Goal: Task Accomplishment & Management: Use online tool/utility

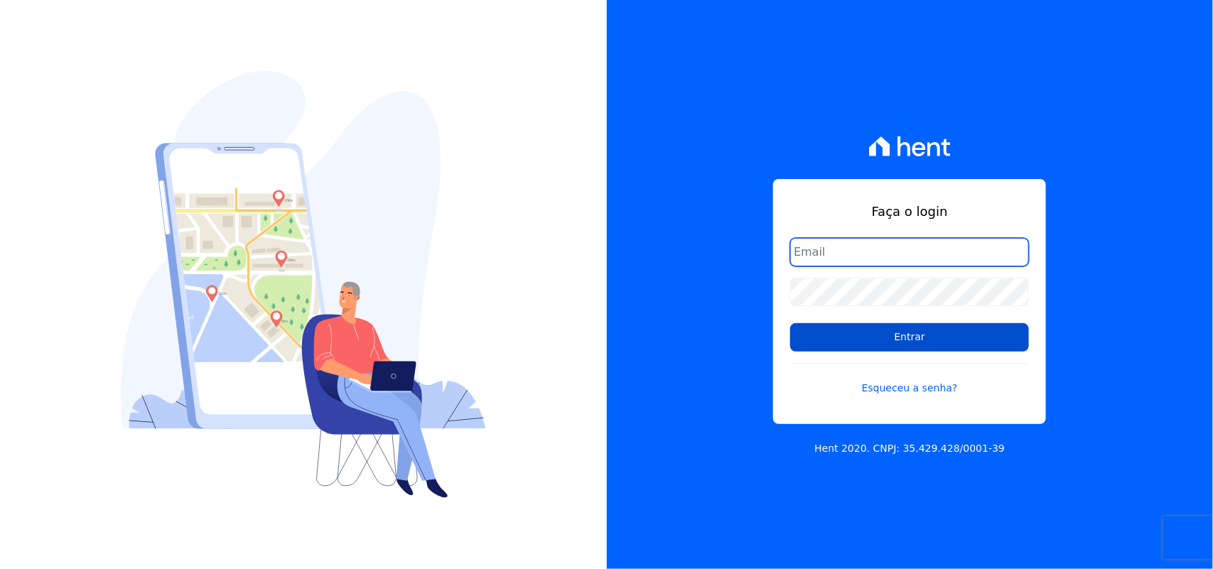
type input "[PERSON_NAME][EMAIL_ADDRESS][PERSON_NAME][DOMAIN_NAME]"
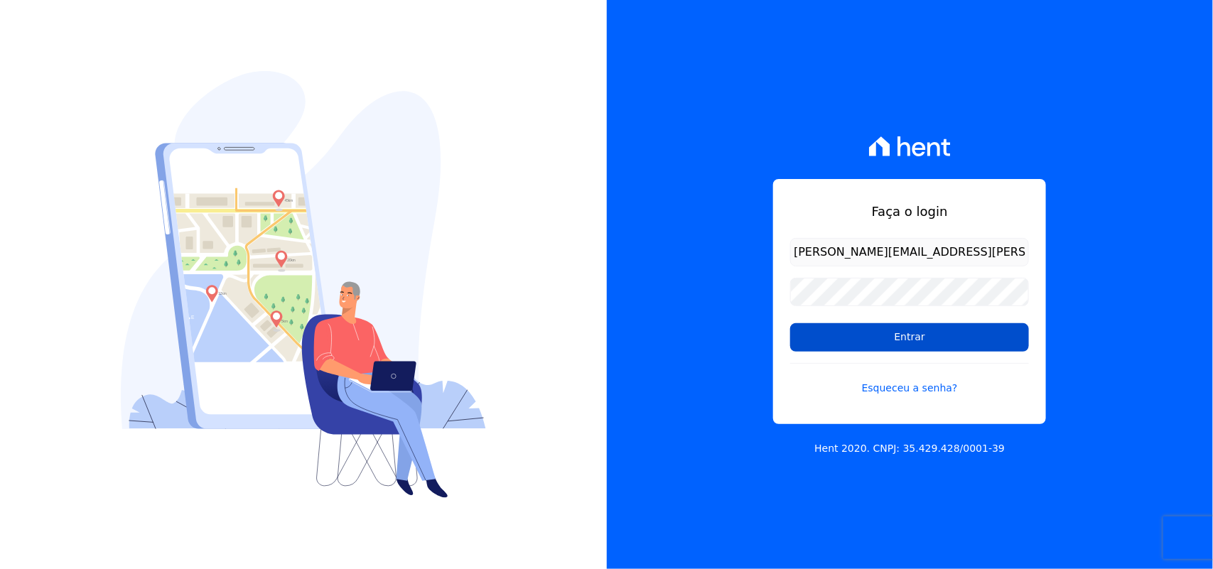
click at [914, 339] on input "Entrar" at bounding box center [909, 337] width 239 height 28
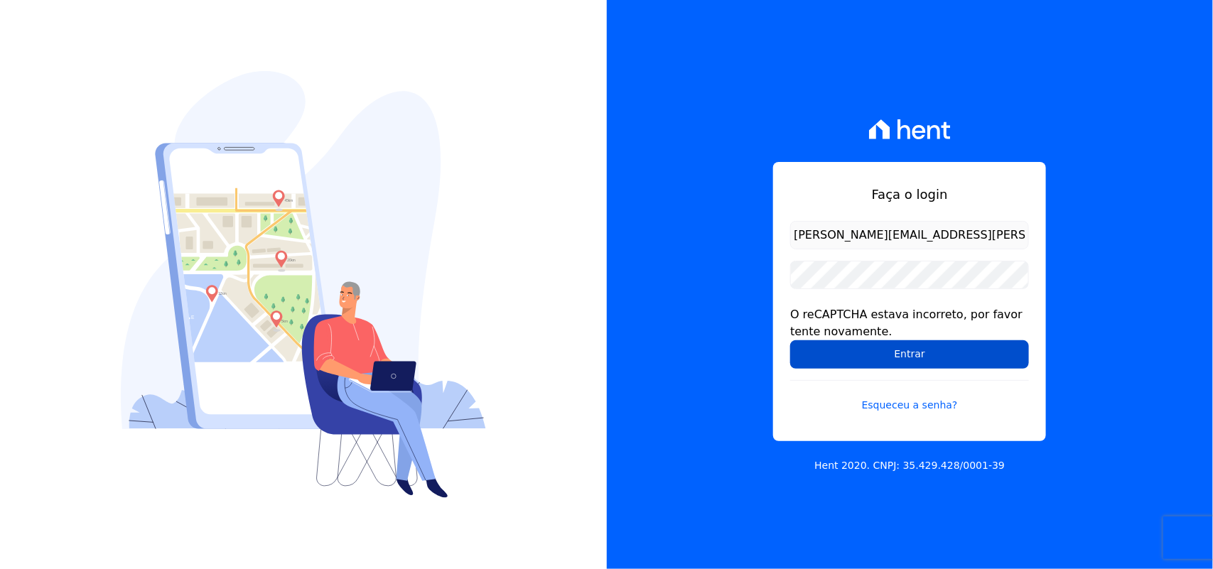
click at [908, 352] on input "Entrar" at bounding box center [909, 354] width 239 height 28
click at [918, 352] on input "Entrar" at bounding box center [909, 354] width 239 height 28
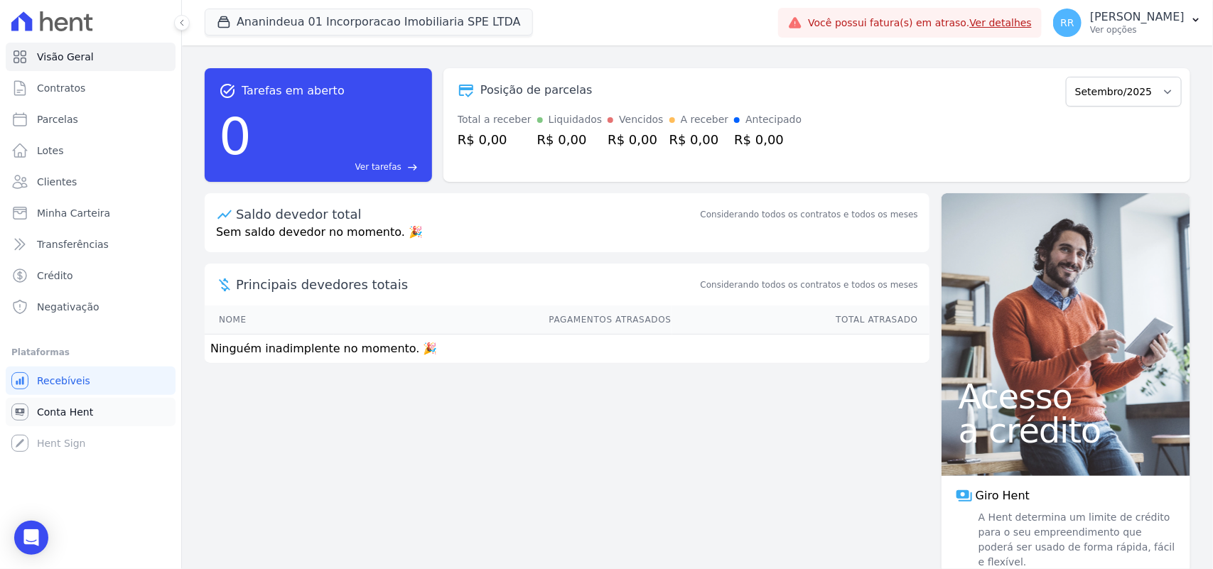
click at [77, 414] on span "Conta Hent" at bounding box center [65, 412] width 56 height 14
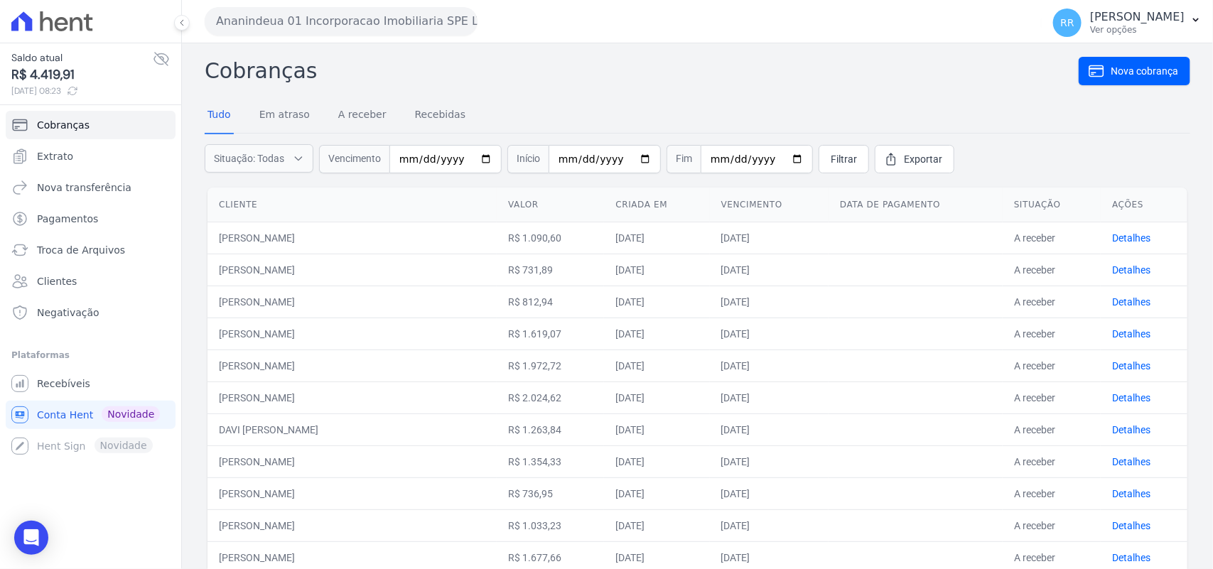
click at [583, 96] on div "Cobranças Nova cobrança Tudo Em atraso A receber Recebidas Situação: Todas Em a…" at bounding box center [698, 565] width 986 height 1020
click at [90, 257] on span "Troca de Arquivos" at bounding box center [81, 250] width 88 height 14
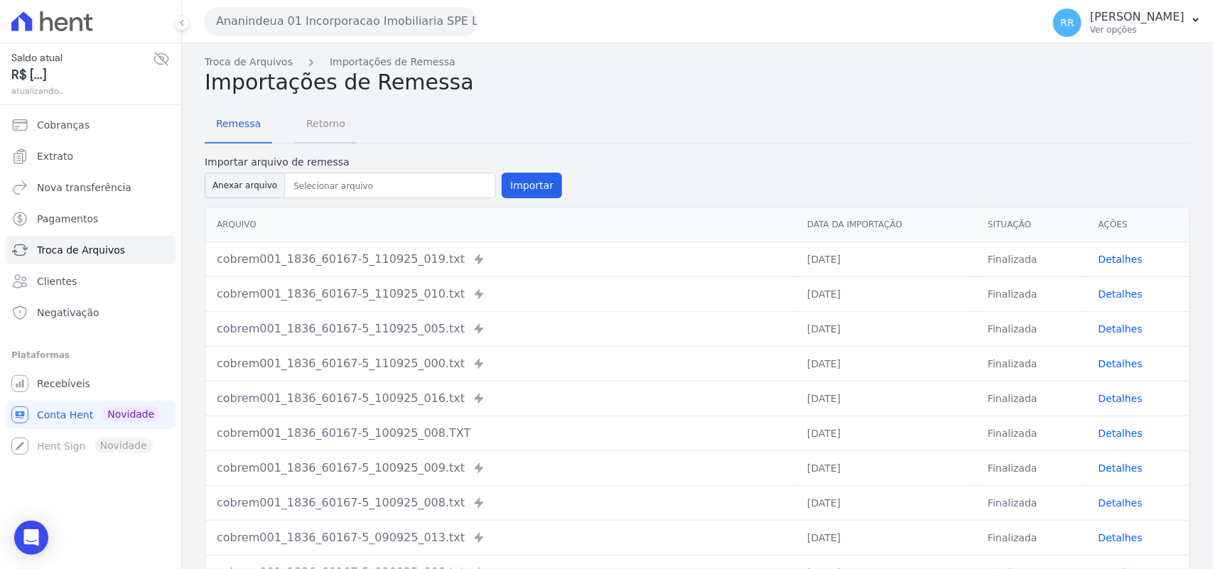
click at [345, 128] on link "Retorno" at bounding box center [326, 125] width 62 height 37
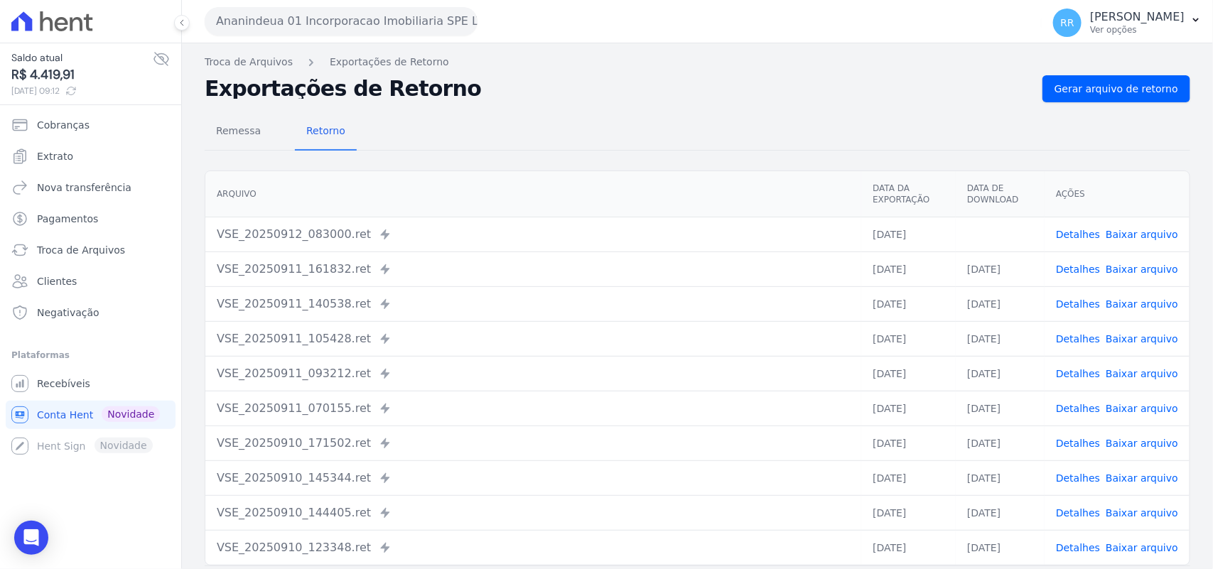
click at [311, 33] on button "Ananindeua 01 Incorporacao Imobiliaria SPE LTDA" at bounding box center [341, 21] width 273 height 28
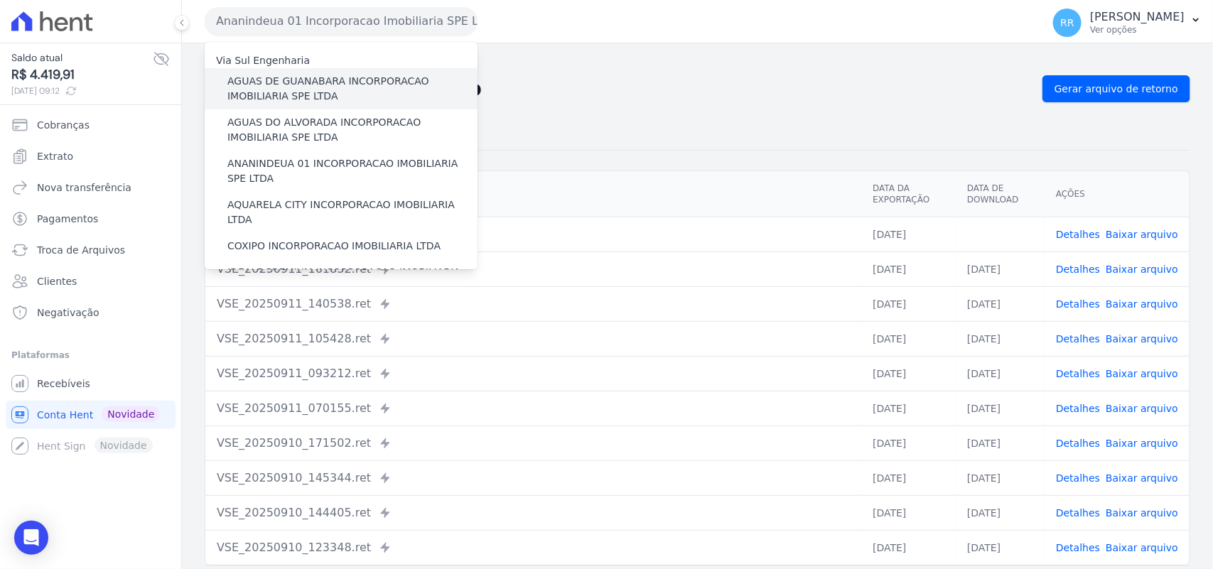
click at [354, 77] on label "AGUAS DE GUANABARA INCORPORACAO IMOBILIARIA SPE LTDA" at bounding box center [352, 89] width 250 height 30
click at [0, 0] on input "AGUAS DE GUANABARA INCORPORACAO IMOBILIARIA SPE LTDA" at bounding box center [0, 0] width 0 height 0
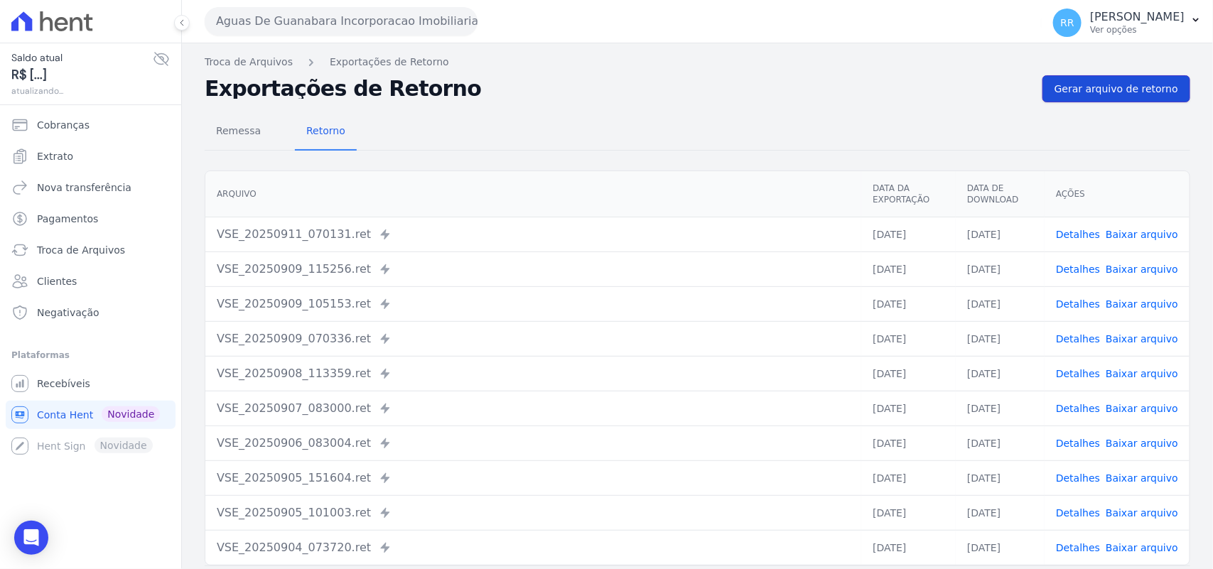
click at [1152, 95] on span "Gerar arquivo de retorno" at bounding box center [1116, 89] width 124 height 14
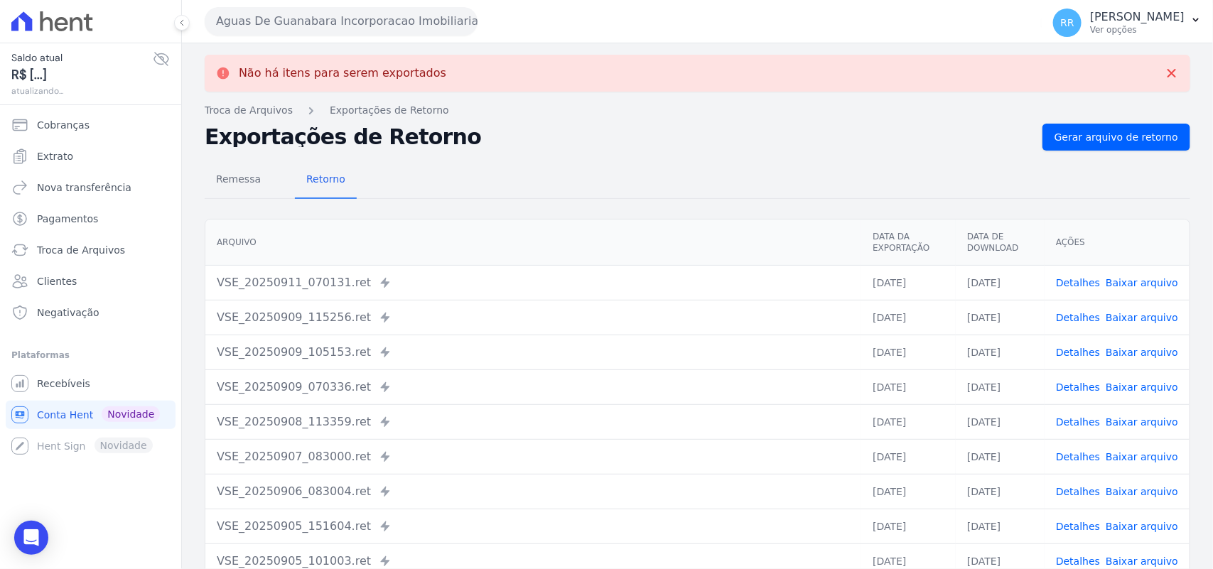
click at [405, 41] on div "Aguas De Guanabara Incorporacao Imobiliaria SPE LTDA Via Sul Engenharia AGUAS D…" at bounding box center [620, 21] width 831 height 44
click at [409, 23] on button "Aguas De Guanabara Incorporacao Imobiliaria SPE LTDA" at bounding box center [341, 21] width 273 height 28
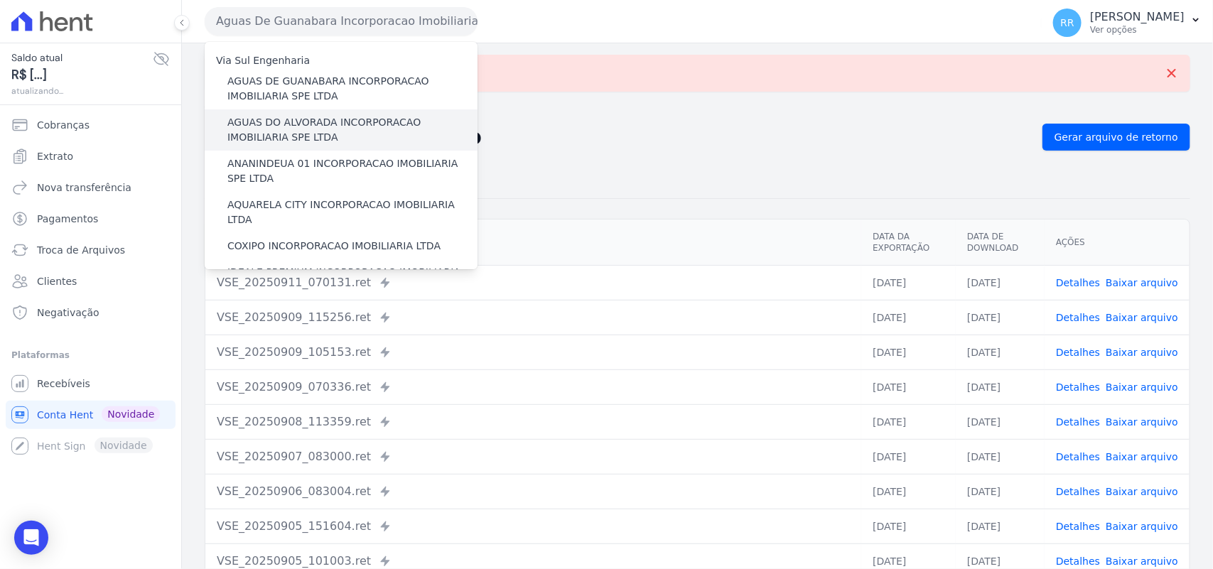
click at [328, 133] on label "AGUAS DO ALVORADA INCORPORACAO IMOBILIARIA SPE LTDA" at bounding box center [352, 130] width 250 height 30
click at [0, 0] on input "AGUAS DO ALVORADA INCORPORACAO IMOBILIARIA SPE LTDA" at bounding box center [0, 0] width 0 height 0
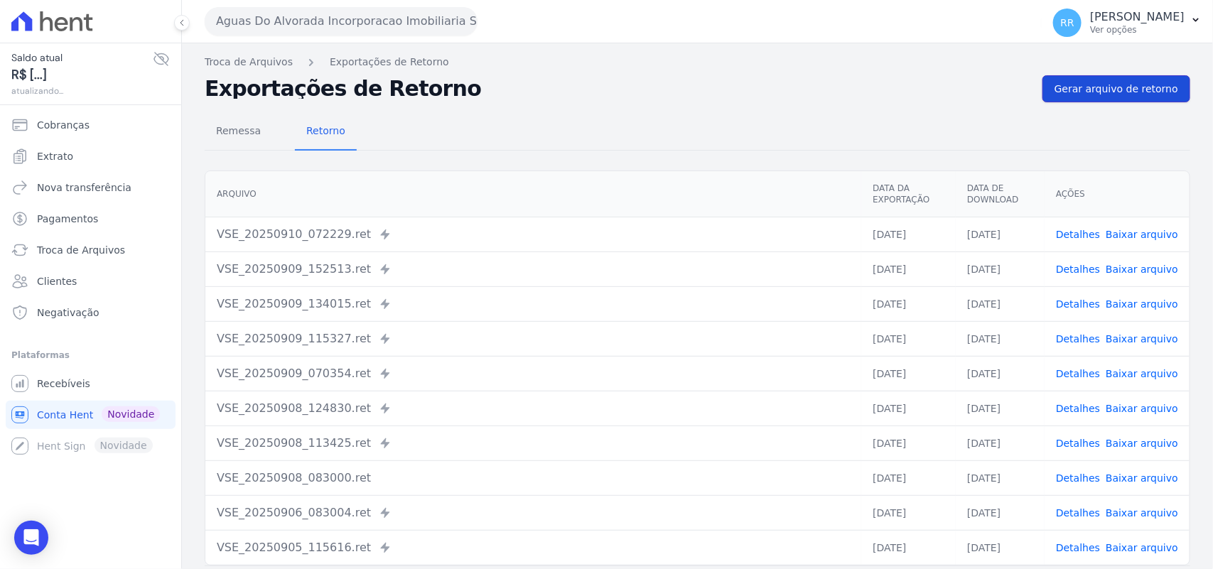
click at [1116, 87] on span "Gerar arquivo de retorno" at bounding box center [1116, 89] width 124 height 14
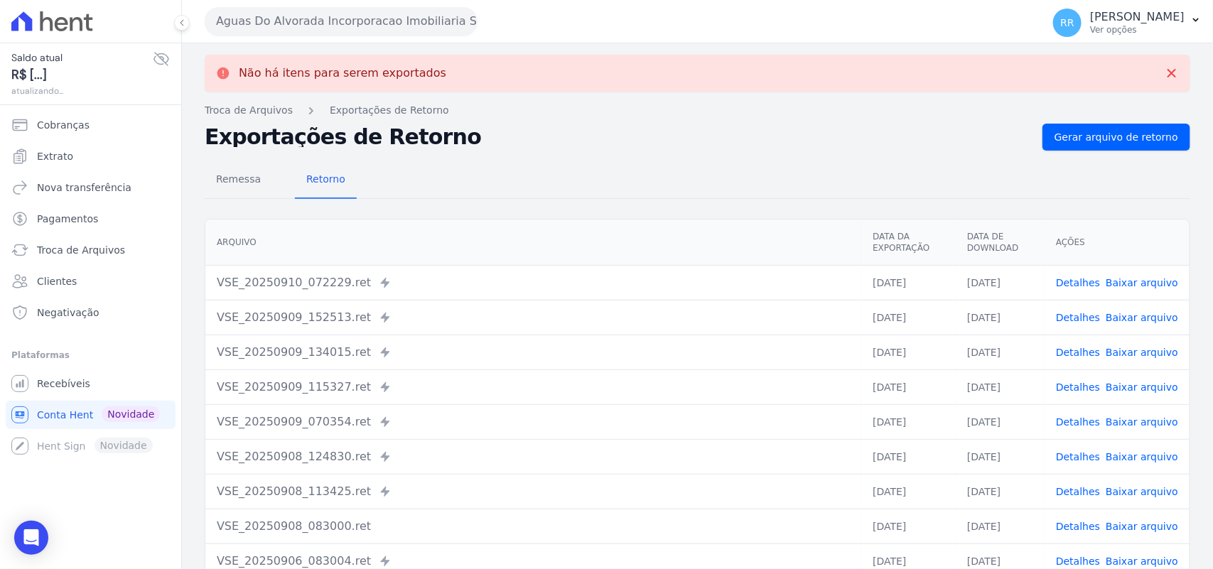
click at [265, 16] on button "Aguas Do Alvorada Incorporacao Imobiliaria SPE LTDA" at bounding box center [341, 21] width 273 height 28
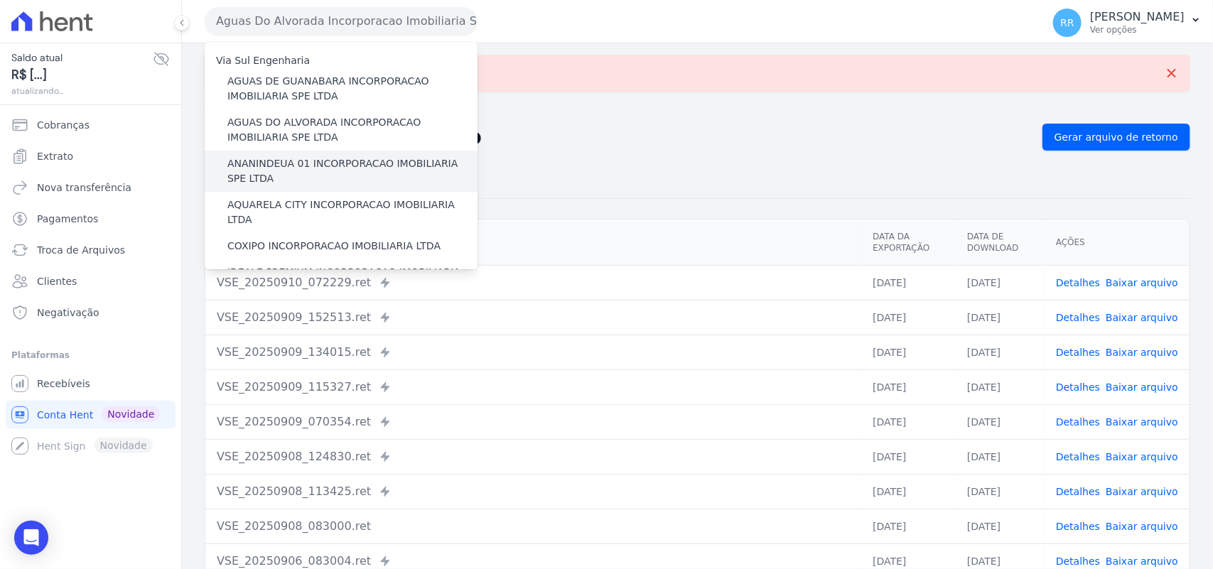
click at [313, 158] on label "ANANINDEUA 01 INCORPORACAO IMOBILIARIA SPE LTDA" at bounding box center [352, 171] width 250 height 30
click at [0, 0] on input "ANANINDEUA 01 INCORPORACAO IMOBILIARIA SPE LTDA" at bounding box center [0, 0] width 0 height 0
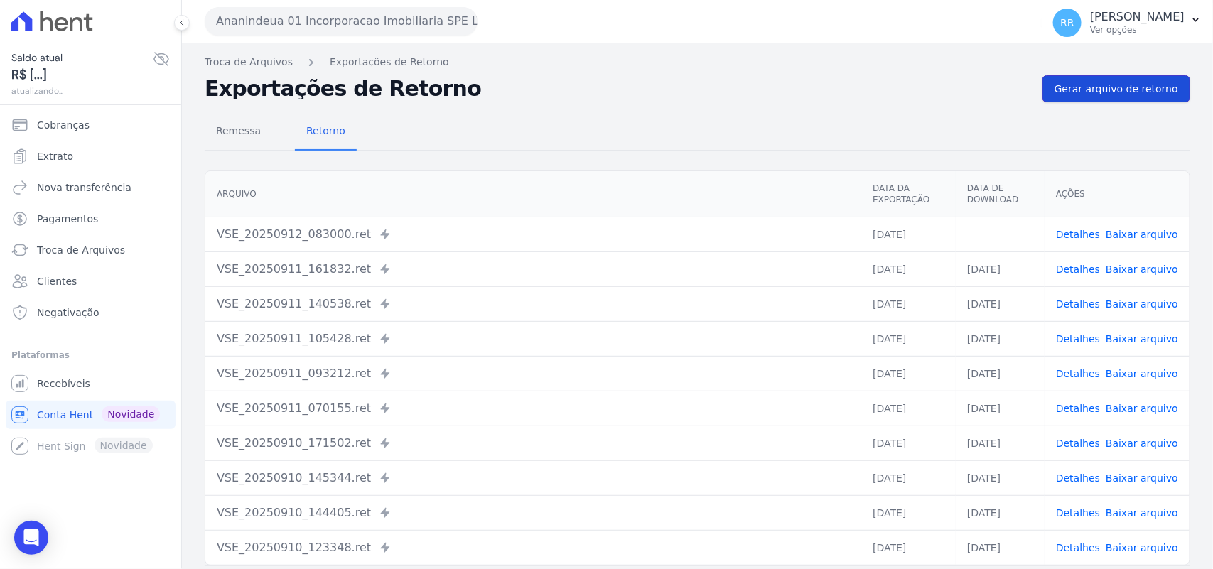
click at [1110, 90] on span "Gerar arquivo de retorno" at bounding box center [1116, 89] width 124 height 14
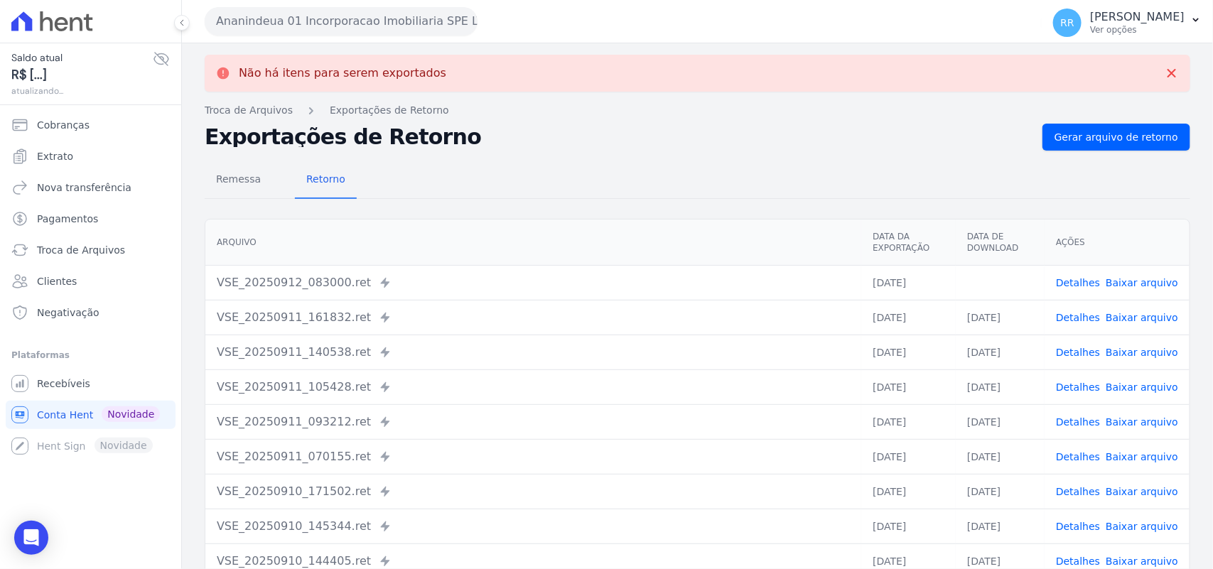
click at [1142, 274] on td "Detalhes Baixar arquivo" at bounding box center [1117, 282] width 145 height 35
click at [1138, 281] on link "Baixar arquivo" at bounding box center [1142, 282] width 72 height 11
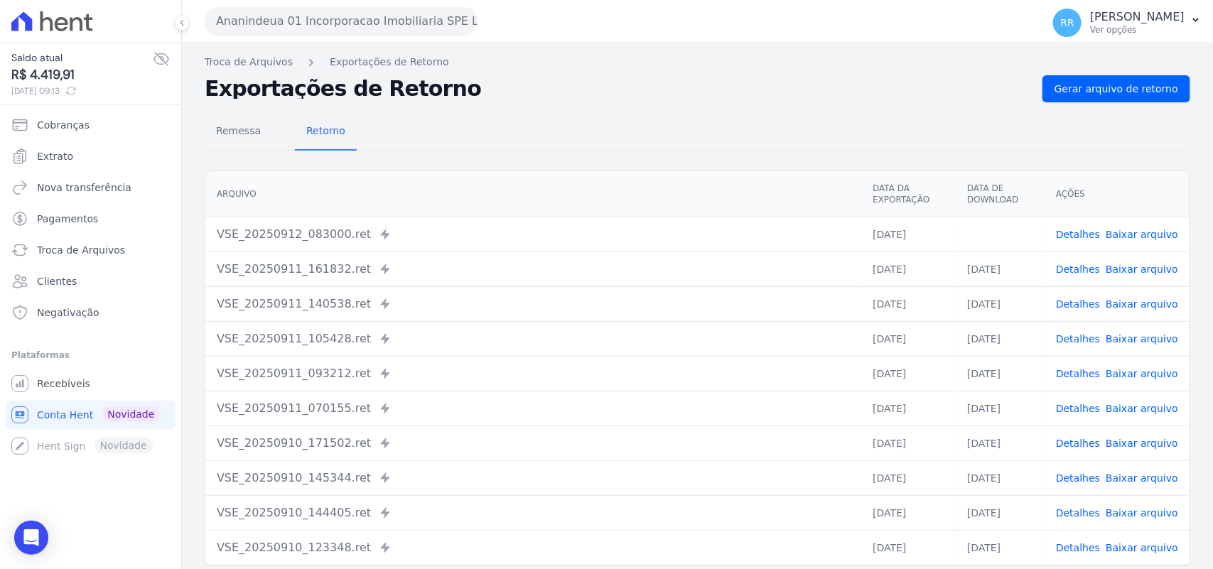
click at [600, 73] on div "Não há itens para serem exportados Troca de [GEOGRAPHIC_DATA] Exportações de Re…" at bounding box center [697, 335] width 1031 height 584
click at [362, 38] on div "Ananindeua 01 Incorporacao Imobiliaria SPE LTDA Via Sul Engenharia AGUAS DE [GE…" at bounding box center [620, 21] width 831 height 44
click at [361, 32] on button "Ananindeua 01 Incorporacao Imobiliaria SPE LTDA" at bounding box center [341, 21] width 273 height 28
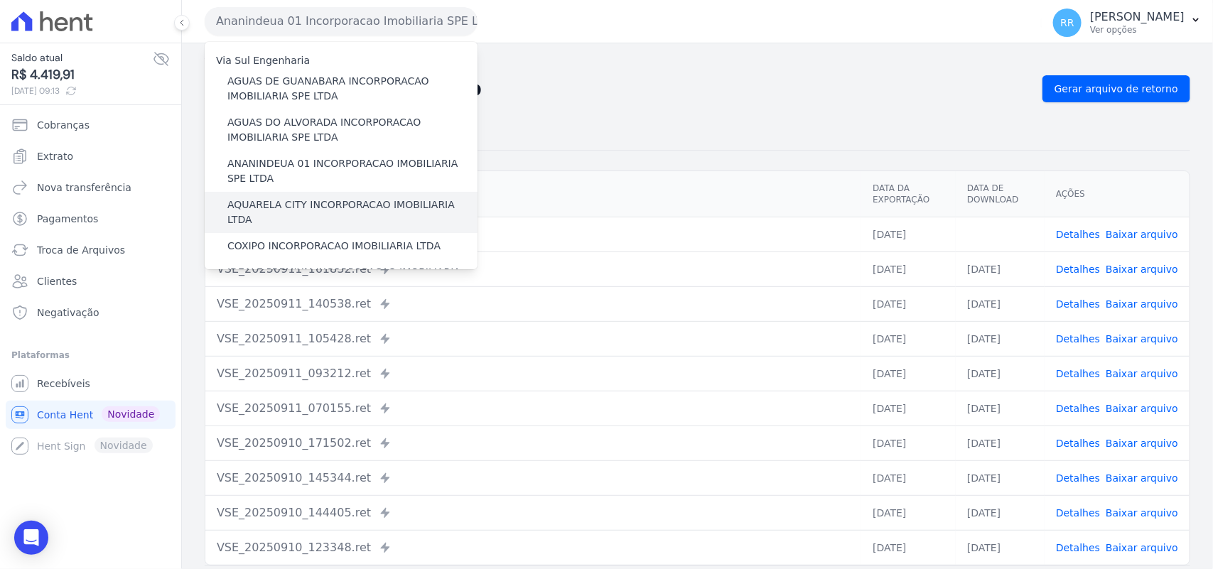
click at [276, 203] on label "AQUARELA CITY INCORPORACAO IMOBILIARIA LTDA" at bounding box center [352, 213] width 250 height 30
click at [0, 0] on input "AQUARELA CITY INCORPORACAO IMOBILIARIA LTDA" at bounding box center [0, 0] width 0 height 0
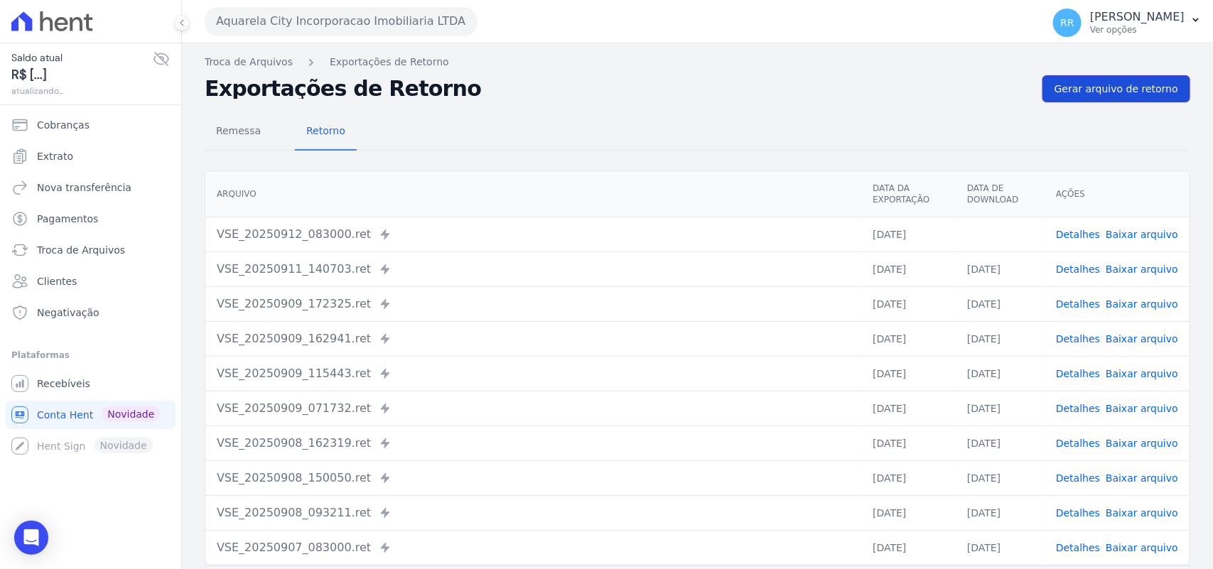
click at [1094, 94] on span "Gerar arquivo de retorno" at bounding box center [1116, 89] width 124 height 14
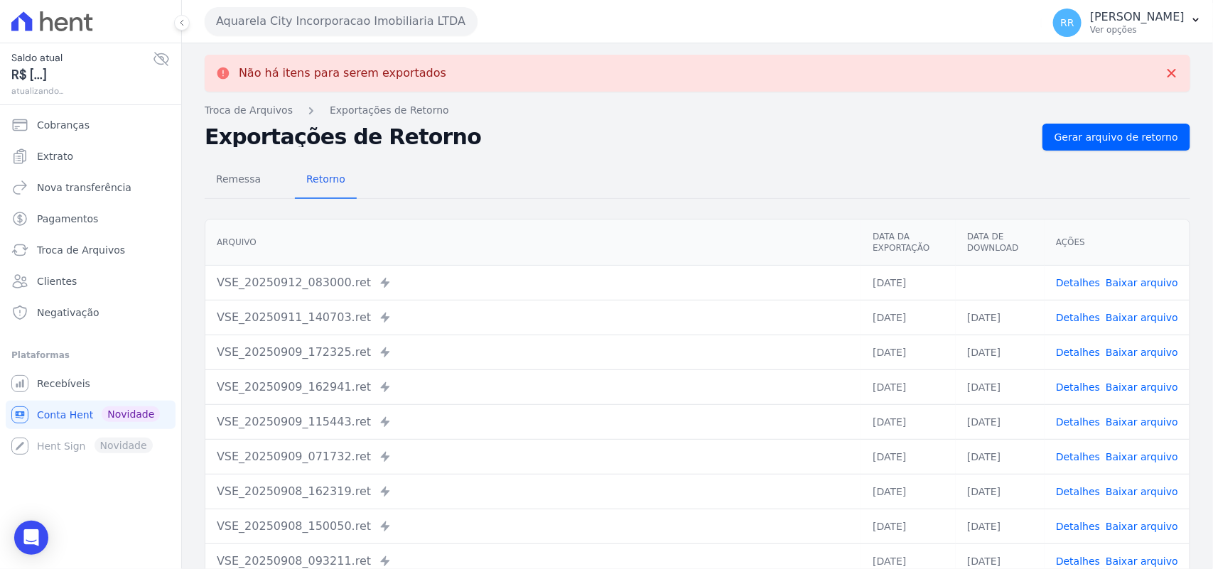
click at [1123, 284] on link "Baixar arquivo" at bounding box center [1142, 282] width 72 height 11
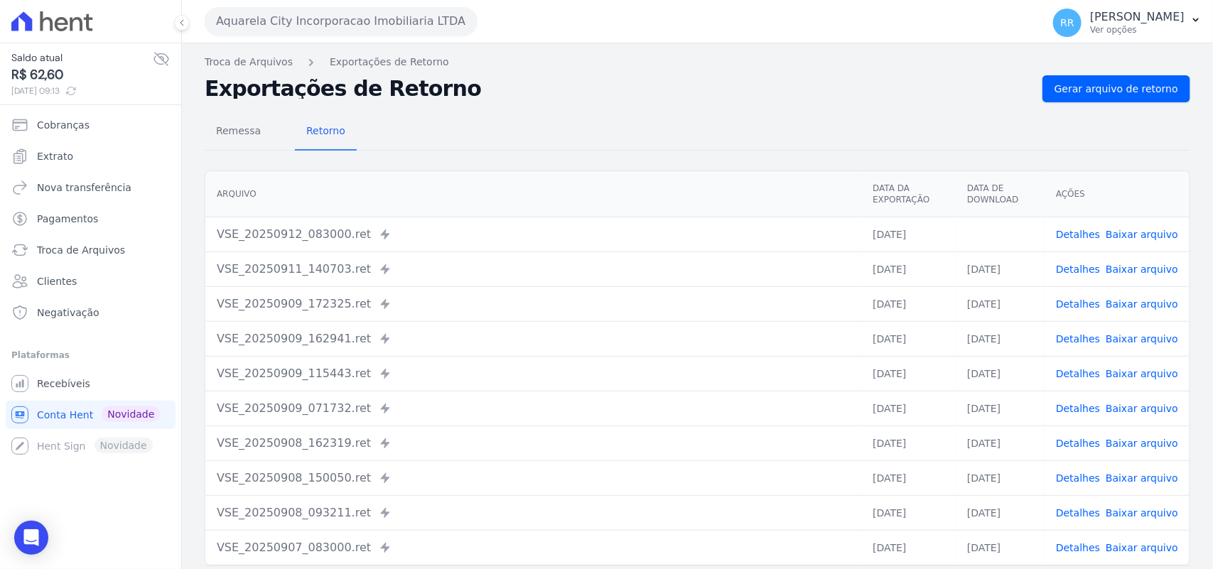
click at [750, 139] on div "Remessa Retorno" at bounding box center [698, 132] width 986 height 37
click at [381, 27] on button "Aquarela City Incorporacao Imobiliaria LTDA" at bounding box center [341, 21] width 273 height 28
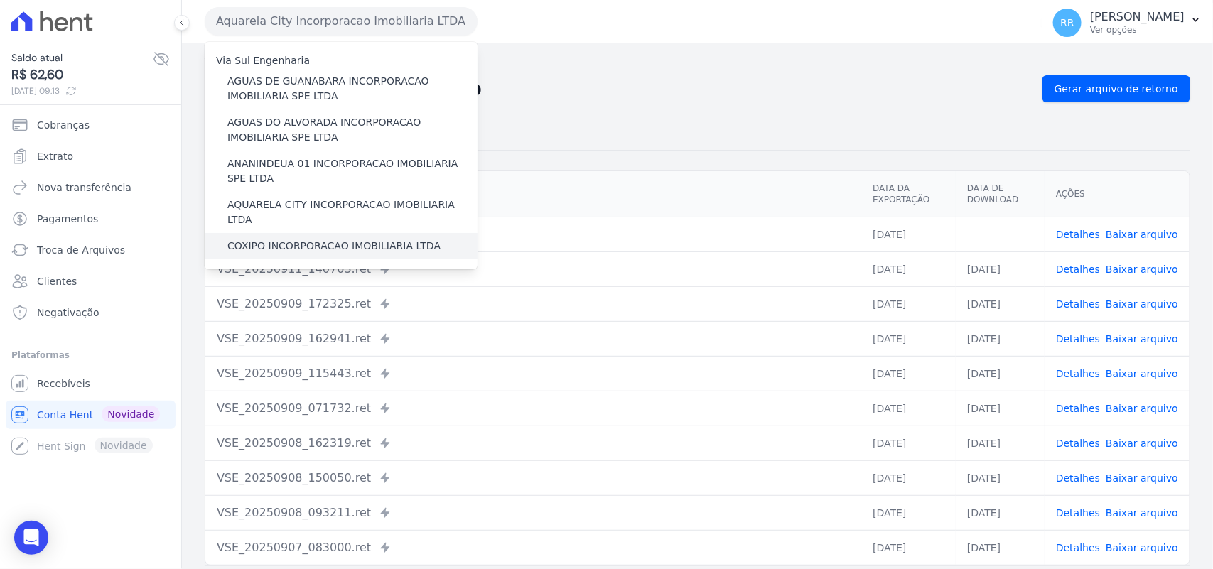
click at [264, 239] on label "COXIPO INCORPORACAO IMOBILIARIA LTDA" at bounding box center [333, 246] width 213 height 15
click at [0, 0] on input "COXIPO INCORPORACAO IMOBILIARIA LTDA" at bounding box center [0, 0] width 0 height 0
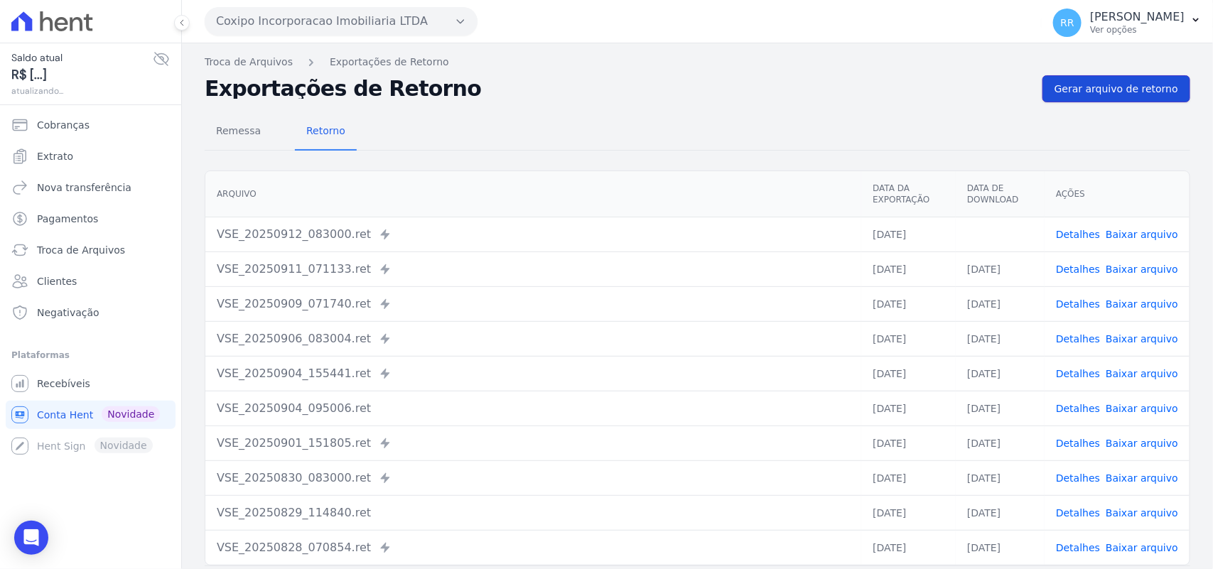
click at [1106, 96] on span "Gerar arquivo de retorno" at bounding box center [1116, 89] width 124 height 14
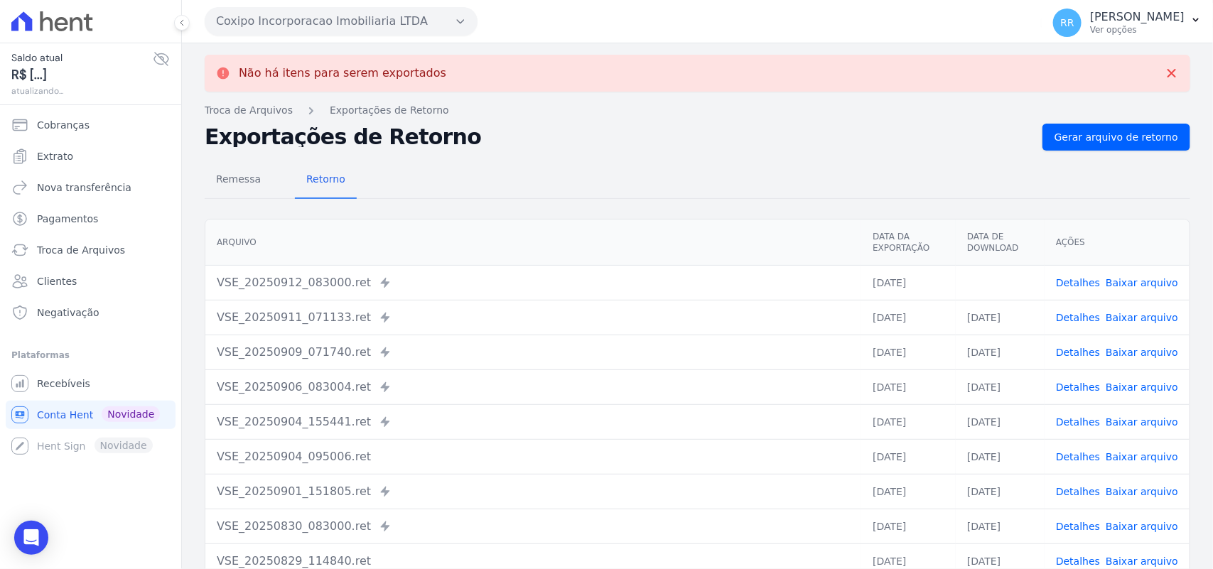
click at [1123, 274] on td "Detalhes Baixar arquivo" at bounding box center [1117, 282] width 145 height 35
click at [1131, 286] on link "Baixar arquivo" at bounding box center [1142, 282] width 72 height 11
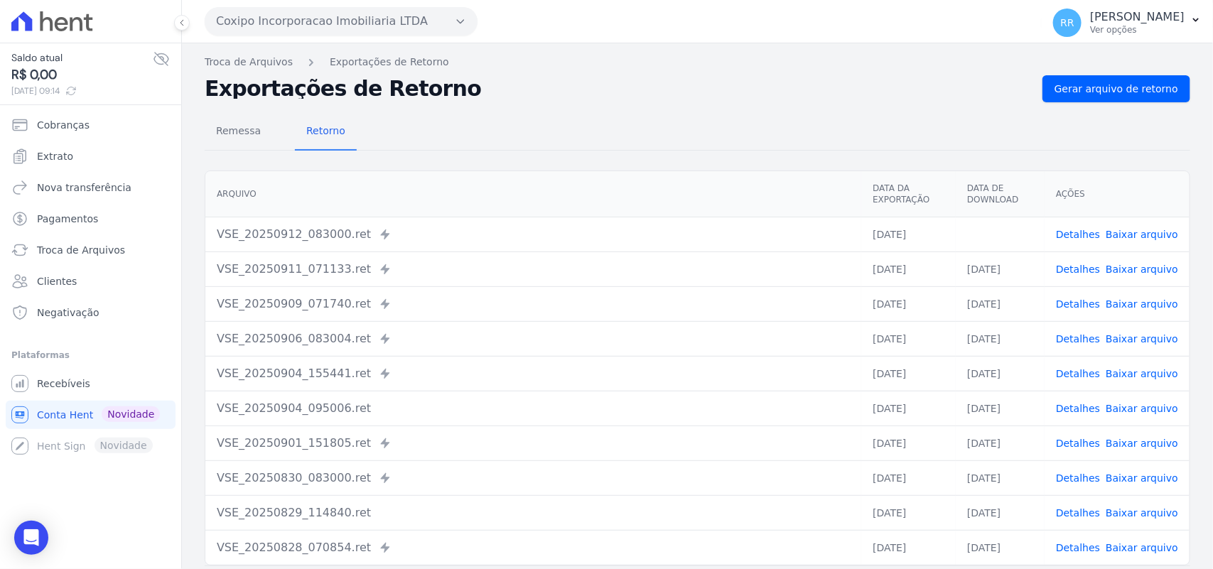
click at [598, 171] on div "Arquivo Data da Exportação Data de Download Ações VSE_20250912_083000.ret Envia…" at bounding box center [698, 368] width 986 height 395
click at [288, 27] on button "Coxipo Incorporacao Imobiliaria LTDA" at bounding box center [341, 21] width 273 height 28
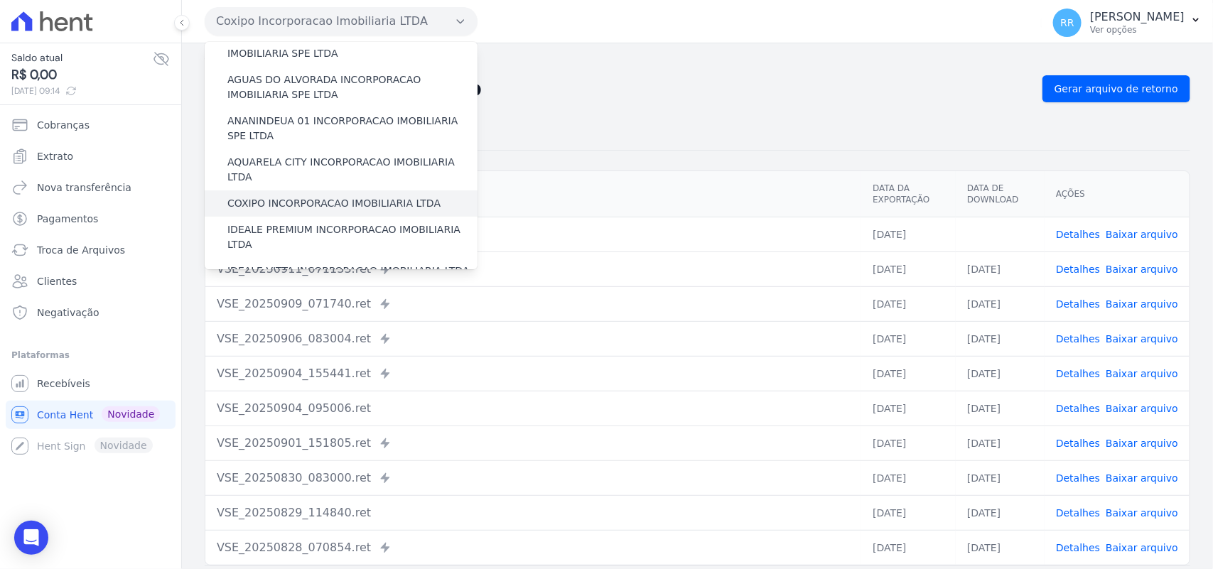
scroll to position [89, 0]
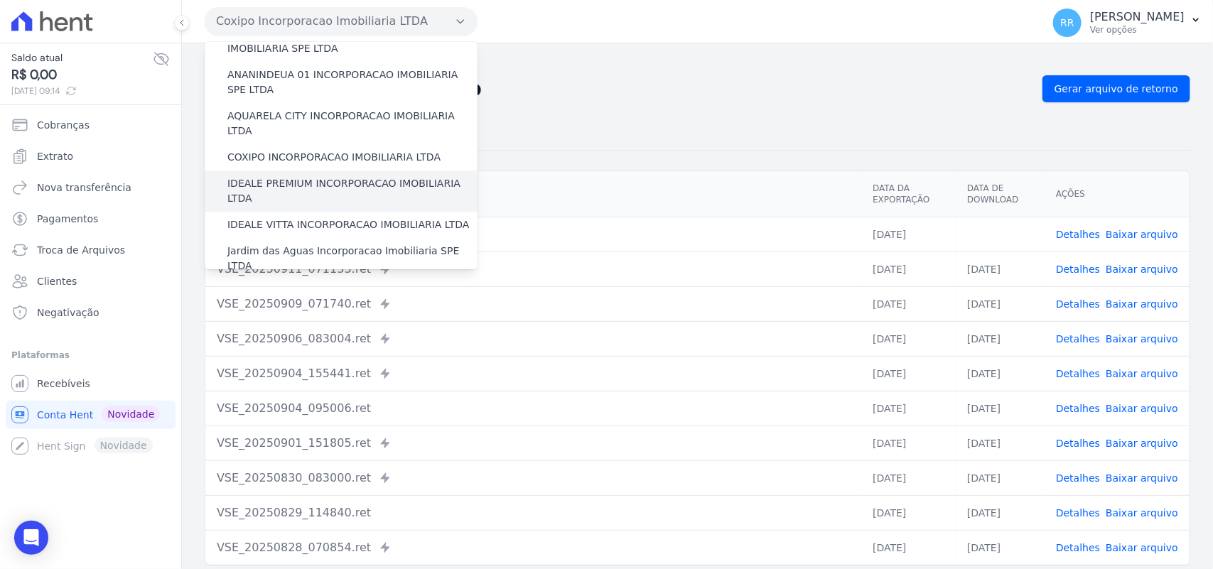
click at [339, 176] on label "IDEALE PREMIUM INCORPORACAO IMOBILIARIA LTDA" at bounding box center [352, 191] width 250 height 30
click at [0, 0] on input "IDEALE PREMIUM INCORPORACAO IMOBILIARIA LTDA" at bounding box center [0, 0] width 0 height 0
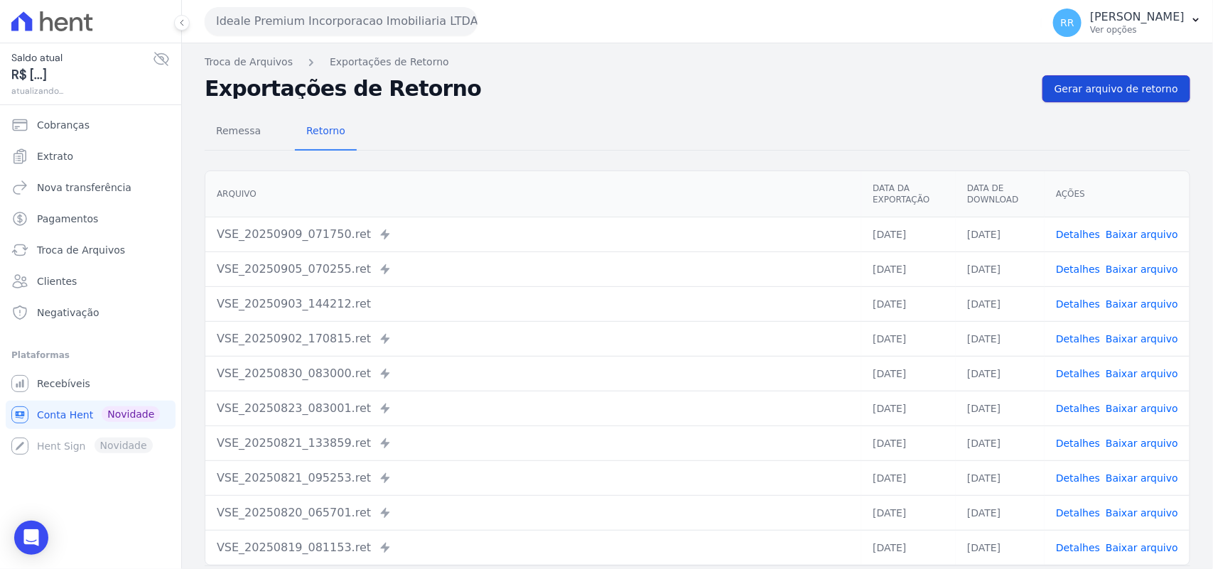
click at [1085, 95] on span "Gerar arquivo de retorno" at bounding box center [1116, 89] width 124 height 14
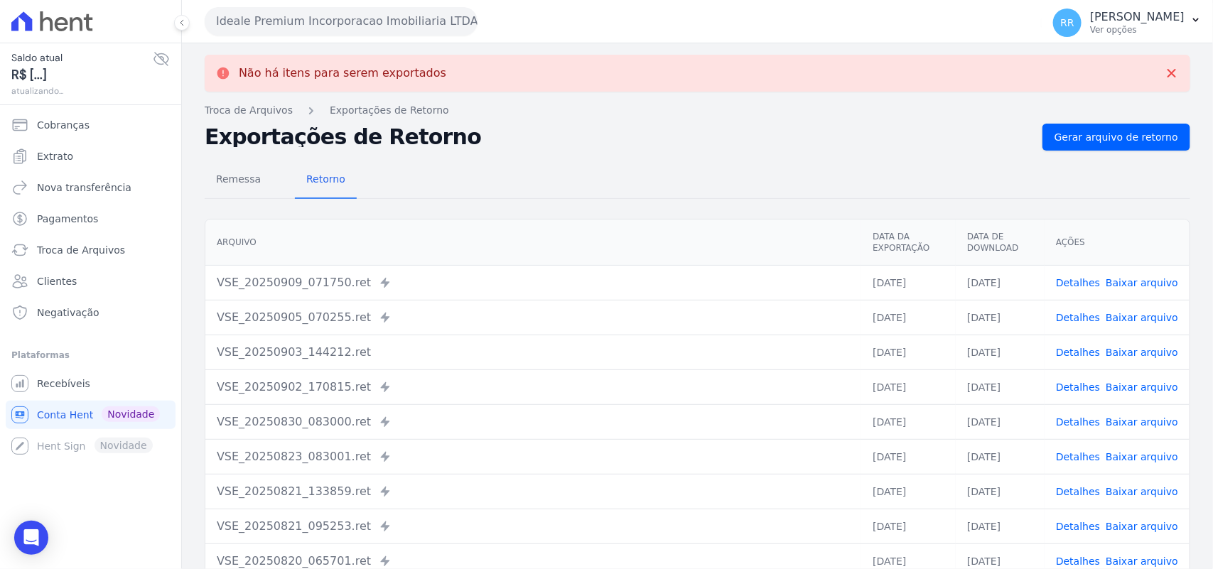
click at [389, 26] on button "Ideale Premium Incorporacao Imobiliaria LTDA" at bounding box center [341, 21] width 273 height 28
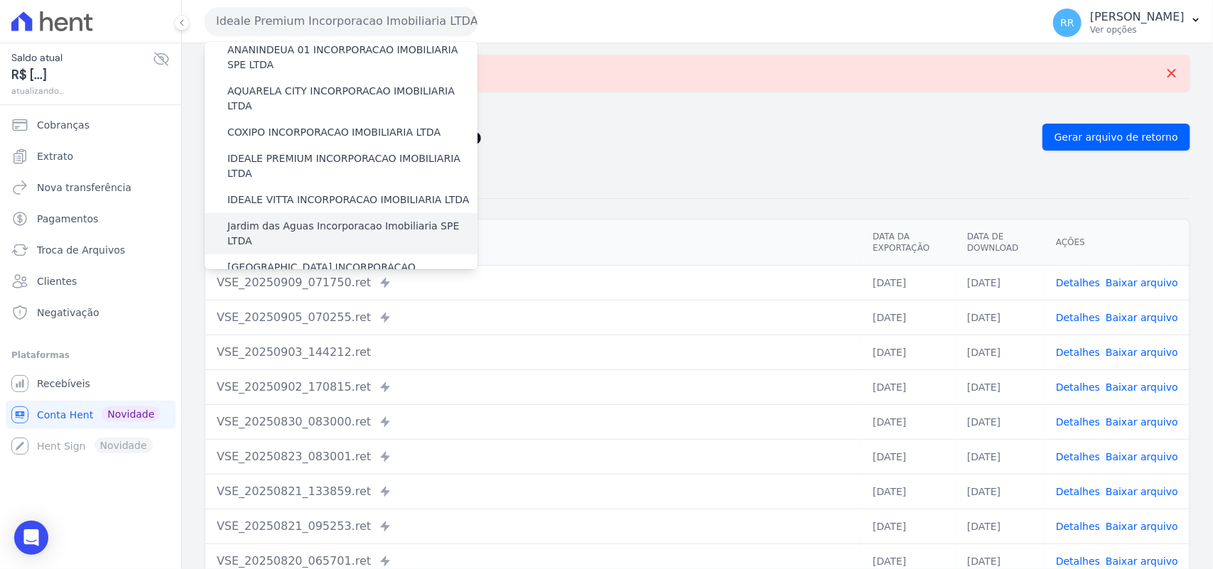
scroll to position [118, 0]
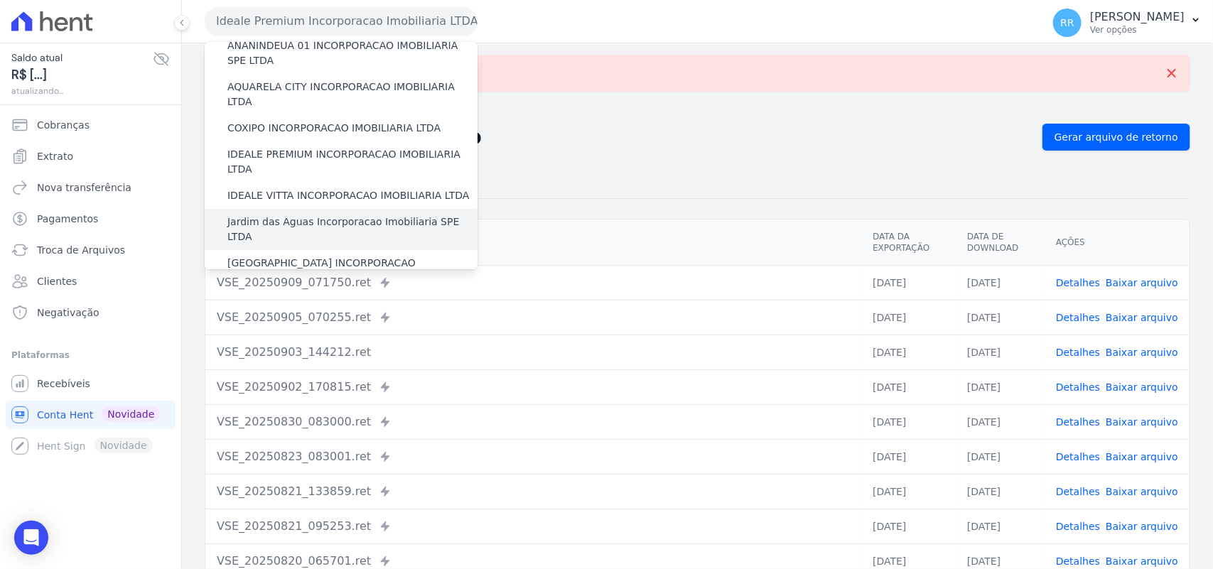
click at [276, 215] on label "Jardim das Aguas Incorporacao Imobiliaria SPE LTDA" at bounding box center [352, 230] width 250 height 30
click at [0, 0] on input "Jardim das Aguas Incorporacao Imobiliaria SPE LTDA" at bounding box center [0, 0] width 0 height 0
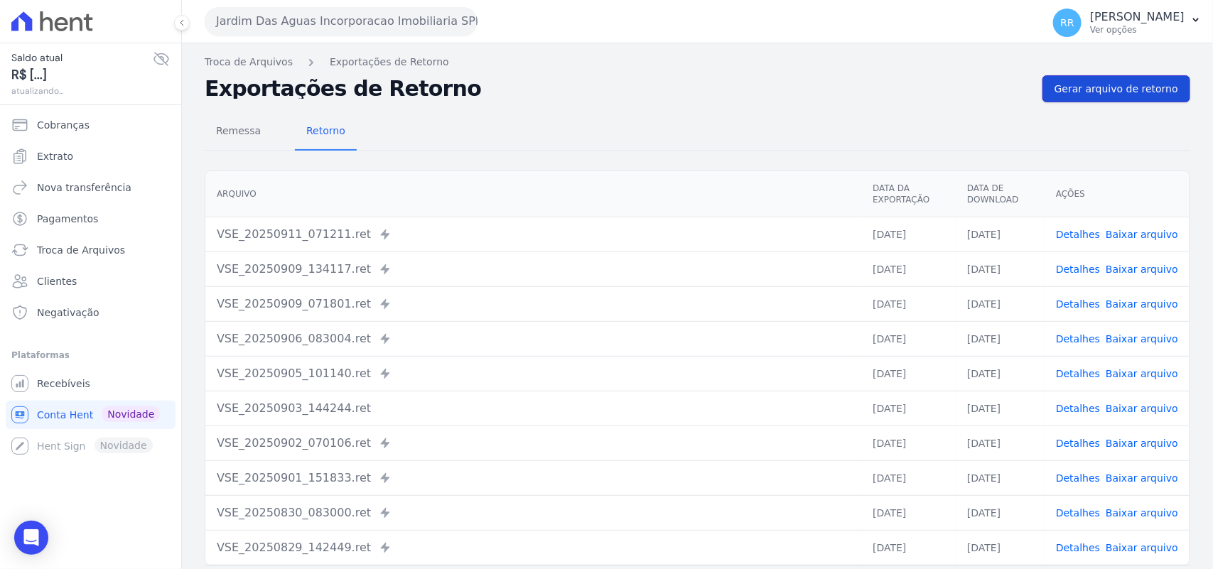
click at [1107, 83] on span "Gerar arquivo de retorno" at bounding box center [1116, 89] width 124 height 14
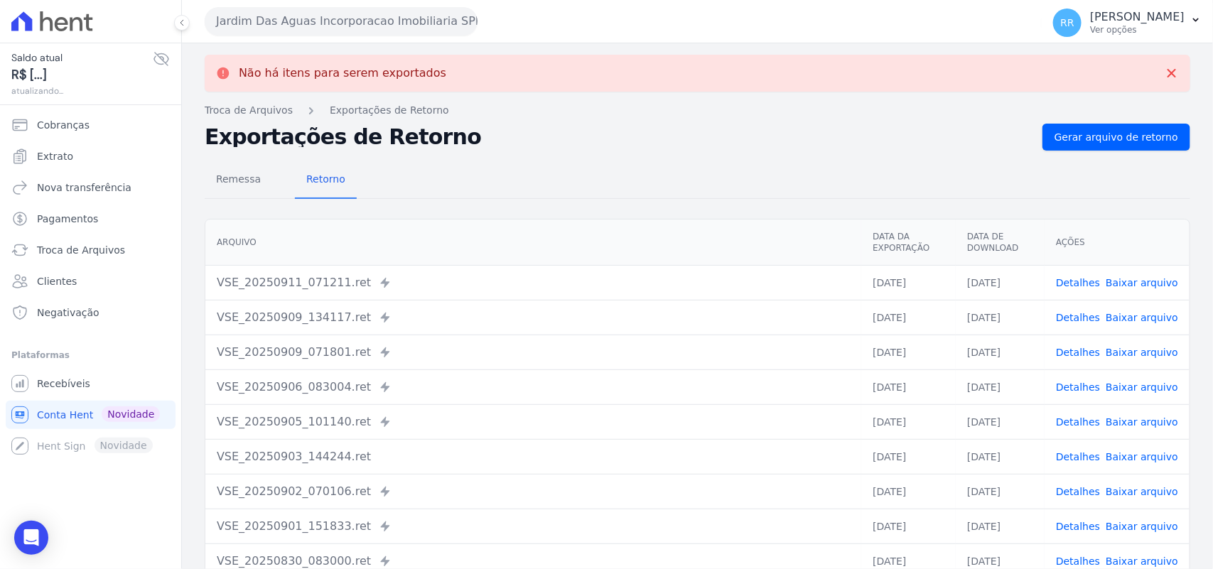
click at [303, 20] on button "Jardim Das Aguas Incorporacao Imobiliaria SPE LTDA" at bounding box center [341, 21] width 273 height 28
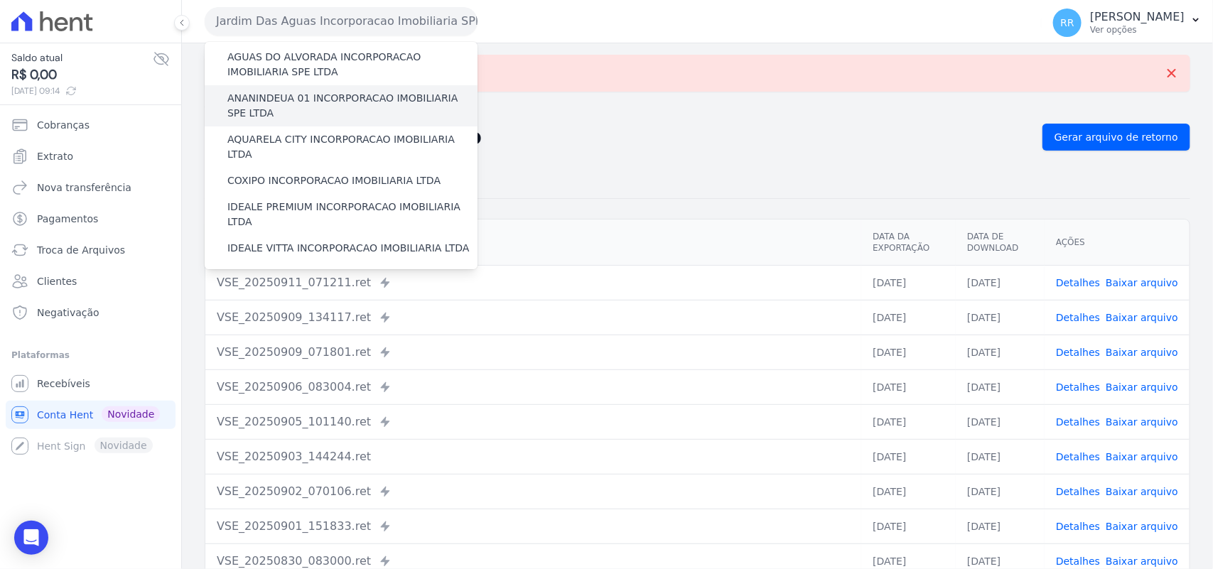
scroll to position [178, 0]
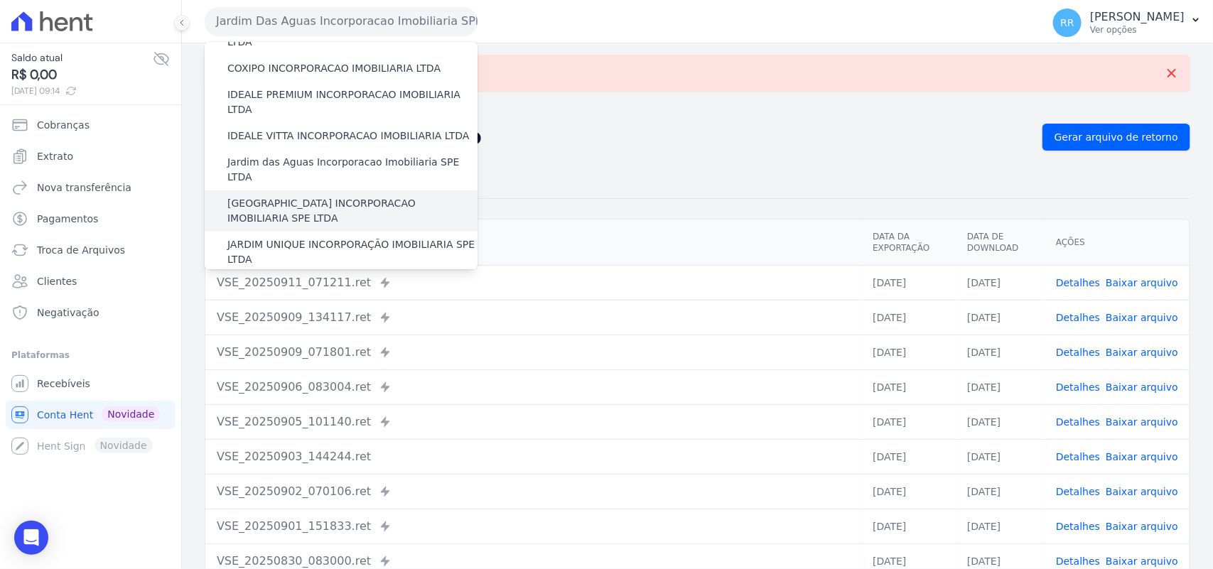
click at [341, 196] on label "[GEOGRAPHIC_DATA] INCORPORACAO IMOBILIARIA SPE LTDA" at bounding box center [352, 211] width 250 height 30
click at [0, 0] on input "[GEOGRAPHIC_DATA] INCORPORACAO IMOBILIARIA SPE LTDA" at bounding box center [0, 0] width 0 height 0
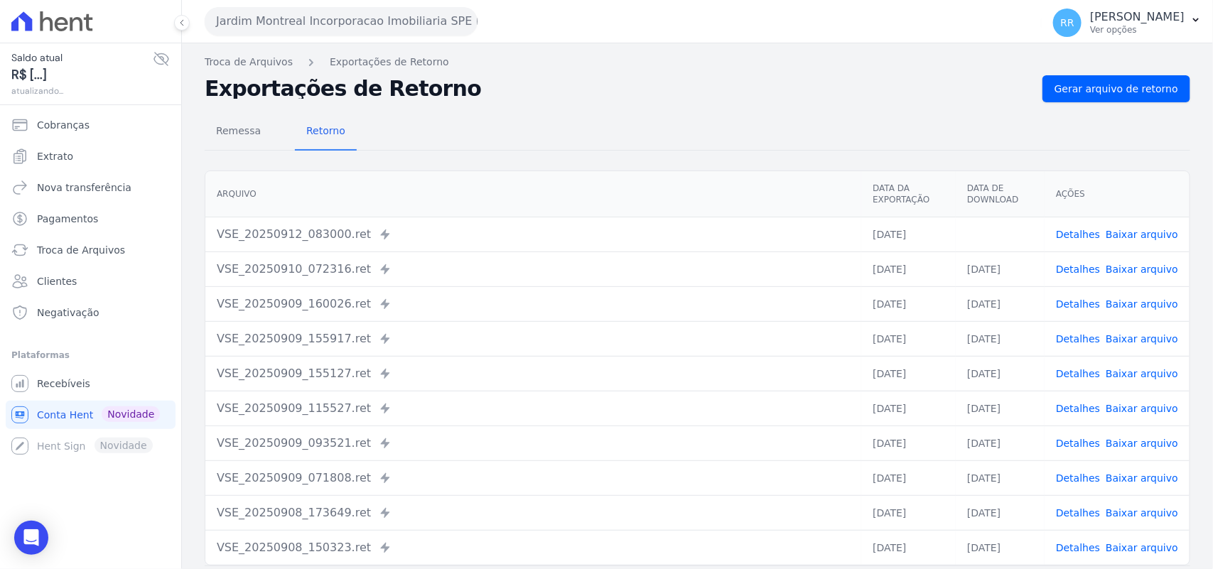
click at [1127, 231] on link "Baixar arquivo" at bounding box center [1142, 234] width 72 height 11
drag, startPoint x: 643, startPoint y: 87, endPoint x: 694, endPoint y: 90, distance: 51.3
click at [643, 87] on h2 "Exportações de Retorno" at bounding box center [618, 89] width 826 height 20
click at [1101, 89] on span "Gerar arquivo de retorno" at bounding box center [1116, 89] width 124 height 14
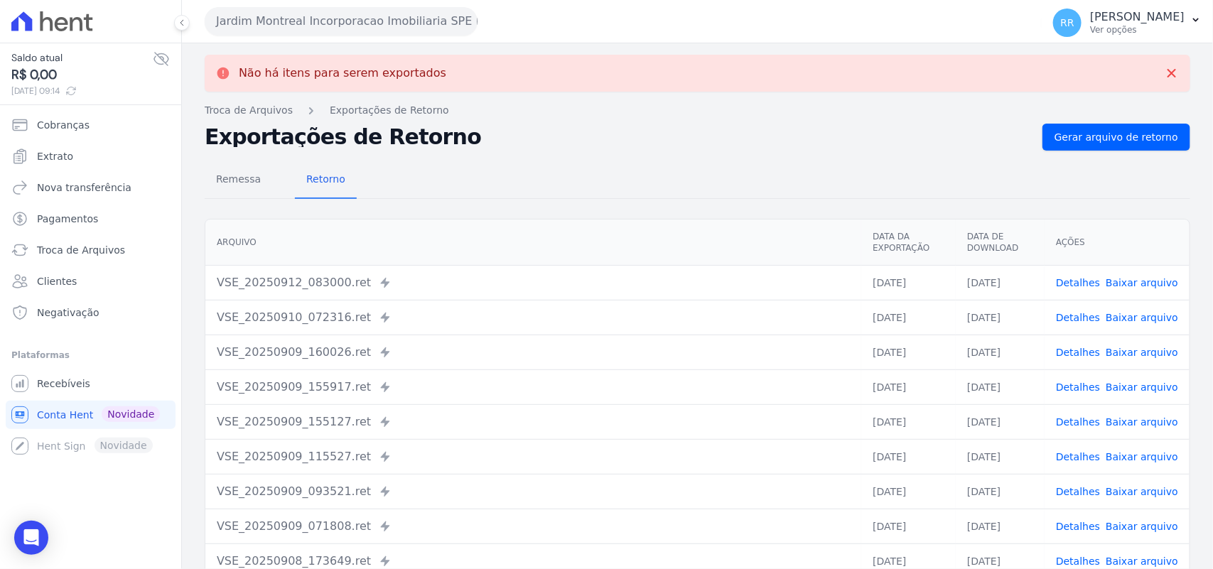
click at [233, 22] on button "Jardim Montreal Incorporacao Imobiliaria SPE LTDA" at bounding box center [341, 21] width 273 height 28
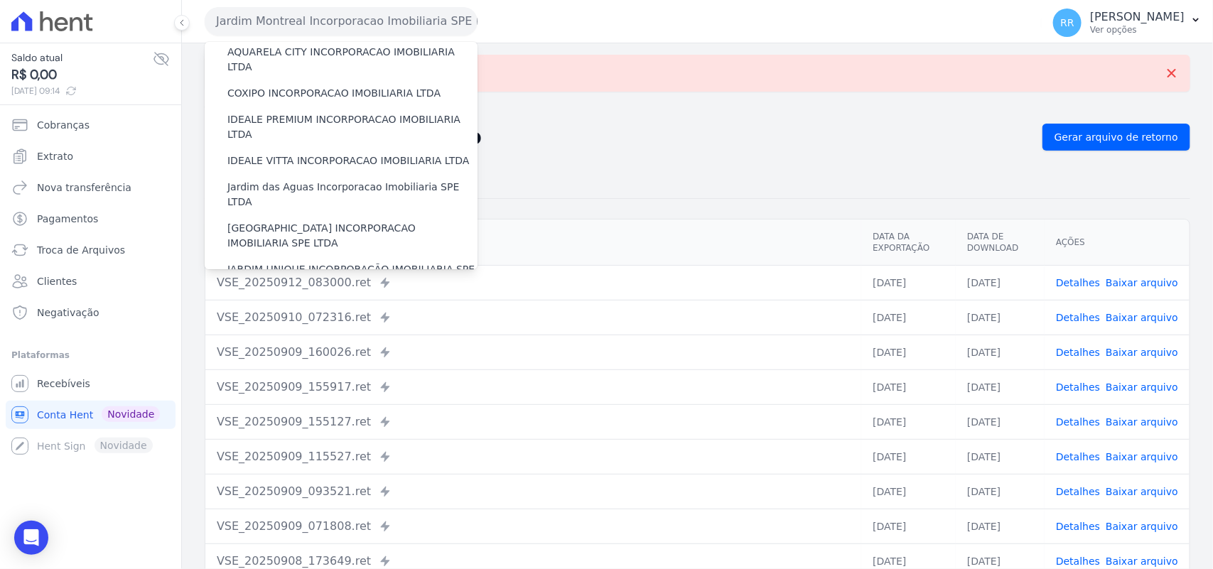
scroll to position [237, 0]
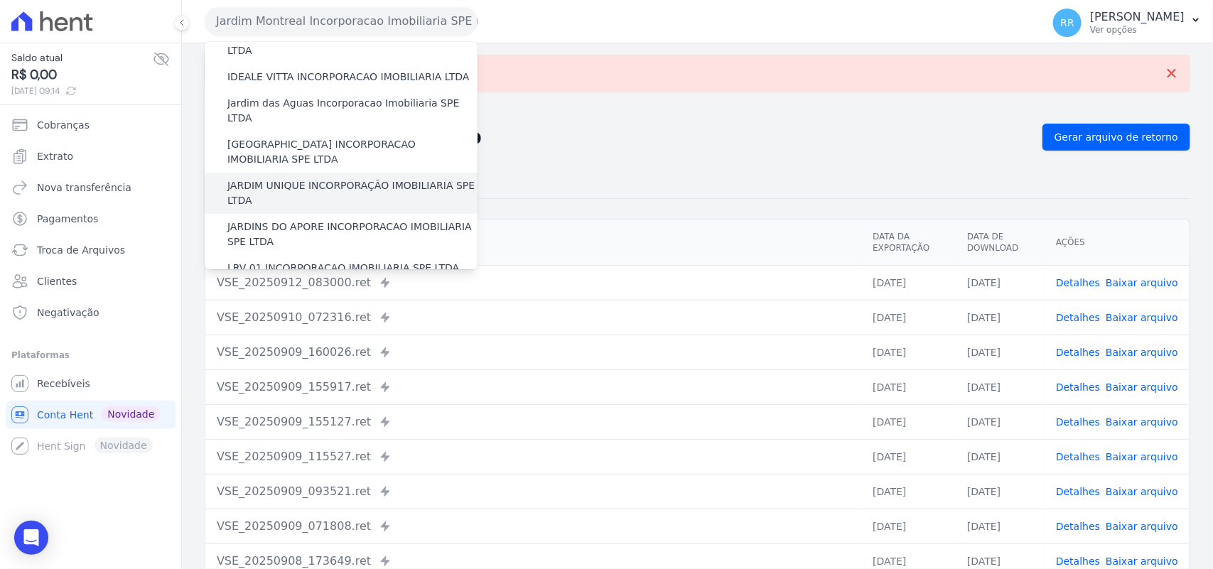
click at [293, 173] on div "JARDIM UNIQUE INCORPORAÇÃO IMOBILIARIA SPE LTDA" at bounding box center [341, 193] width 273 height 41
click at [279, 178] on label "JARDIM UNIQUE INCORPORAÇÃO IMOBILIARIA SPE LTDA" at bounding box center [352, 193] width 250 height 30
click at [0, 0] on input "JARDIM UNIQUE INCORPORAÇÃO IMOBILIARIA SPE LTDA" at bounding box center [0, 0] width 0 height 0
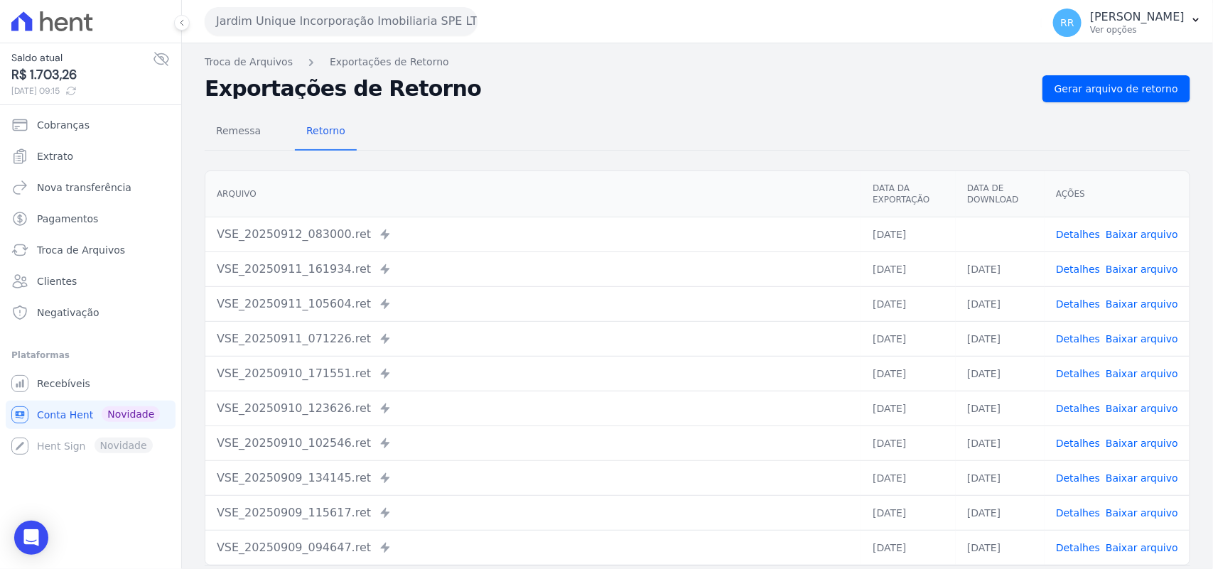
click at [1141, 232] on link "Baixar arquivo" at bounding box center [1142, 234] width 72 height 11
click at [1054, 92] on span "Gerar arquivo de retorno" at bounding box center [1116, 89] width 124 height 14
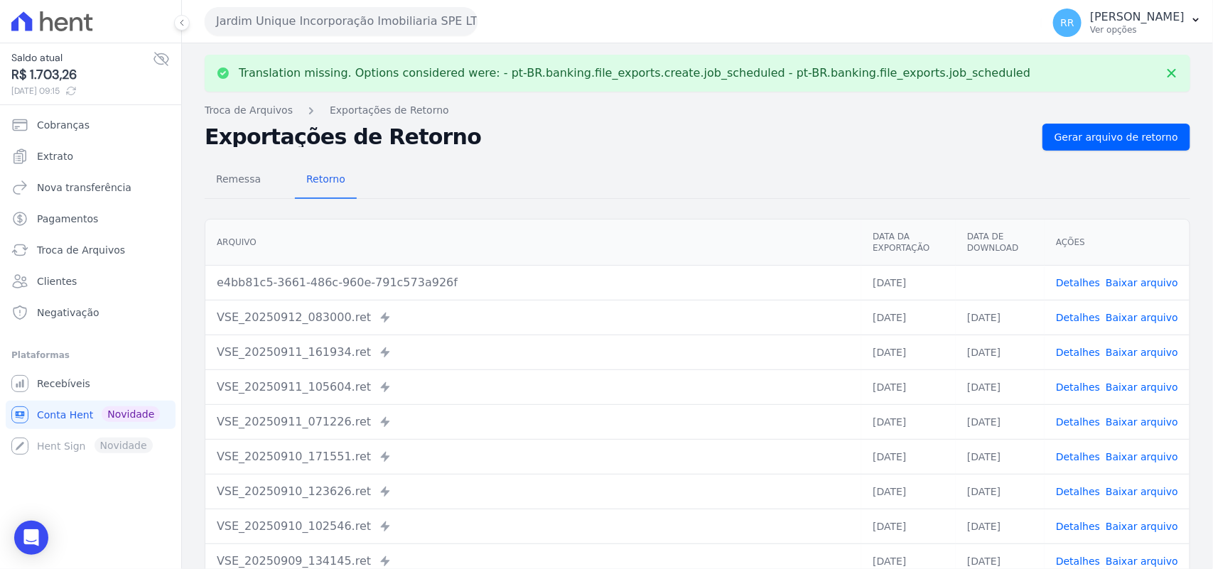
click at [1135, 285] on link "Baixar arquivo" at bounding box center [1142, 282] width 72 height 11
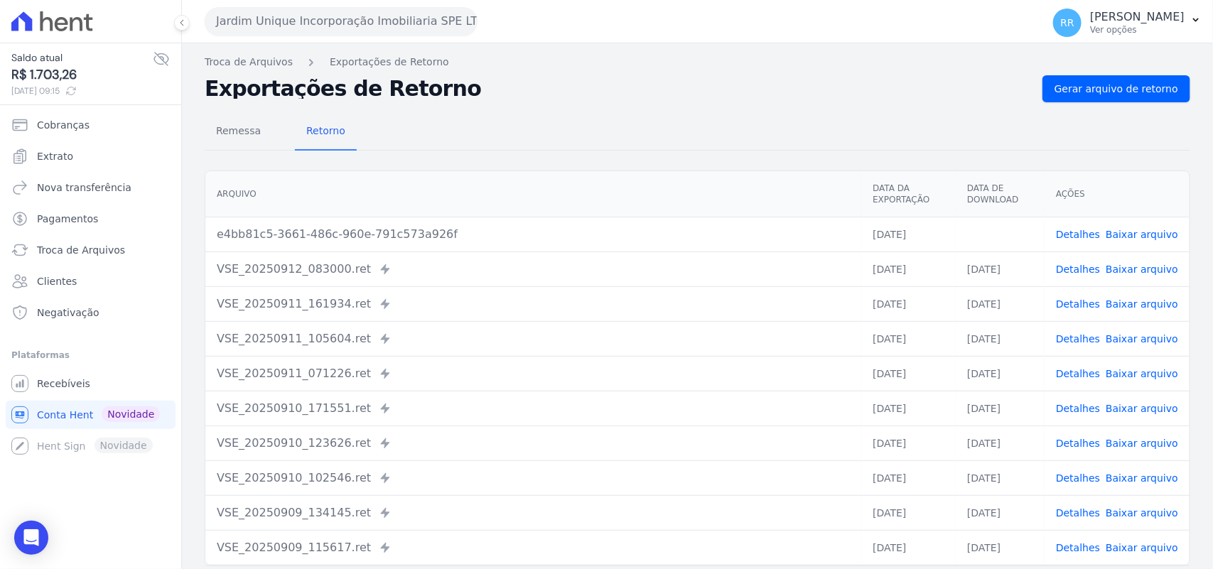
click at [527, 84] on h2 "Exportações de Retorno" at bounding box center [618, 89] width 826 height 20
click at [387, 20] on button "Jardim Unique Incorporação Imobiliaria SPE LTDA" at bounding box center [341, 21] width 273 height 28
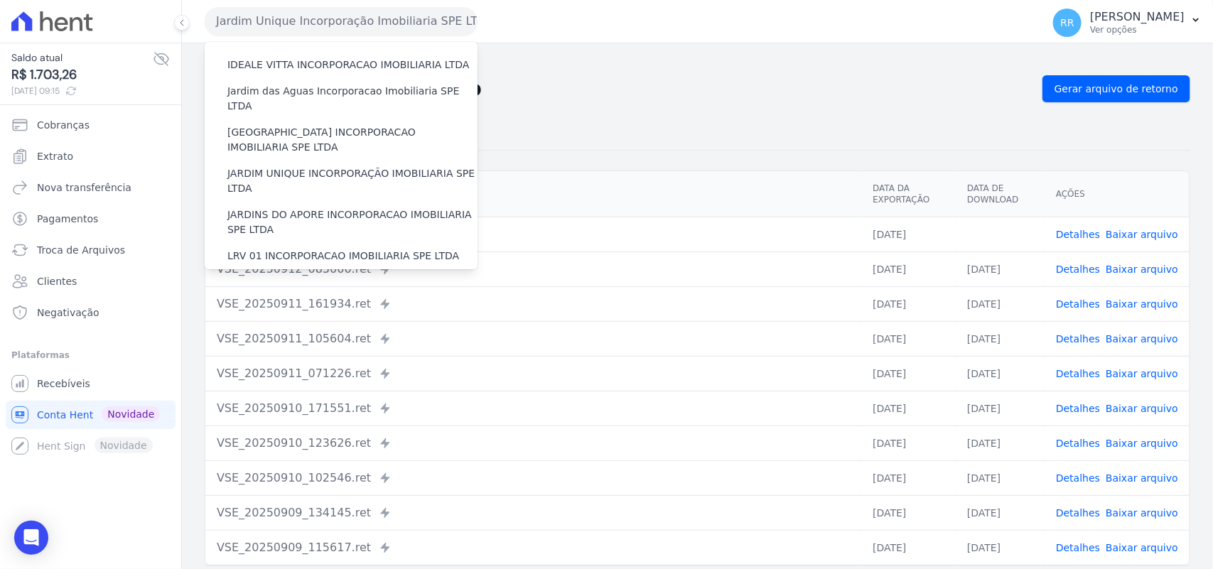
scroll to position [266, 0]
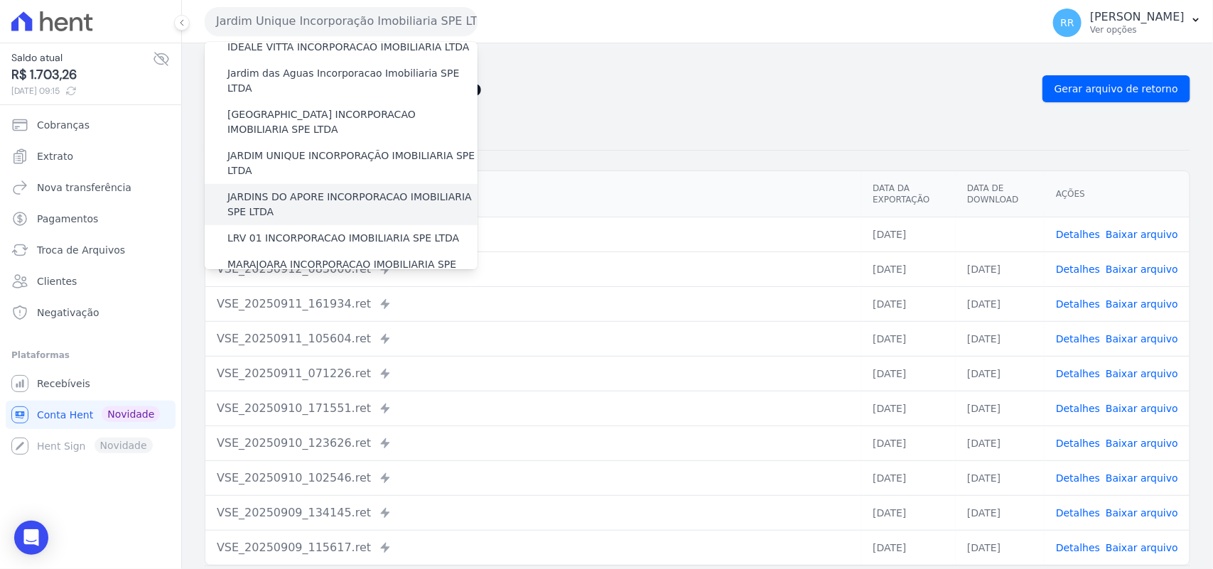
click at [332, 190] on label "JARDINS DO APORE INCORPORACAO IMOBILIARIA SPE LTDA" at bounding box center [352, 205] width 250 height 30
click at [0, 0] on input "JARDINS DO APORE INCORPORACAO IMOBILIARIA SPE LTDA" at bounding box center [0, 0] width 0 height 0
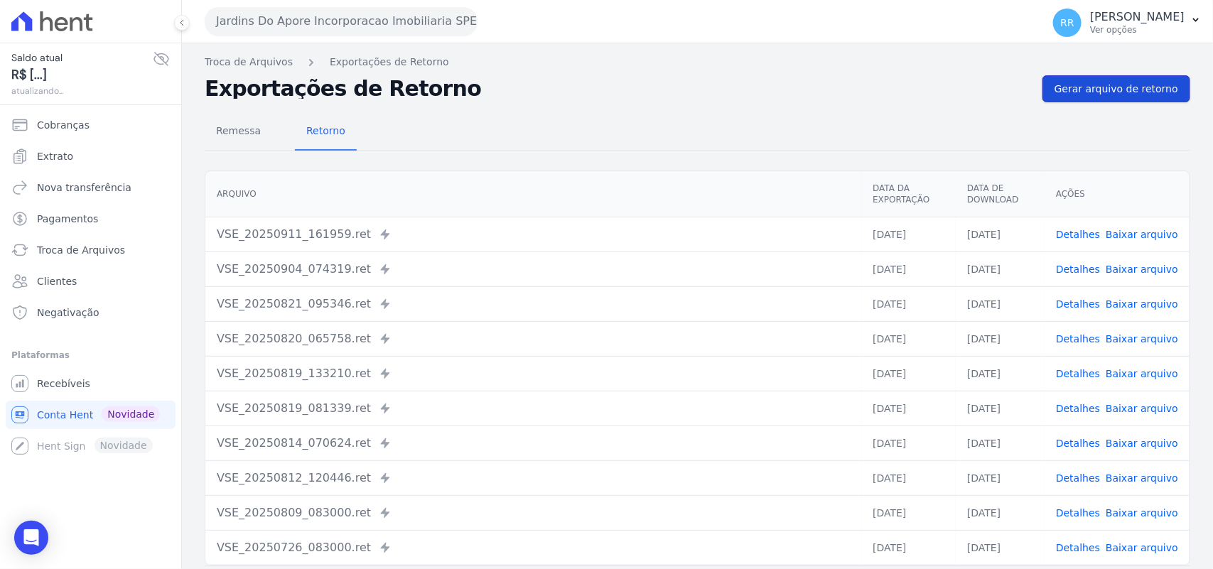
click at [1127, 87] on span "Gerar arquivo de retorno" at bounding box center [1116, 89] width 124 height 14
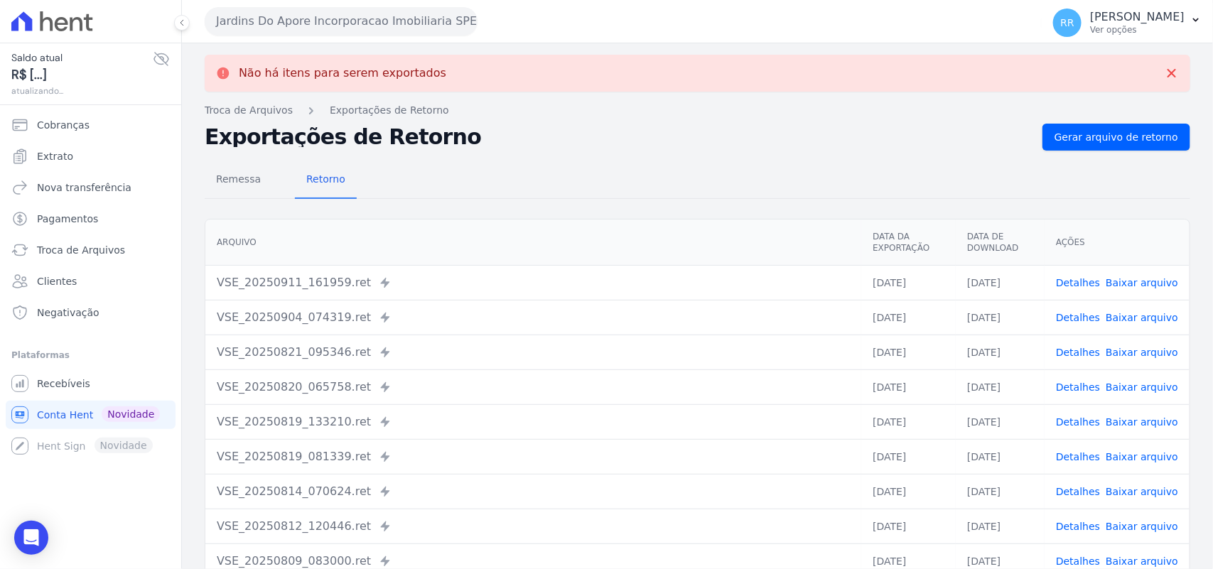
click at [342, 18] on button "Jardins Do Apore Incorporacao Imobiliaria SPE LTDA" at bounding box center [341, 21] width 273 height 28
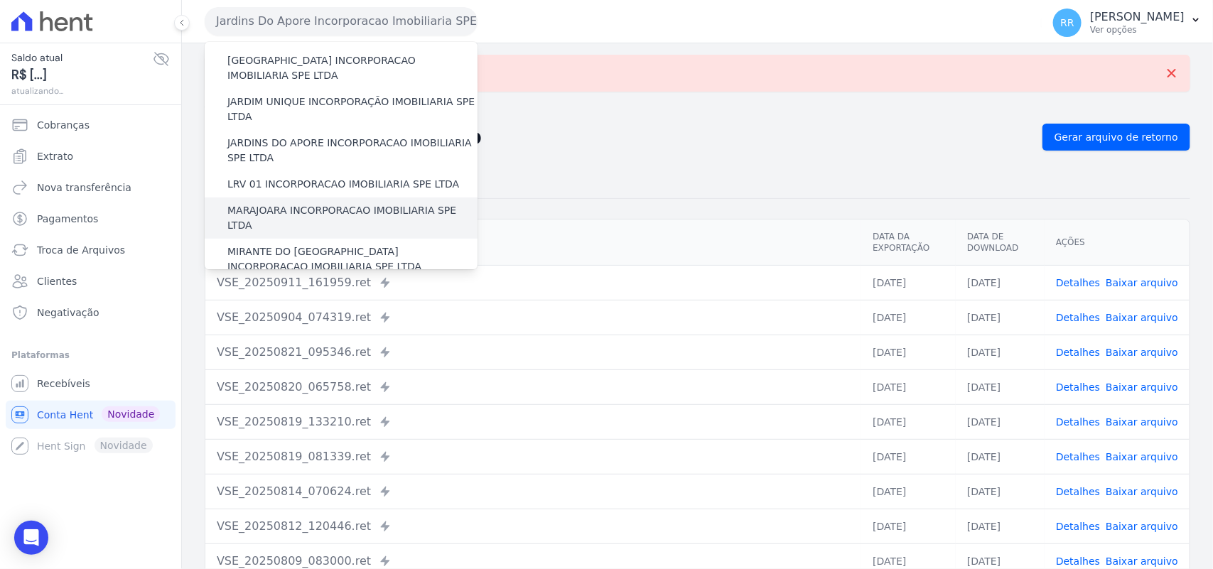
scroll to position [325, 0]
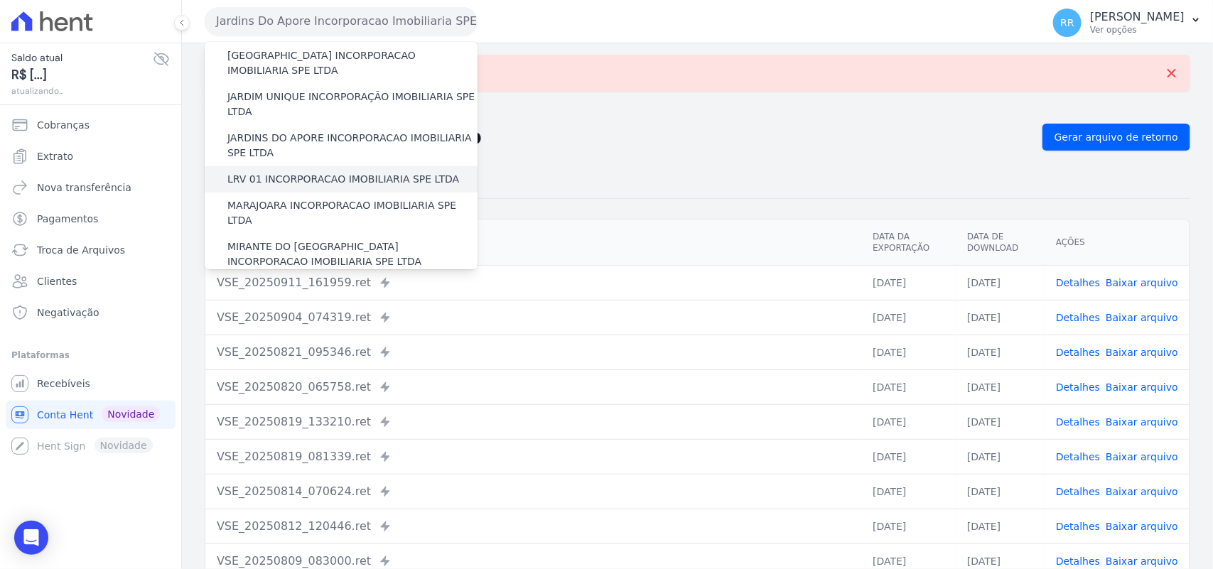
click at [325, 172] on label "LRV 01 INCORPORACAO IMOBILIARIA SPE LTDA" at bounding box center [343, 179] width 232 height 15
click at [0, 0] on input "LRV 01 INCORPORACAO IMOBILIARIA SPE LTDA" at bounding box center [0, 0] width 0 height 0
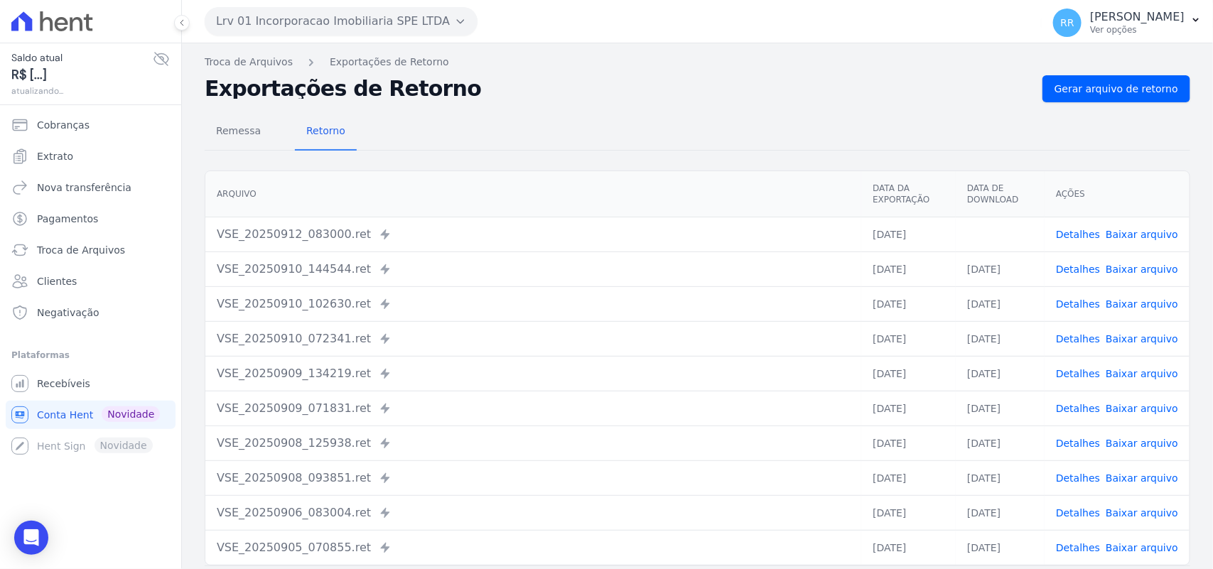
click at [1142, 234] on link "Baixar arquivo" at bounding box center [1142, 234] width 72 height 11
drag, startPoint x: 643, startPoint y: 166, endPoint x: 812, endPoint y: 180, distance: 169.7
click at [643, 166] on div "Arquivo Data da Exportação Data de Download Ações VSE_20250912_083000.ret Envia…" at bounding box center [697, 368] width 1031 height 406
click at [1135, 96] on span "Gerar arquivo de retorno" at bounding box center [1116, 89] width 124 height 14
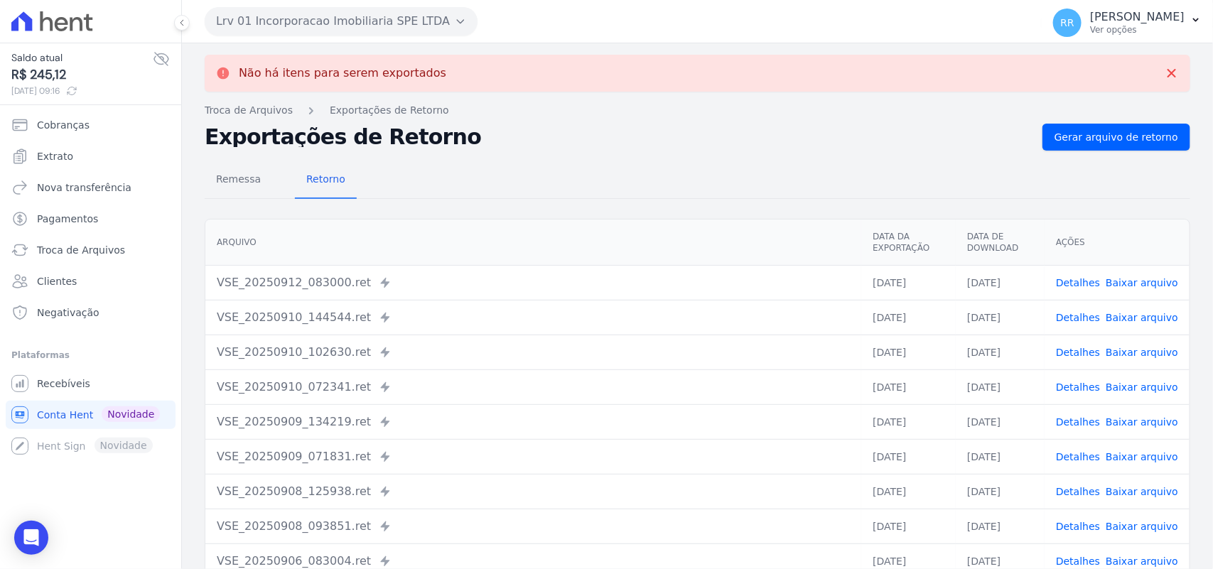
click at [396, 41] on div "Lrv 01 Incorporacao Imobiliaria SPE LTDA Via Sul Engenharia AGUAS DE [GEOGRAPHI…" at bounding box center [620, 21] width 831 height 44
click at [398, 23] on button "Lrv 01 Incorporacao Imobiliaria SPE LTDA" at bounding box center [341, 21] width 273 height 28
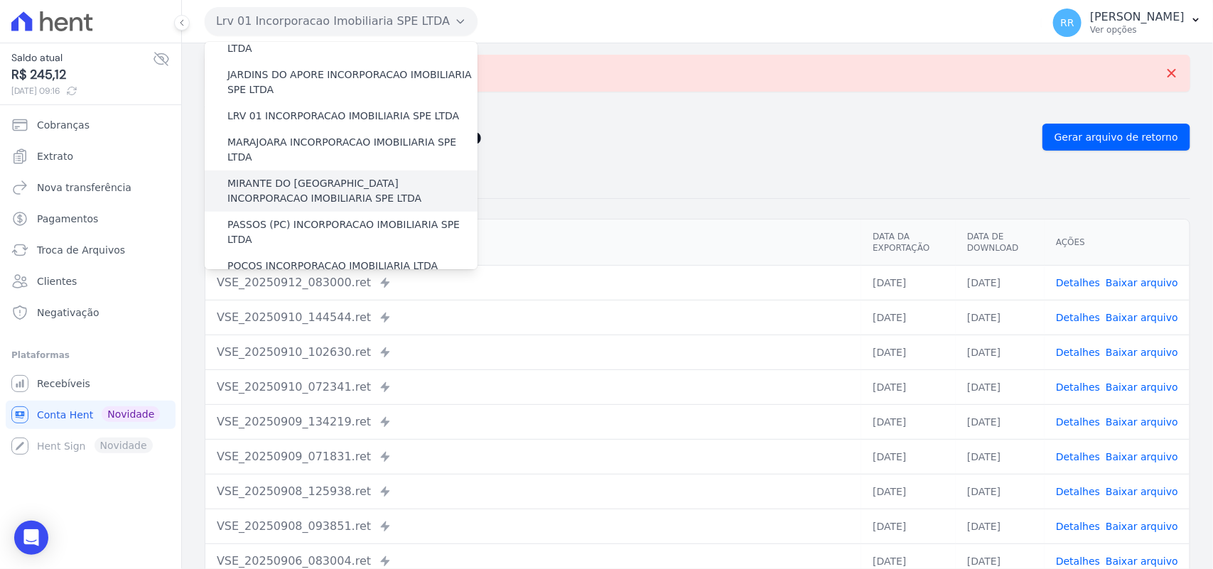
scroll to position [382, 0]
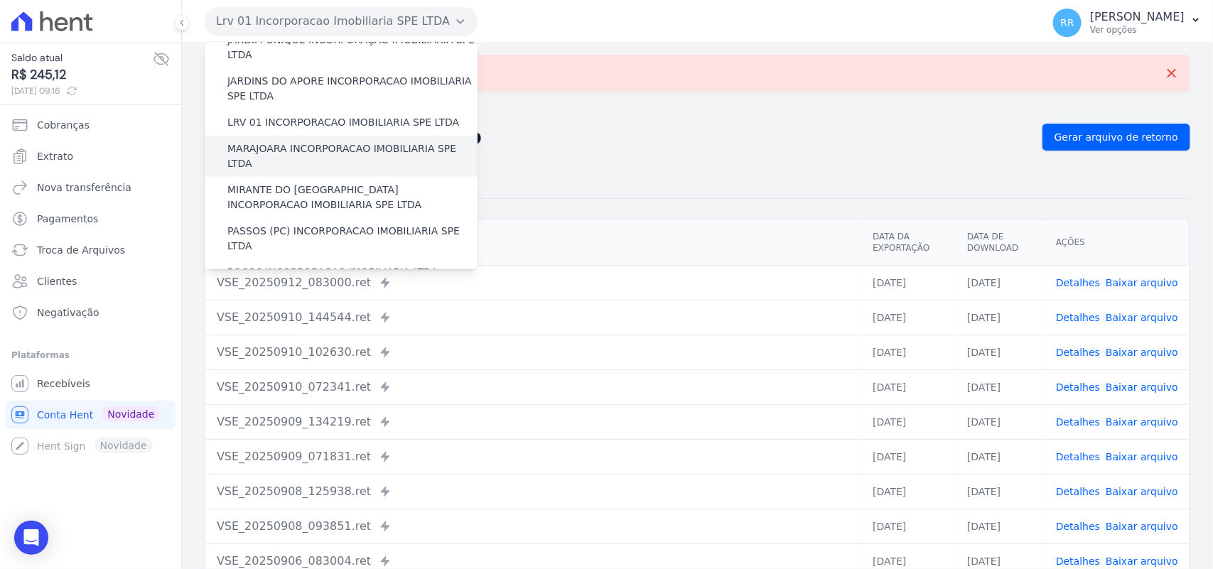
click at [301, 141] on label "MARAJOARA INCORPORACAO IMOBILIARIA SPE LTDA" at bounding box center [352, 156] width 250 height 30
click at [0, 0] on input "MARAJOARA INCORPORACAO IMOBILIARIA SPE LTDA" at bounding box center [0, 0] width 0 height 0
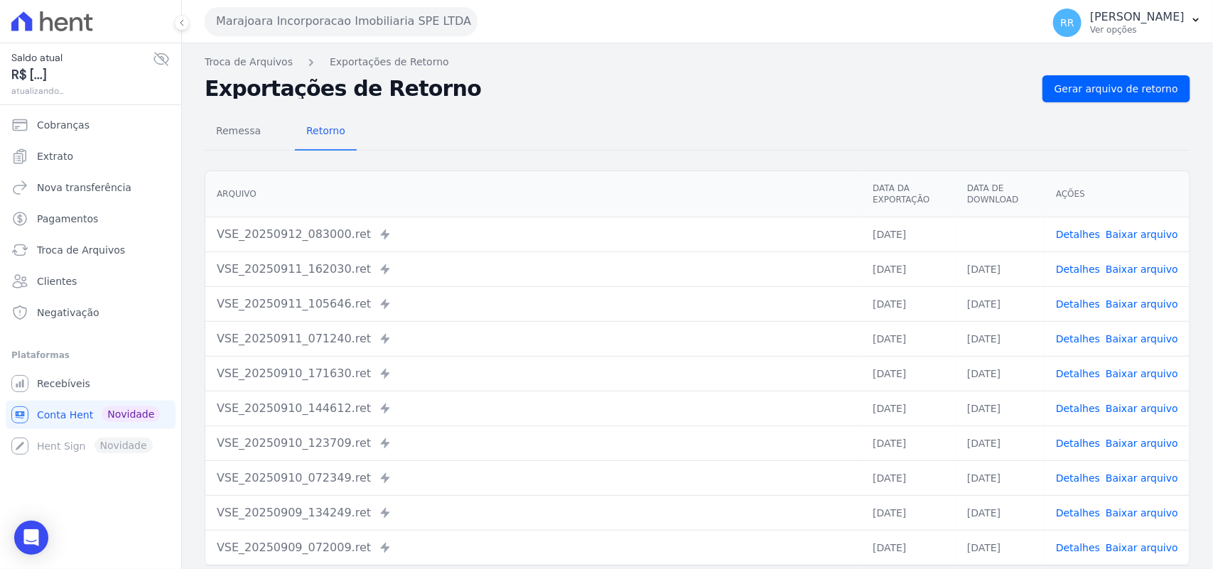
click at [1121, 229] on link "Baixar arquivo" at bounding box center [1142, 234] width 72 height 11
click at [1093, 90] on span "Gerar arquivo de retorno" at bounding box center [1116, 89] width 124 height 14
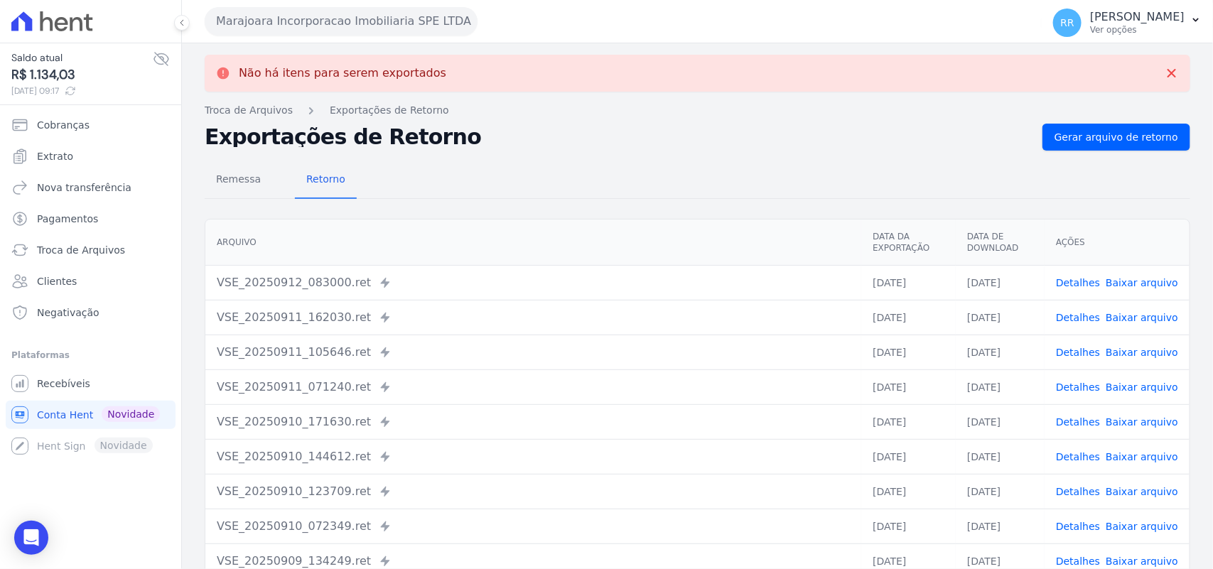
click at [278, 31] on button "Marajoara Incorporacao Imobiliaria SPE LTDA" at bounding box center [341, 21] width 273 height 28
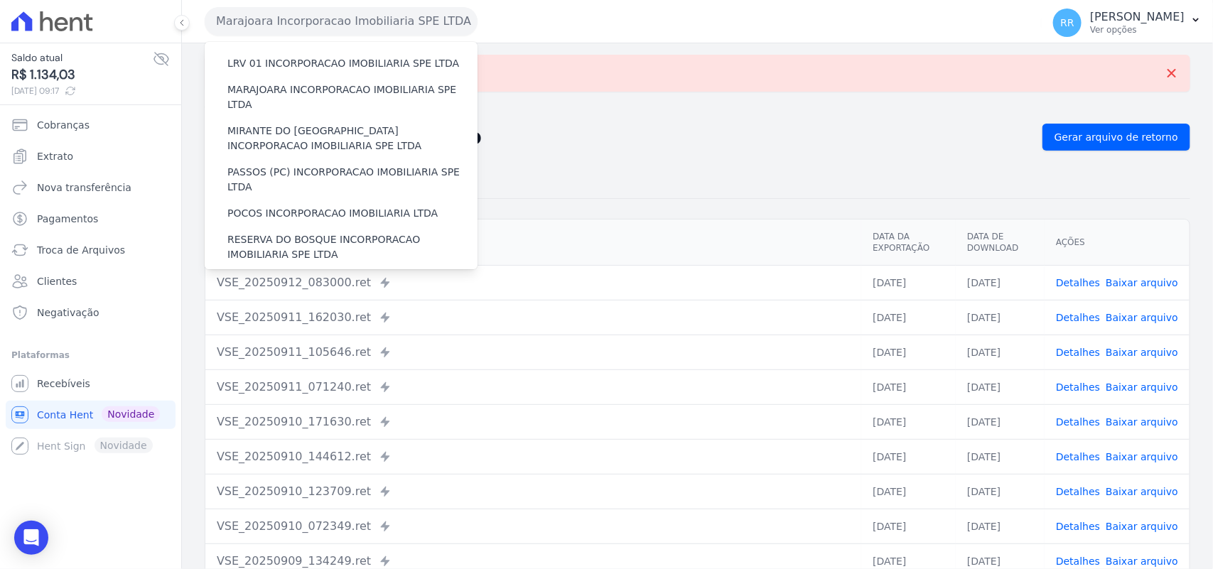
scroll to position [412, 0]
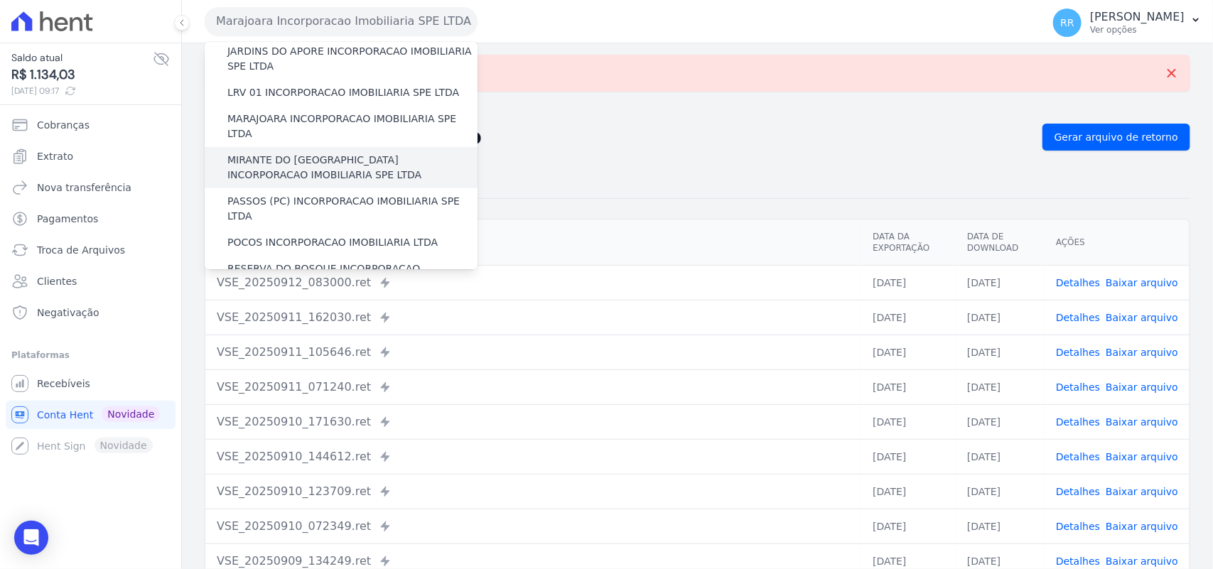
click at [285, 153] on label "MIRANTE DO [GEOGRAPHIC_DATA] INCORPORACAO IMOBILIARIA SPE LTDA" at bounding box center [352, 168] width 250 height 30
click at [0, 0] on input "MIRANTE DO [GEOGRAPHIC_DATA] INCORPORACAO IMOBILIARIA SPE LTDA" at bounding box center [0, 0] width 0 height 0
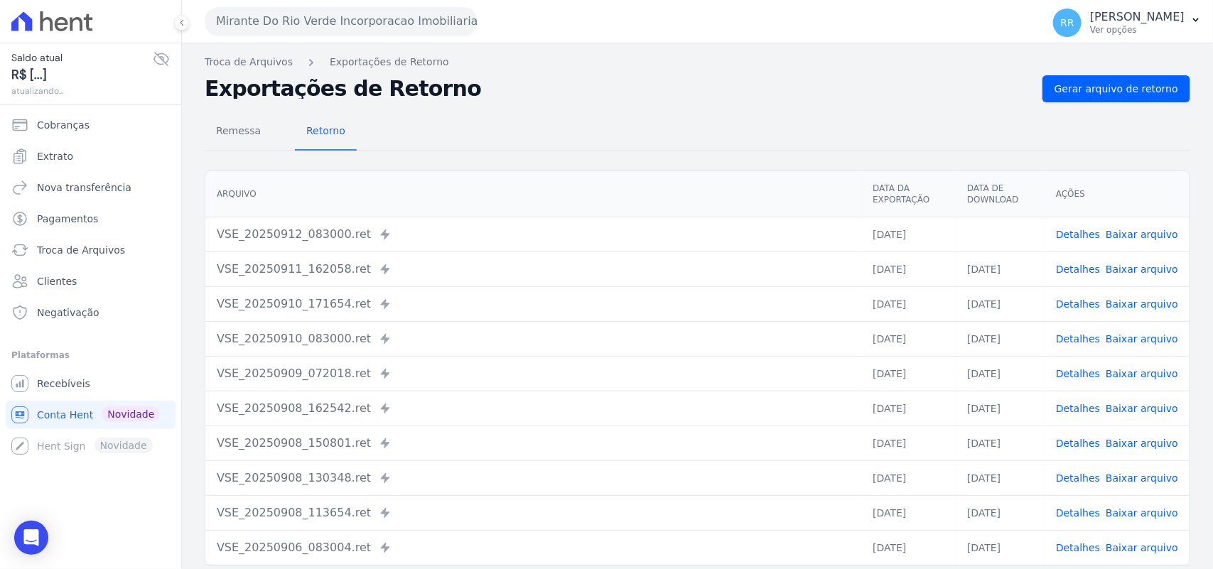
click at [1123, 229] on link "Baixar arquivo" at bounding box center [1142, 234] width 72 height 11
drag, startPoint x: 703, startPoint y: 82, endPoint x: 715, endPoint y: 104, distance: 24.8
click at [703, 82] on h2 "Exportações de Retorno" at bounding box center [618, 89] width 826 height 20
click at [1117, 97] on link "Gerar arquivo de retorno" at bounding box center [1116, 88] width 148 height 27
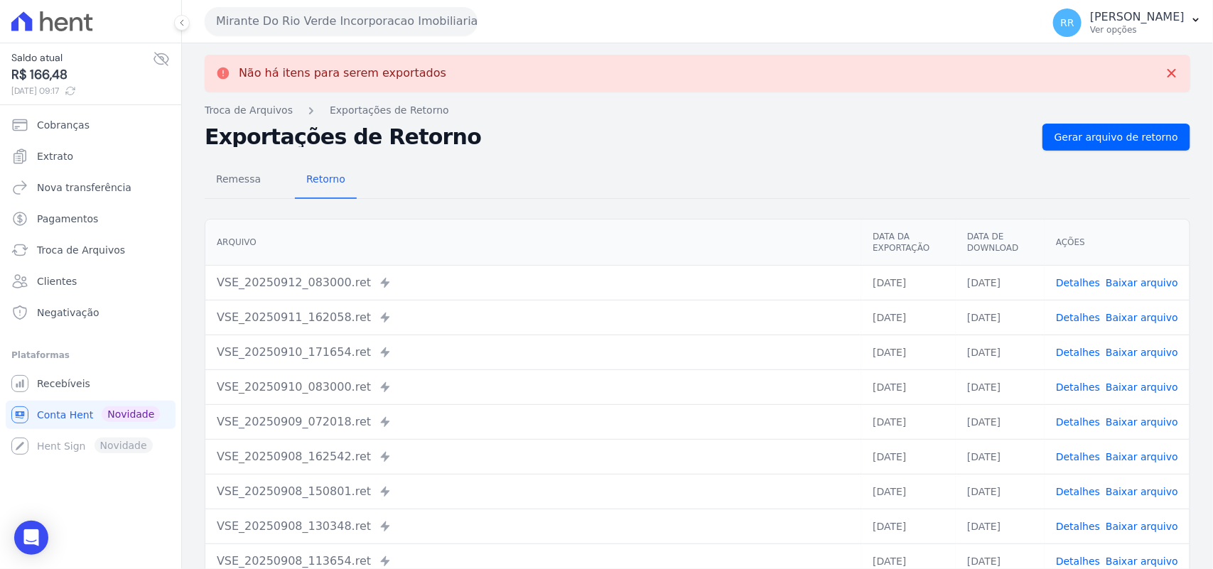
click at [423, 21] on button "Mirante Do Rio Verde Incorporacao Imobiliaria SPE LTDA" at bounding box center [341, 21] width 273 height 28
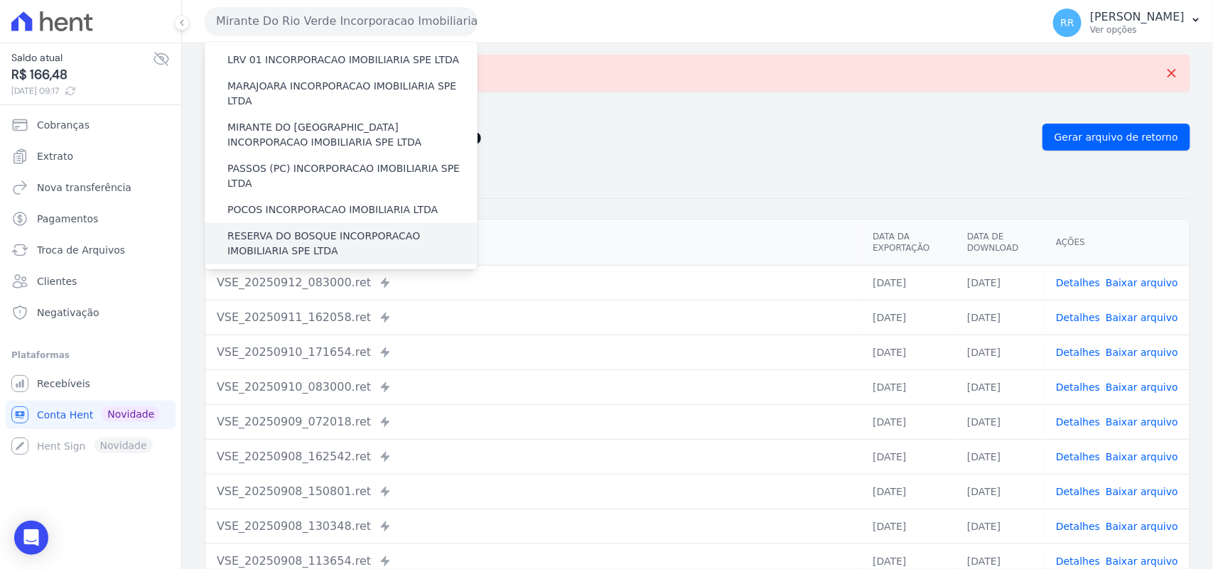
scroll to position [444, 0]
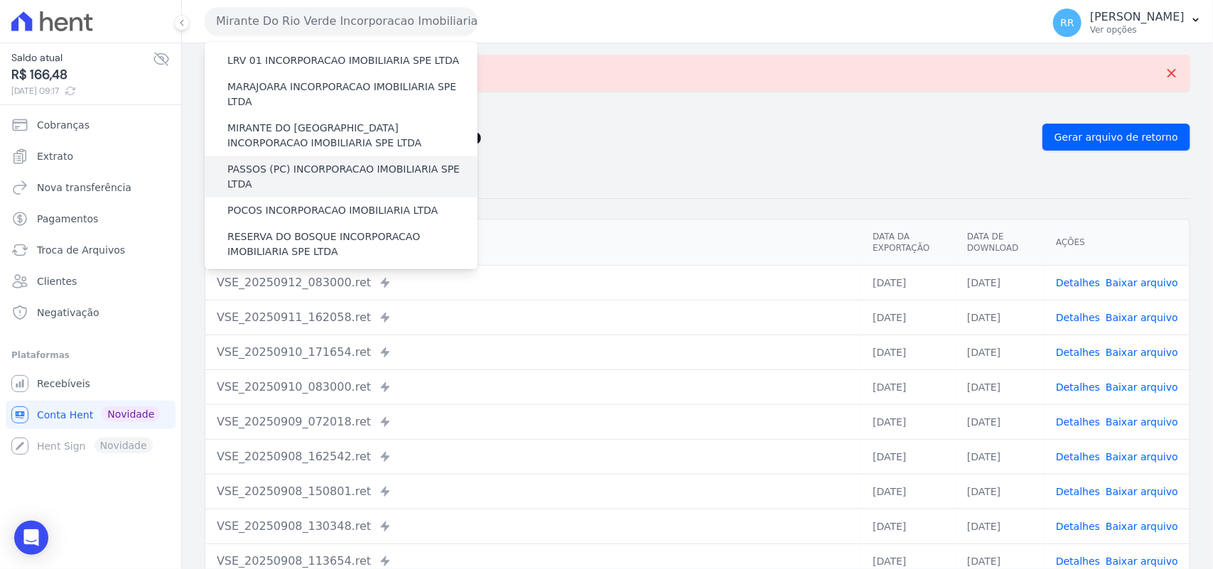
click at [278, 162] on label "PASSOS (PC) INCORPORACAO IMOBILIARIA SPE LTDA" at bounding box center [352, 177] width 250 height 30
click at [0, 0] on input "PASSOS (PC) INCORPORACAO IMOBILIARIA SPE LTDA" at bounding box center [0, 0] width 0 height 0
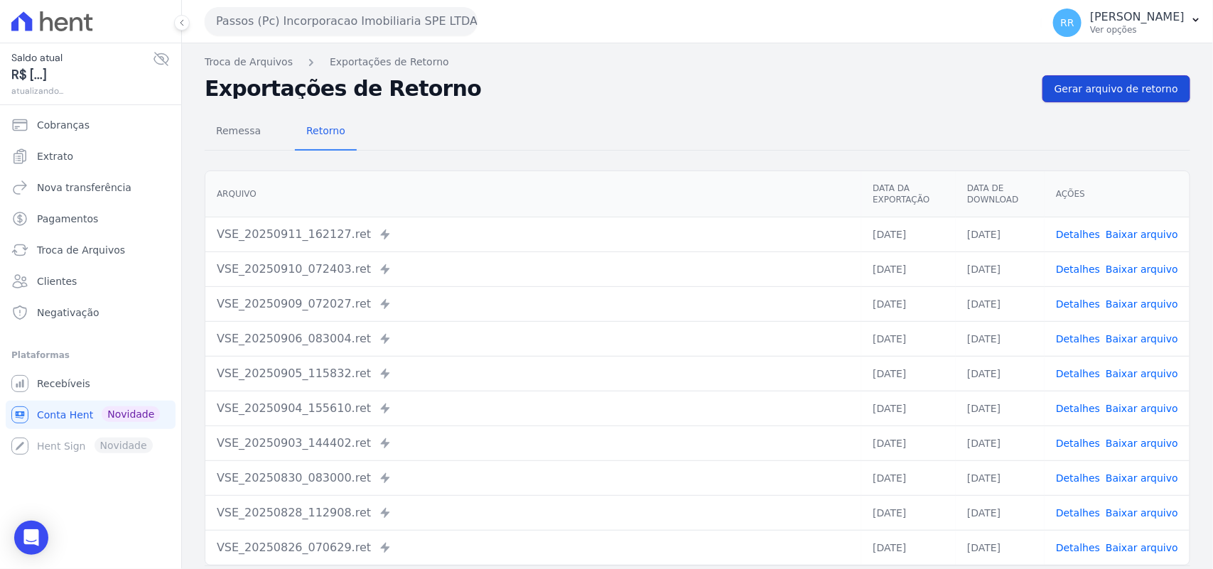
click at [1109, 98] on link "Gerar arquivo de retorno" at bounding box center [1116, 88] width 148 height 27
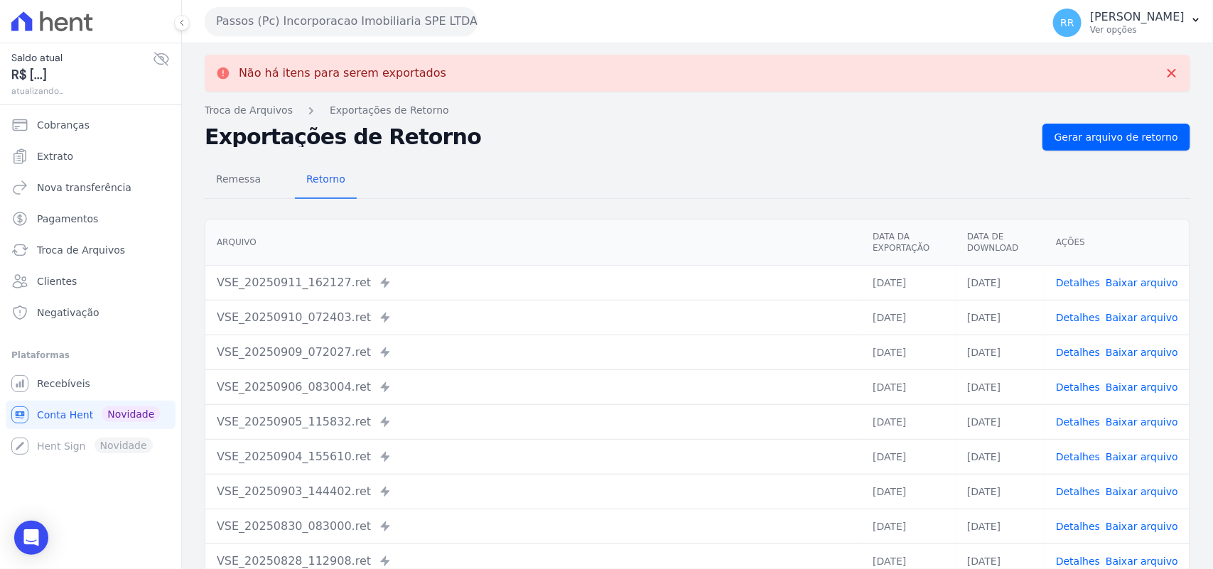
click at [303, 1] on div "Passos (Pc) Incorporacao Imobiliaria SPE LTDA Via Sul Engenharia AGUAS DE [GEOG…" at bounding box center [620, 21] width 831 height 44
click at [396, 8] on button "Passos (Pc) Incorporacao Imobiliaria SPE LTDA" at bounding box center [341, 21] width 273 height 28
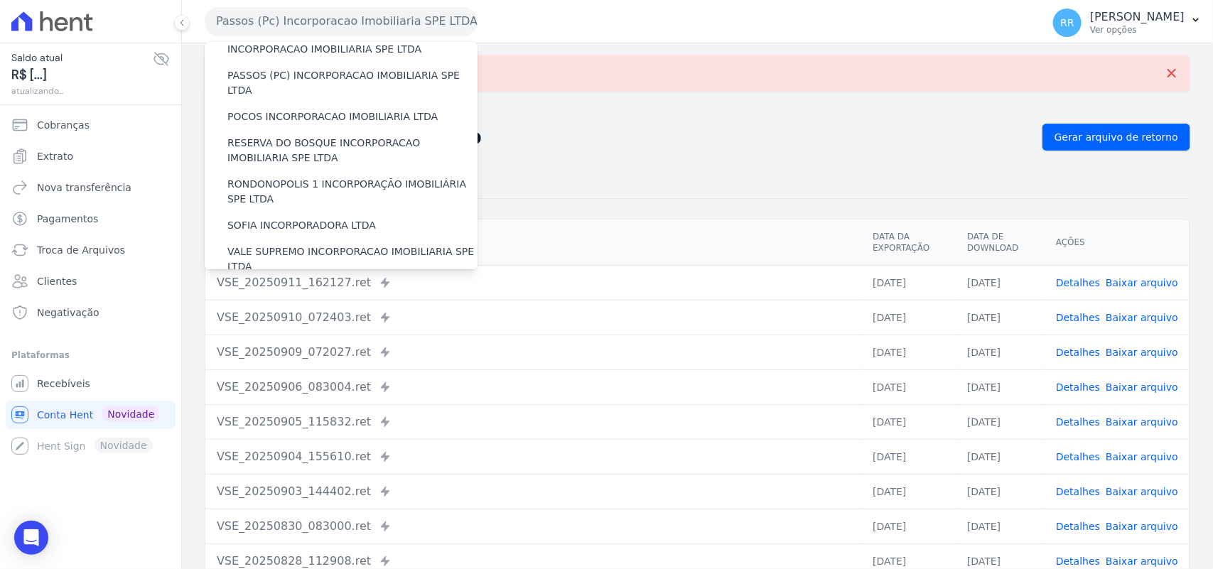
scroll to position [533, 0]
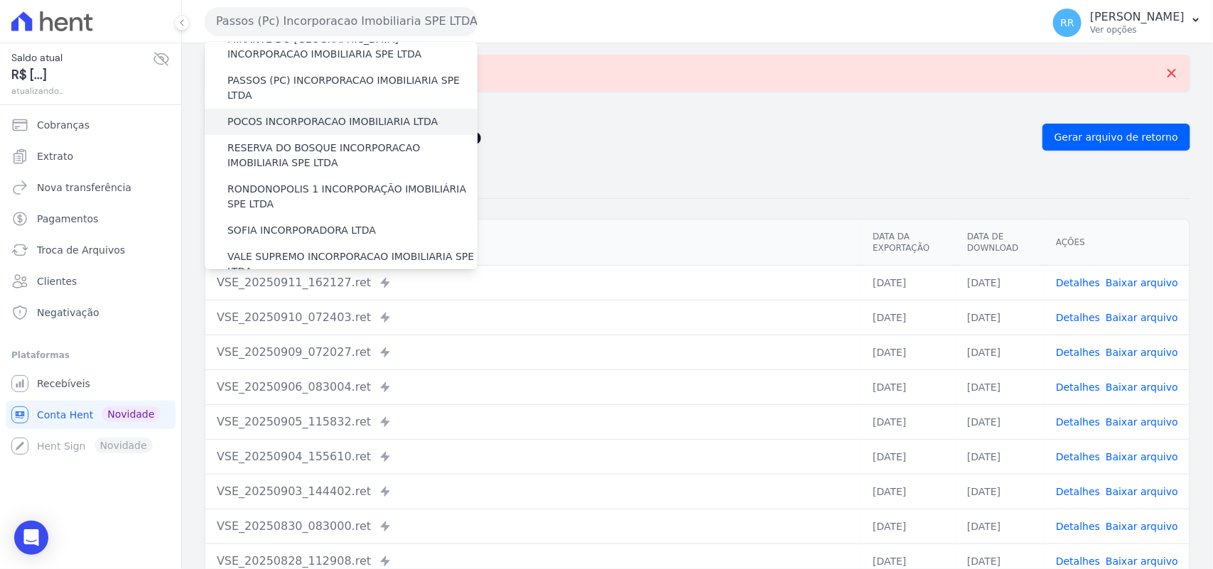
click at [350, 114] on label "POCOS INCORPORACAO IMOBILIARIA LTDA" at bounding box center [332, 121] width 210 height 15
click at [0, 0] on input "POCOS INCORPORACAO IMOBILIARIA LTDA" at bounding box center [0, 0] width 0 height 0
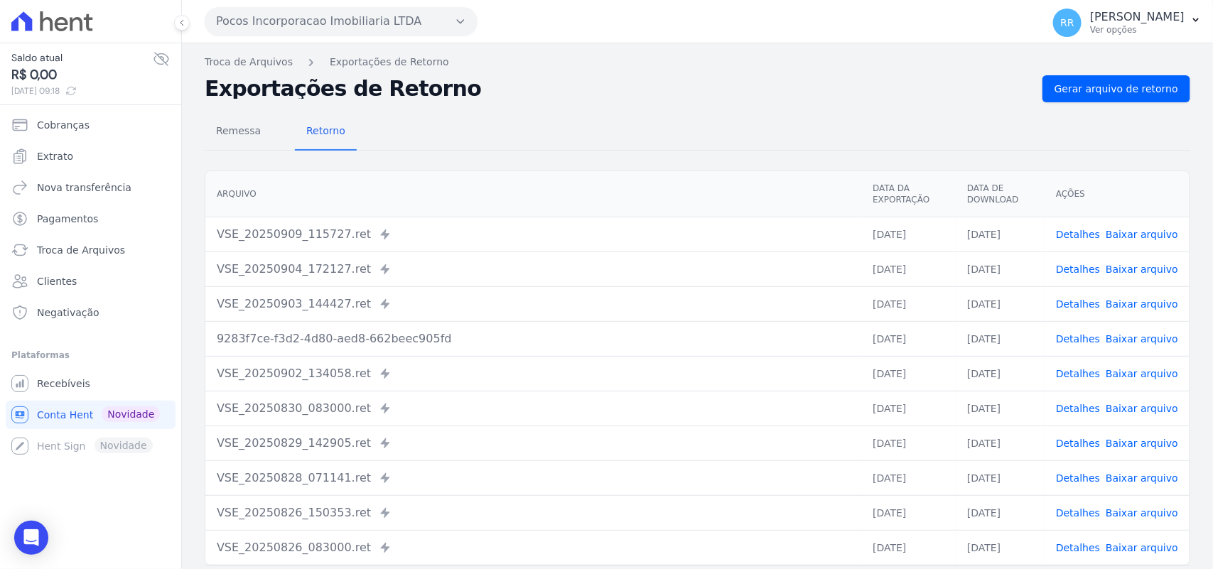
click at [1139, 102] on div "Remessa Retorno [GEOGRAPHIC_DATA] Data da Exportação Data de Download Ações VSE…" at bounding box center [698, 359] width 986 height 514
click at [1153, 87] on span "Gerar arquivo de retorno" at bounding box center [1116, 89] width 124 height 14
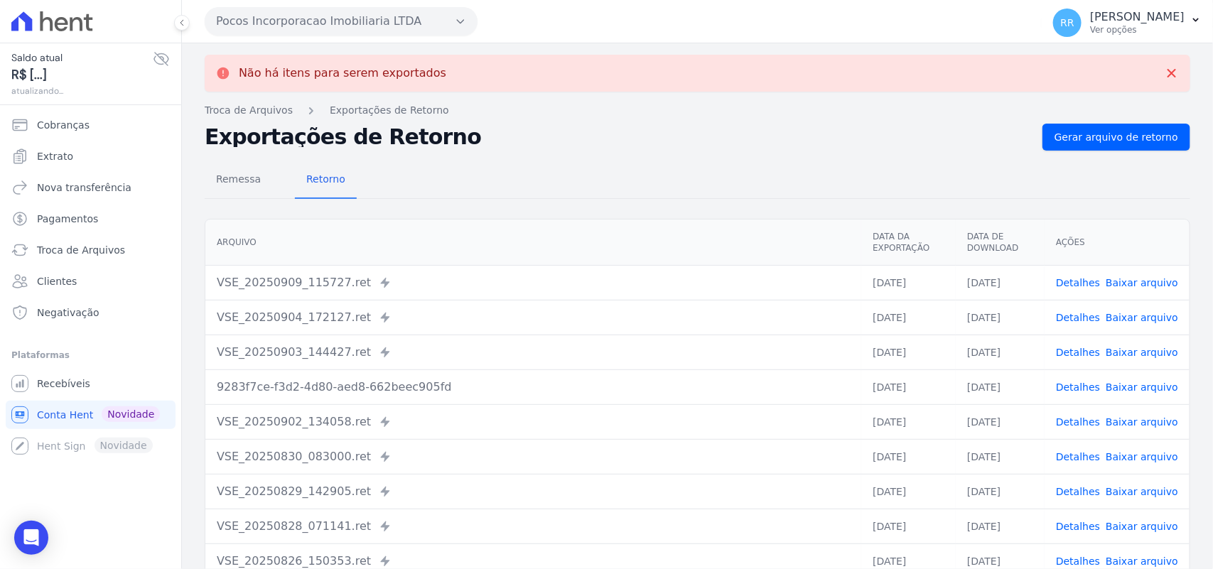
click at [355, 9] on button "Pocos Incorporacao Imobiliaria LTDA" at bounding box center [341, 21] width 273 height 28
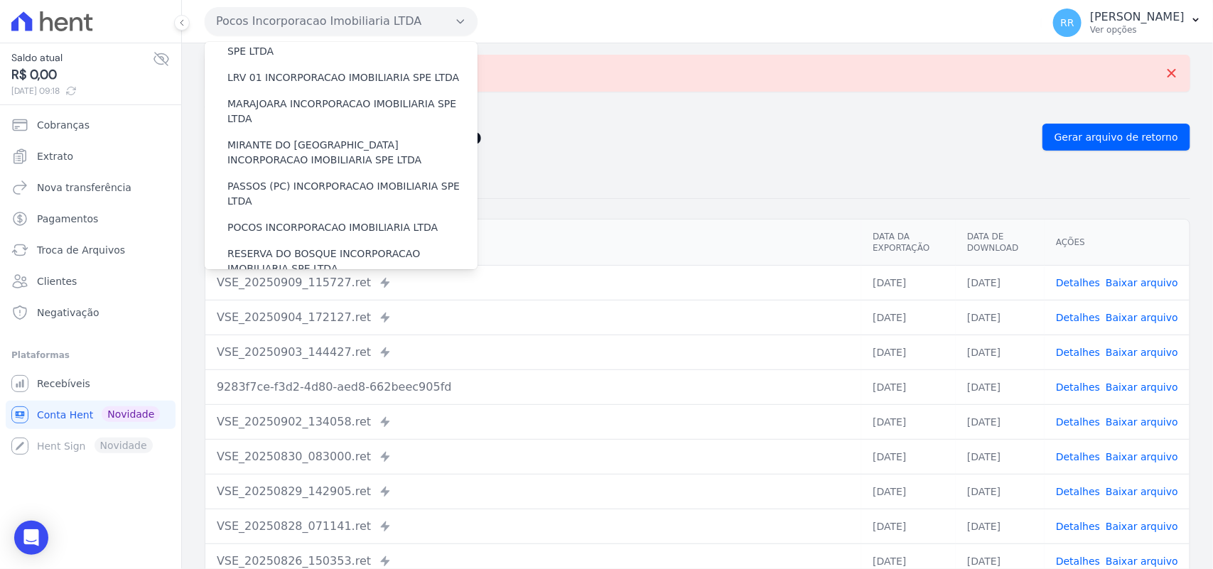
scroll to position [503, 0]
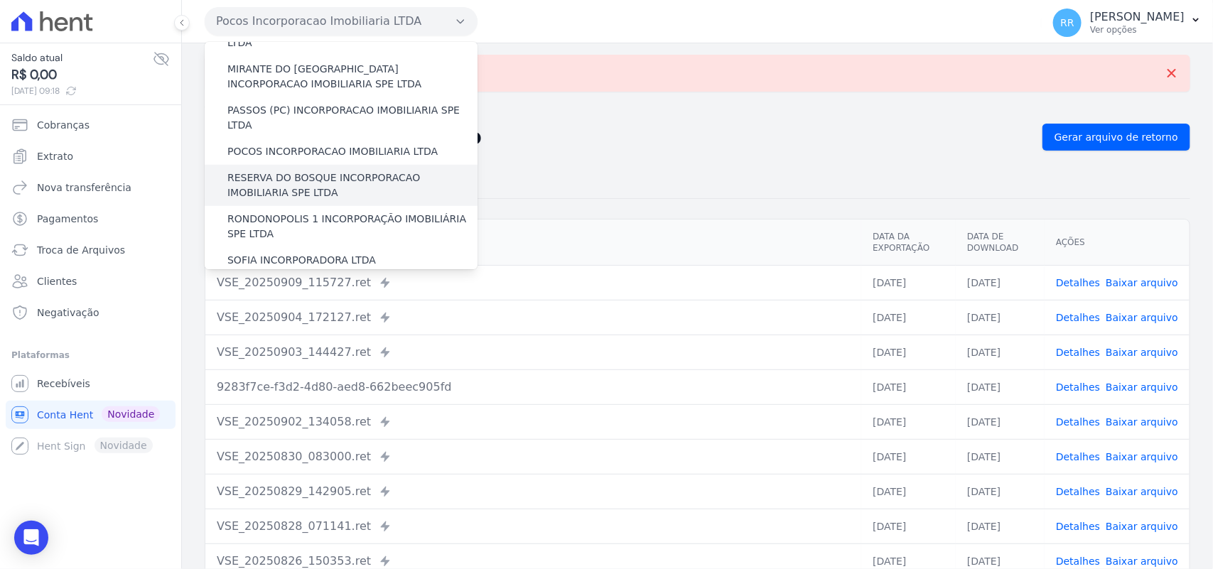
click at [333, 171] on label "RESERVA DO BOSQUE INCORPORACAO IMOBILIARIA SPE LTDA" at bounding box center [352, 186] width 250 height 30
click at [0, 0] on input "RESERVA DO BOSQUE INCORPORACAO IMOBILIARIA SPE LTDA" at bounding box center [0, 0] width 0 height 0
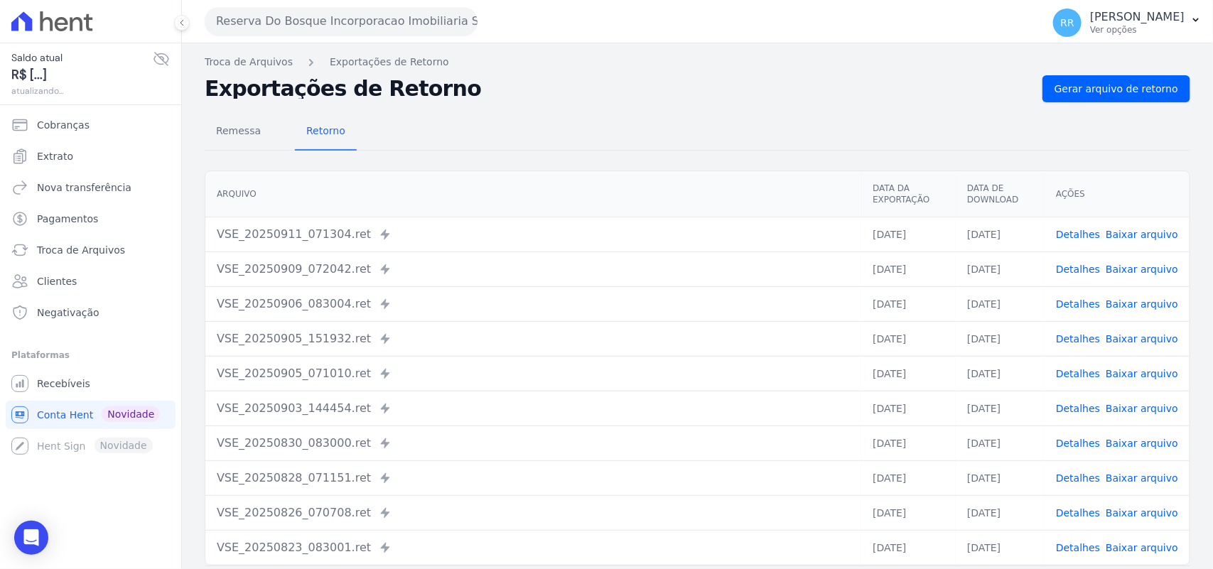
click at [1070, 70] on div "Troca de Arquivos Exportações de Retorno Exportações de Retorno Gerar arquivo d…" at bounding box center [697, 335] width 1031 height 584
click at [1064, 82] on span "Gerar arquivo de retorno" at bounding box center [1116, 89] width 124 height 14
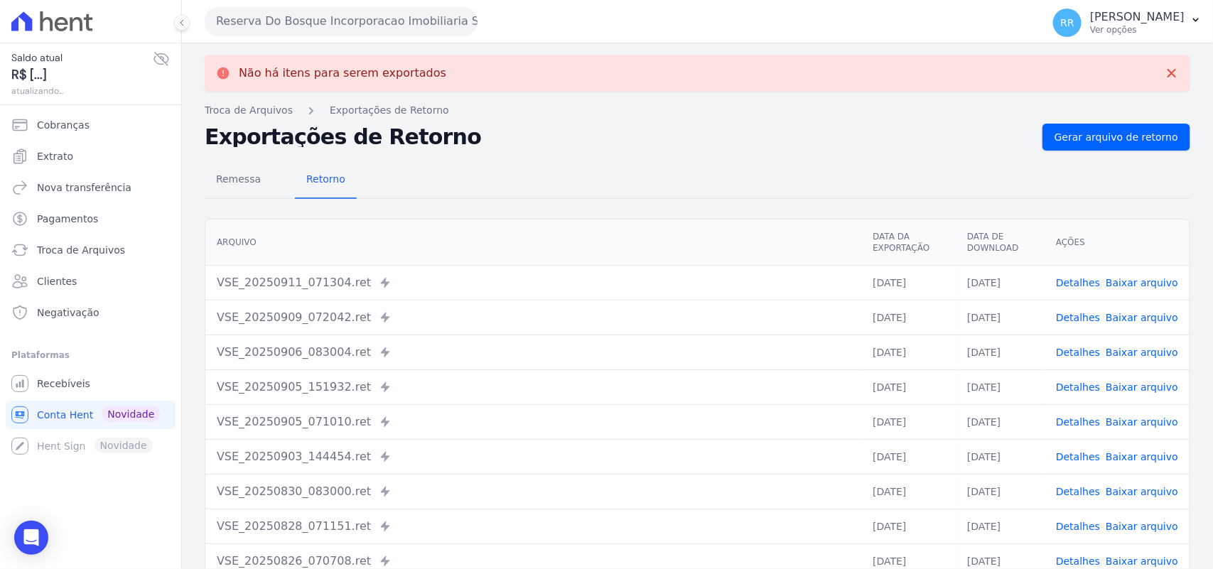
click at [393, 36] on div "Reserva Do Bosque Incorporacao Imobiliaria SPE LTDA Via Sul Engenharia AGUAS DE…" at bounding box center [620, 21] width 831 height 44
click at [404, 20] on button "Reserva Do Bosque Incorporacao Imobiliaria SPE LTDA" at bounding box center [341, 21] width 273 height 28
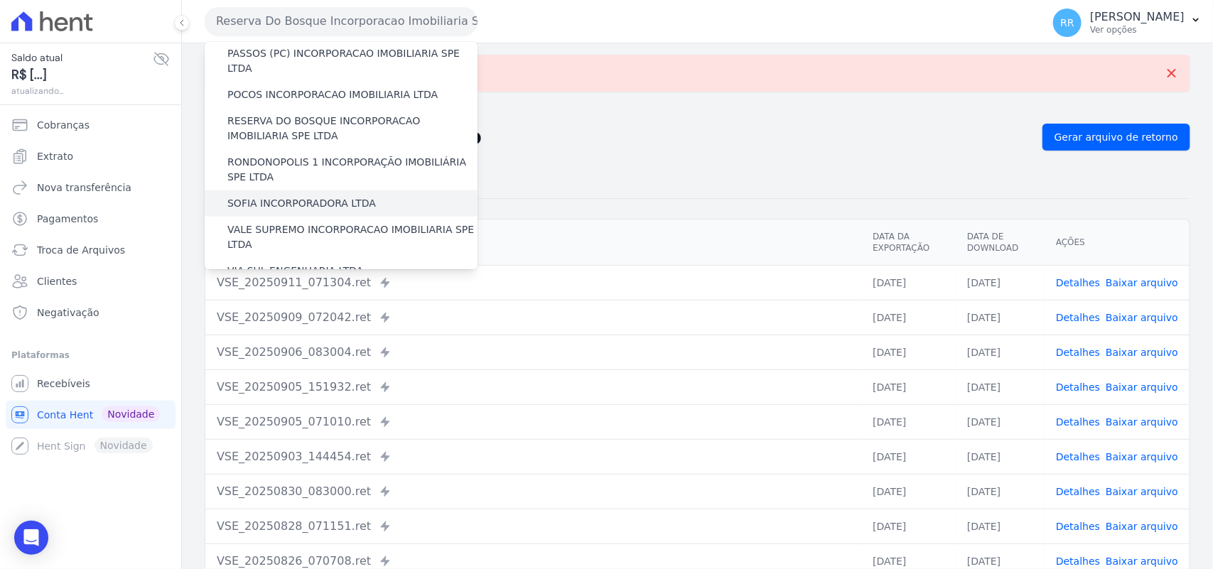
scroll to position [531, 0]
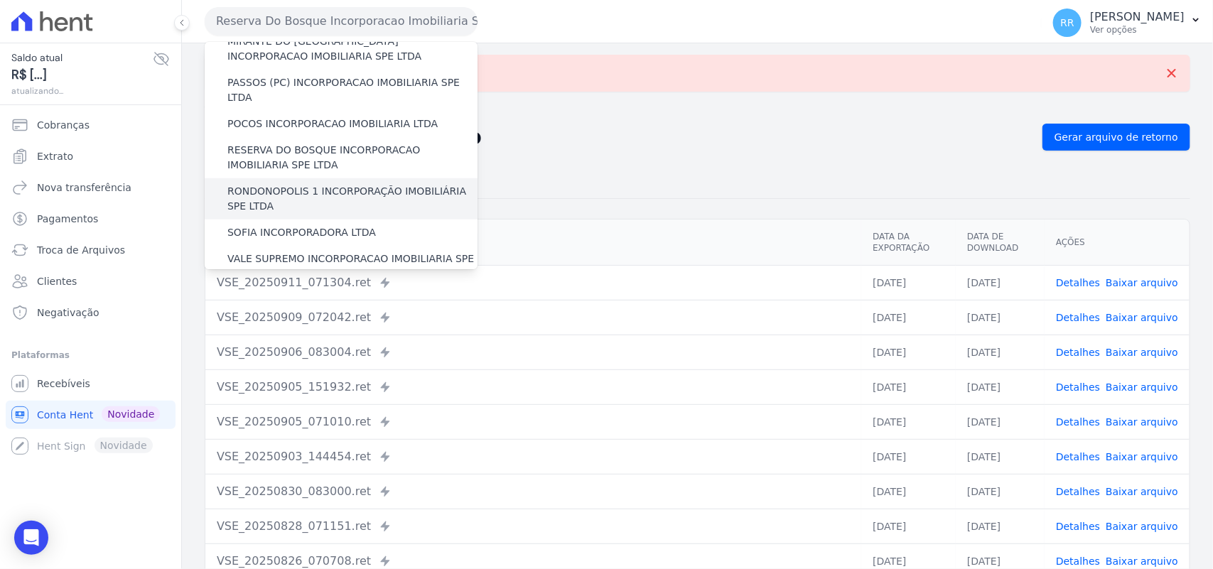
click at [318, 184] on label "RONDONOPOLIS 1 INCORPORAÇÃO IMOBILIÁRIA SPE LTDA" at bounding box center [352, 199] width 250 height 30
click at [0, 0] on input "RONDONOPOLIS 1 INCORPORAÇÃO IMOBILIÁRIA SPE LTDA" at bounding box center [0, 0] width 0 height 0
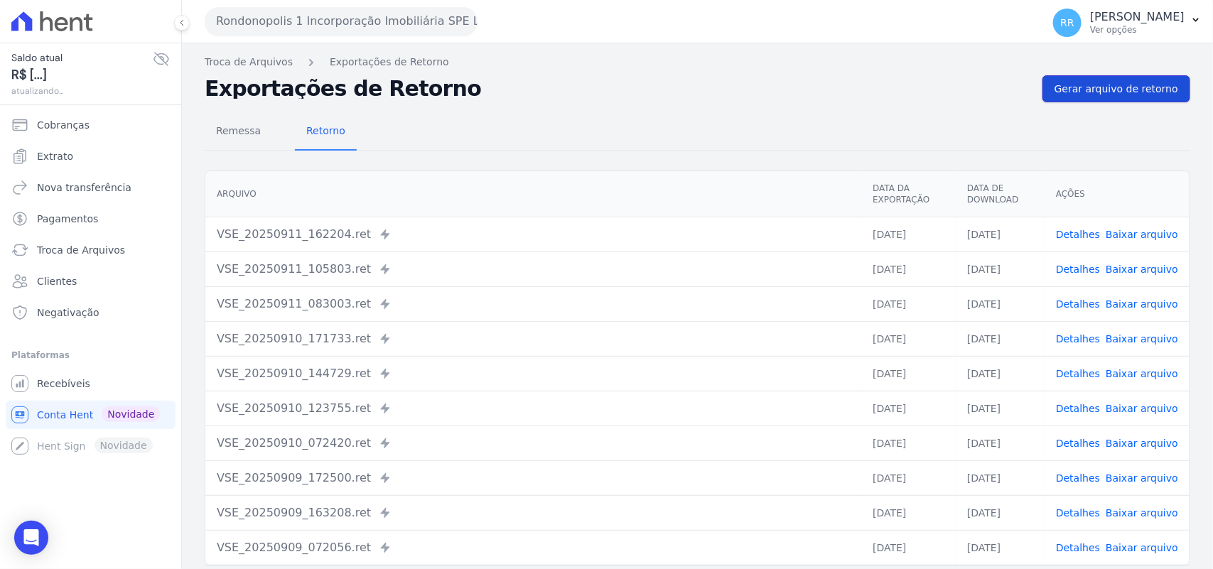
click at [1102, 77] on link "Gerar arquivo de retorno" at bounding box center [1116, 88] width 148 height 27
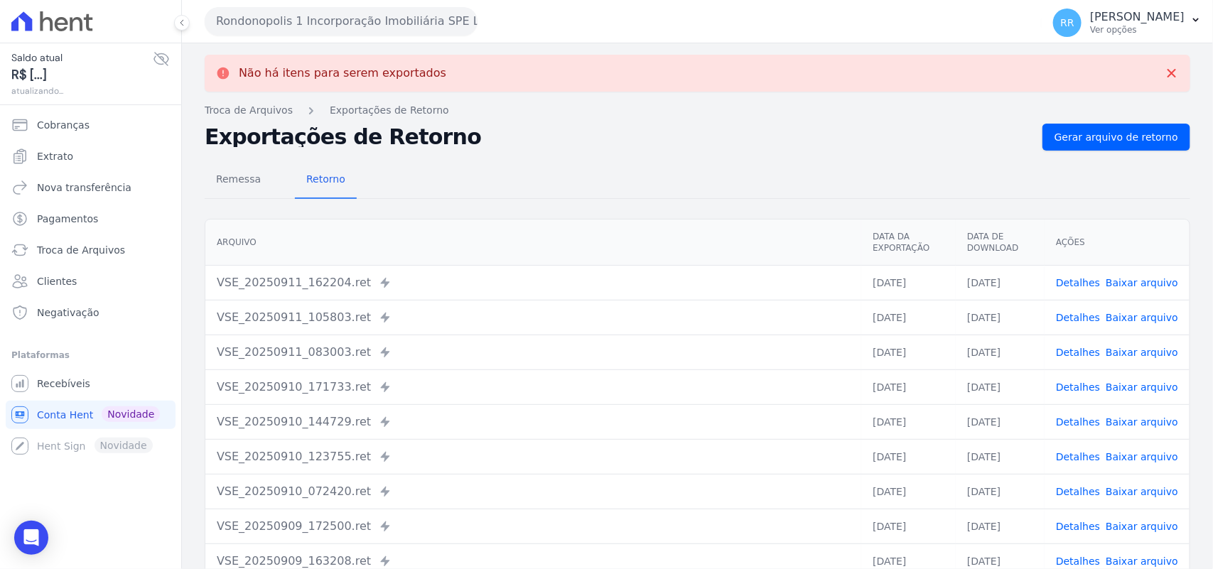
click at [466, 34] on button "Rondonopolis 1 Incorporação Imobiliária SPE LTDA" at bounding box center [341, 21] width 273 height 28
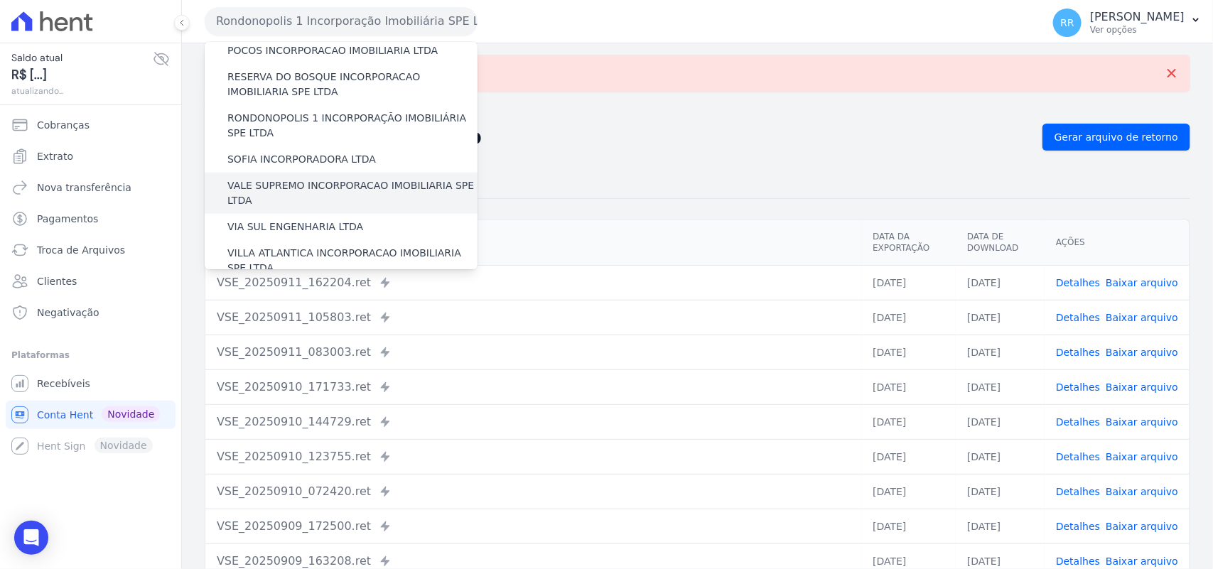
scroll to position [590, 0]
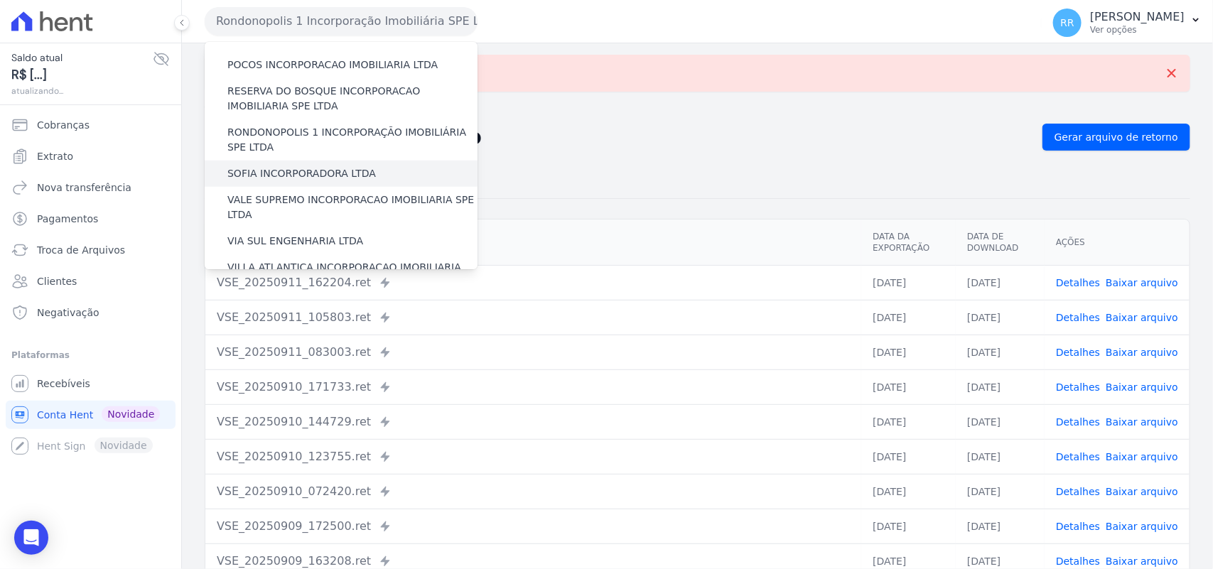
click at [307, 161] on div "SOFIA INCORPORADORA LTDA" at bounding box center [341, 174] width 273 height 26
click at [303, 166] on label "SOFIA INCORPORADORA LTDA" at bounding box center [301, 173] width 149 height 15
click at [0, 0] on input "SOFIA INCORPORADORA LTDA" at bounding box center [0, 0] width 0 height 0
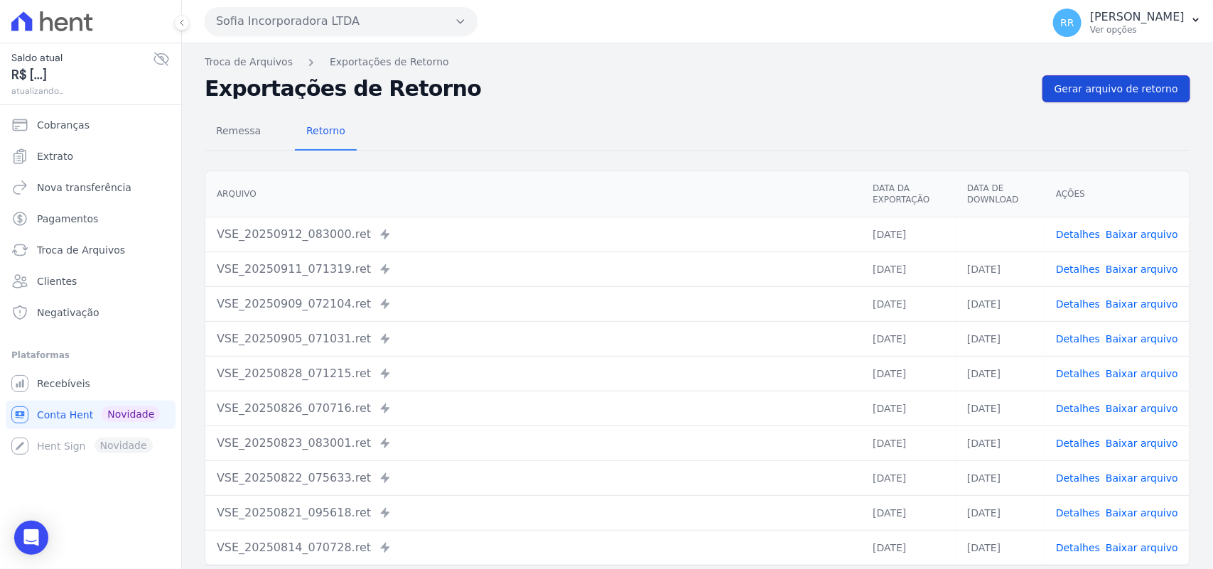
click at [1128, 97] on link "Gerar arquivo de retorno" at bounding box center [1116, 88] width 148 height 27
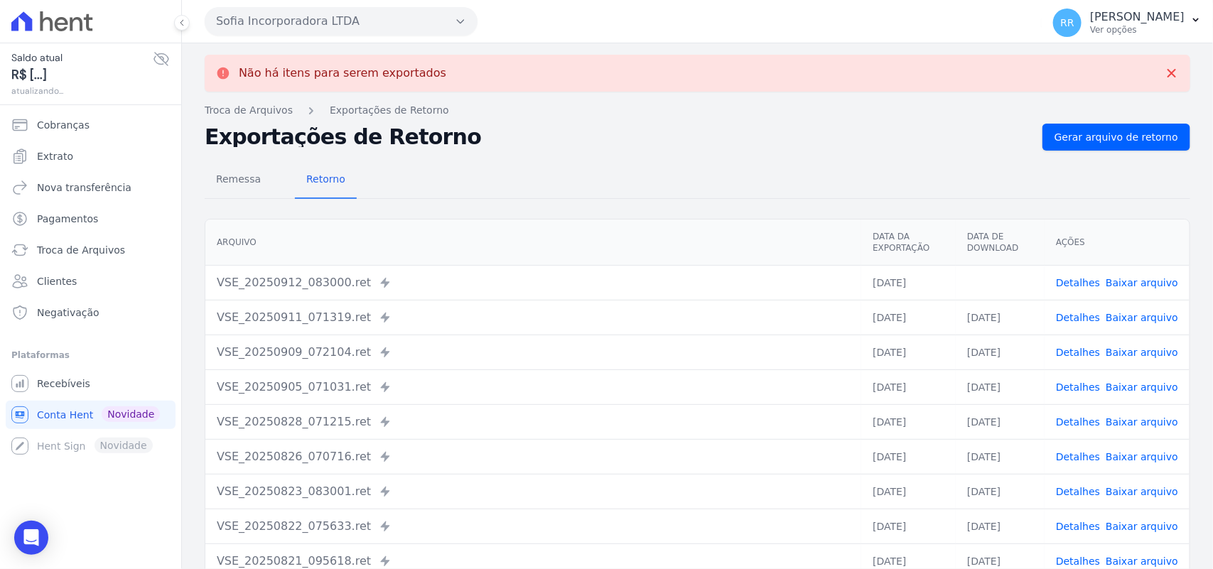
click at [1138, 289] on span "Baixar arquivo" at bounding box center [1142, 283] width 72 height 14
click at [1138, 288] on link "Baixar arquivo" at bounding box center [1142, 282] width 72 height 11
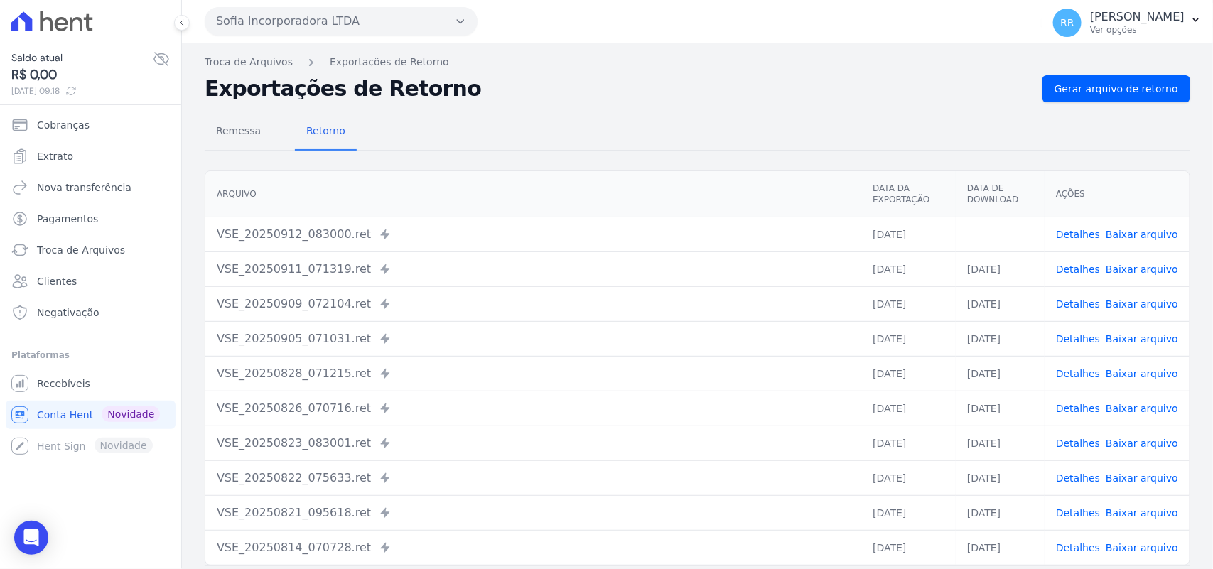
click at [570, 121] on div "Remessa Retorno" at bounding box center [698, 132] width 986 height 37
click at [296, 23] on button "Sofia Incorporadora LTDA" at bounding box center [341, 21] width 273 height 28
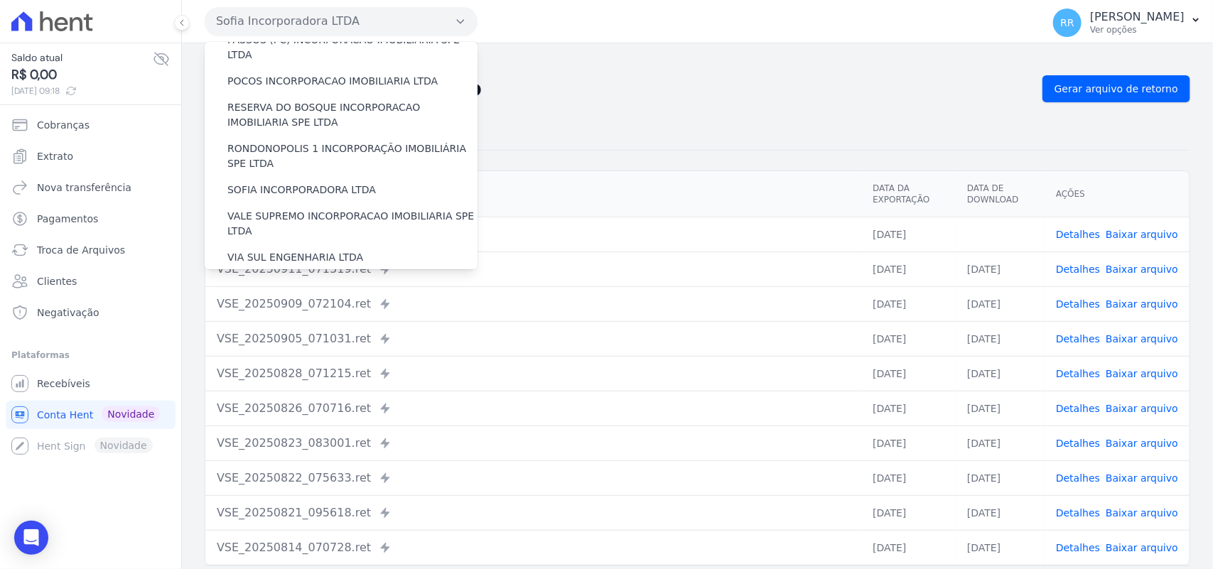
scroll to position [622, 0]
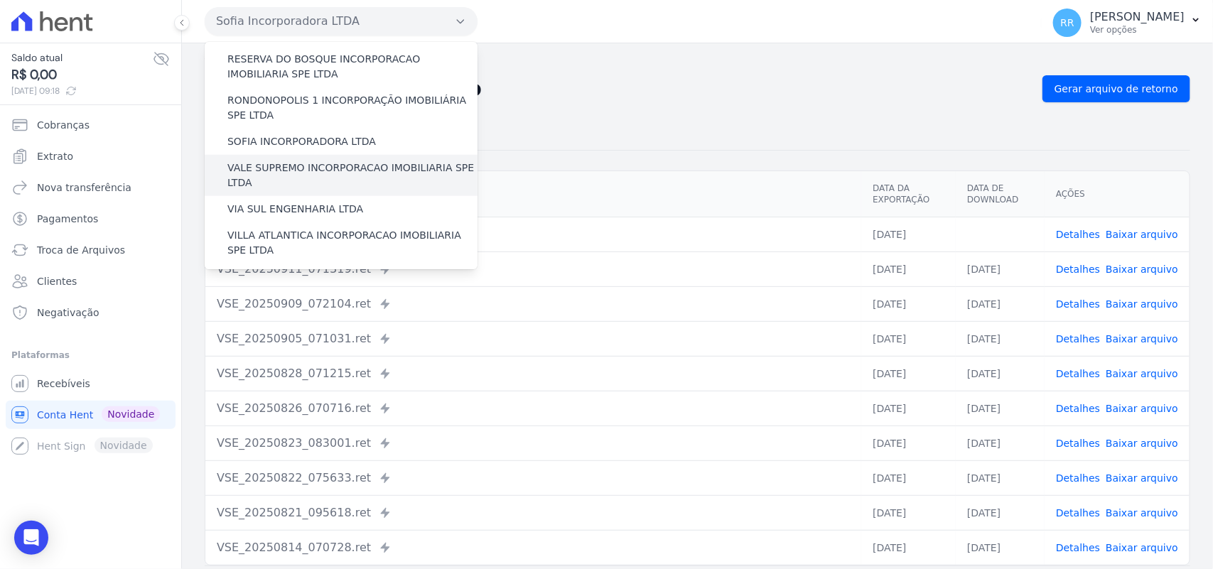
click at [304, 161] on label "VALE SUPREMO INCORPORACAO IMOBILIARIA SPE LTDA" at bounding box center [352, 176] width 250 height 30
click at [0, 0] on input "VALE SUPREMO INCORPORACAO IMOBILIARIA SPE LTDA" at bounding box center [0, 0] width 0 height 0
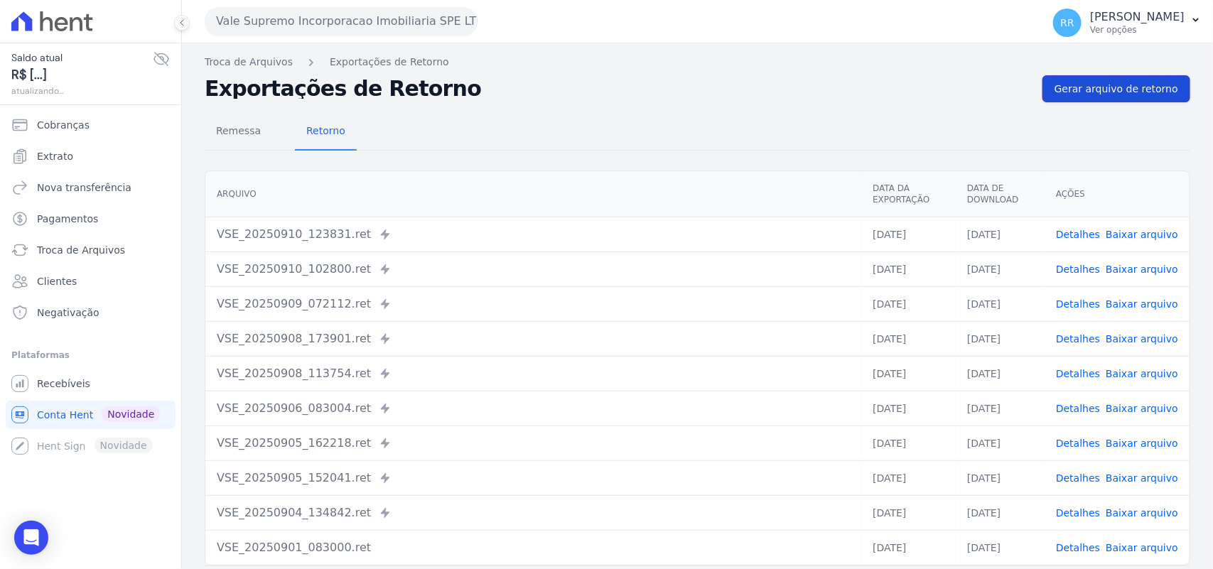
click at [1104, 100] on link "Gerar arquivo de retorno" at bounding box center [1116, 88] width 148 height 27
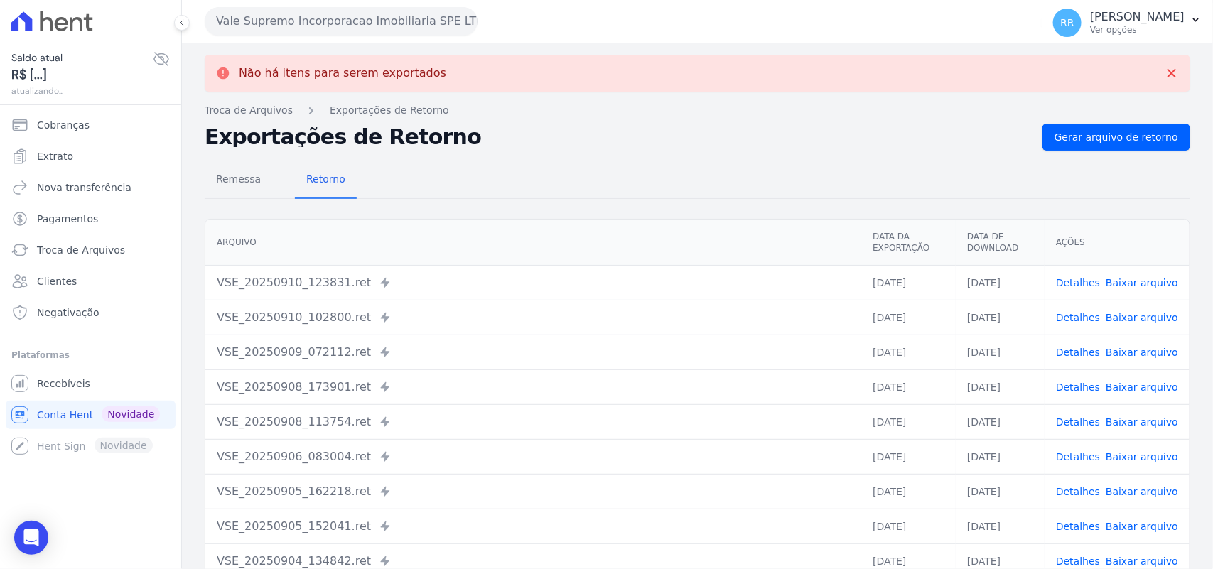
click at [274, 22] on button "Vale Supremo Incorporacao Imobiliaria SPE LTDA" at bounding box center [341, 21] width 273 height 28
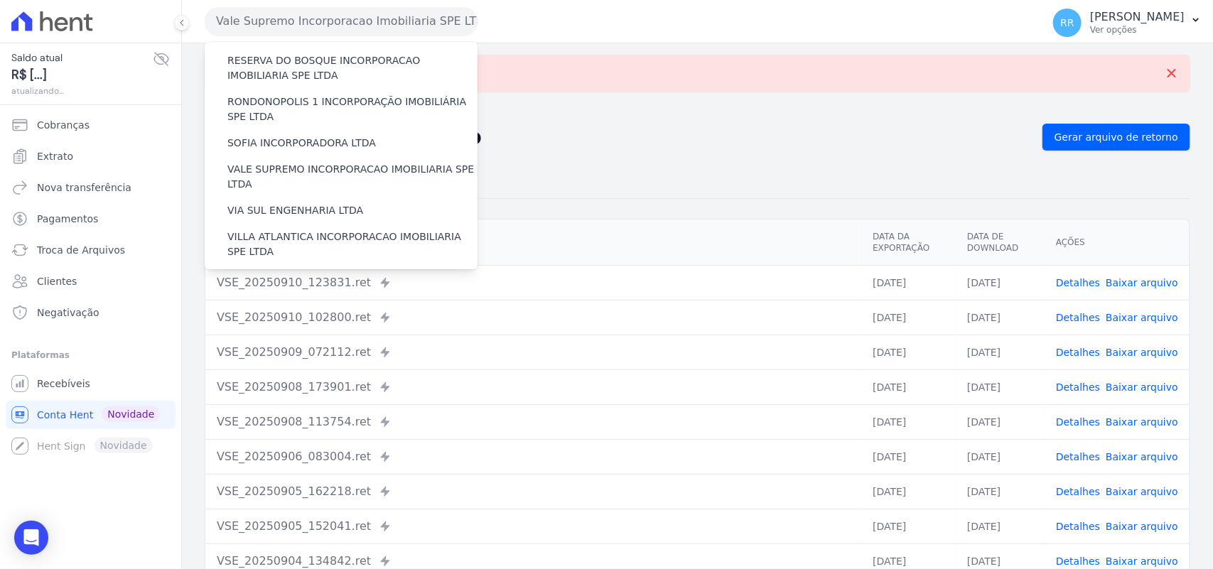
scroll to position [649, 0]
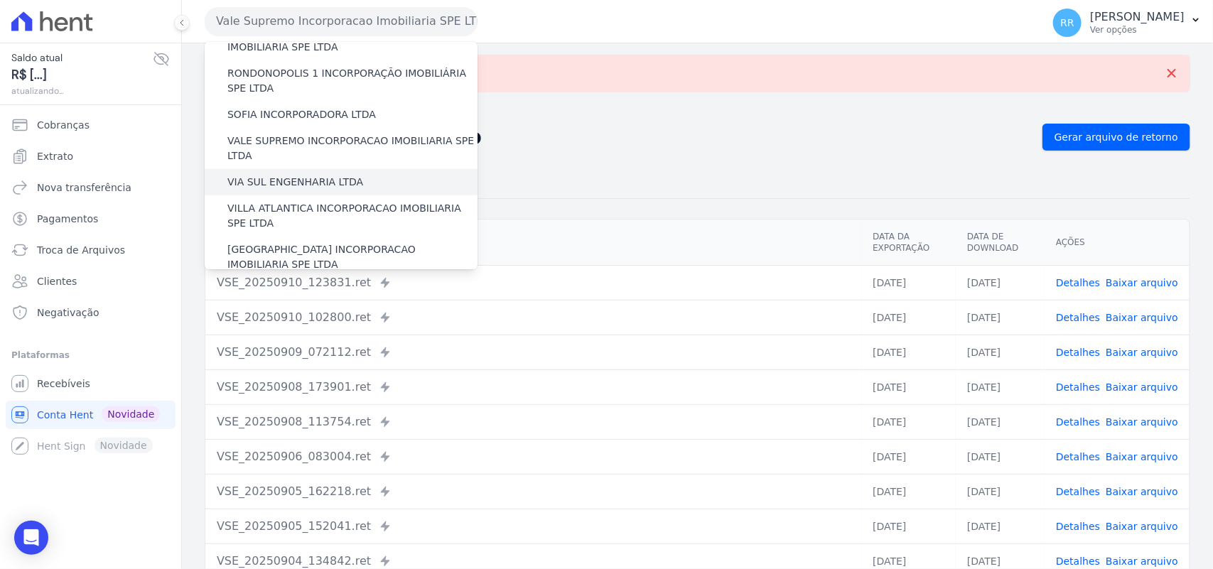
click at [270, 175] on label "VIA SUL ENGENHARIA LTDA" at bounding box center [295, 182] width 136 height 15
click at [0, 0] on input "VIA SUL ENGENHARIA LTDA" at bounding box center [0, 0] width 0 height 0
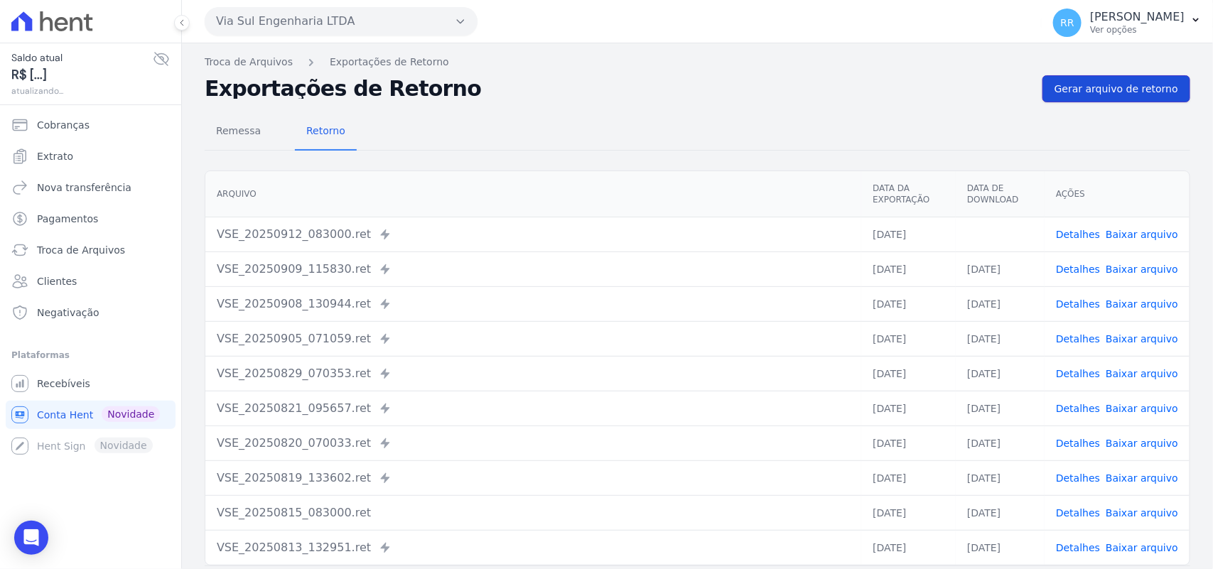
click at [1123, 95] on span "Gerar arquivo de retorno" at bounding box center [1116, 89] width 124 height 14
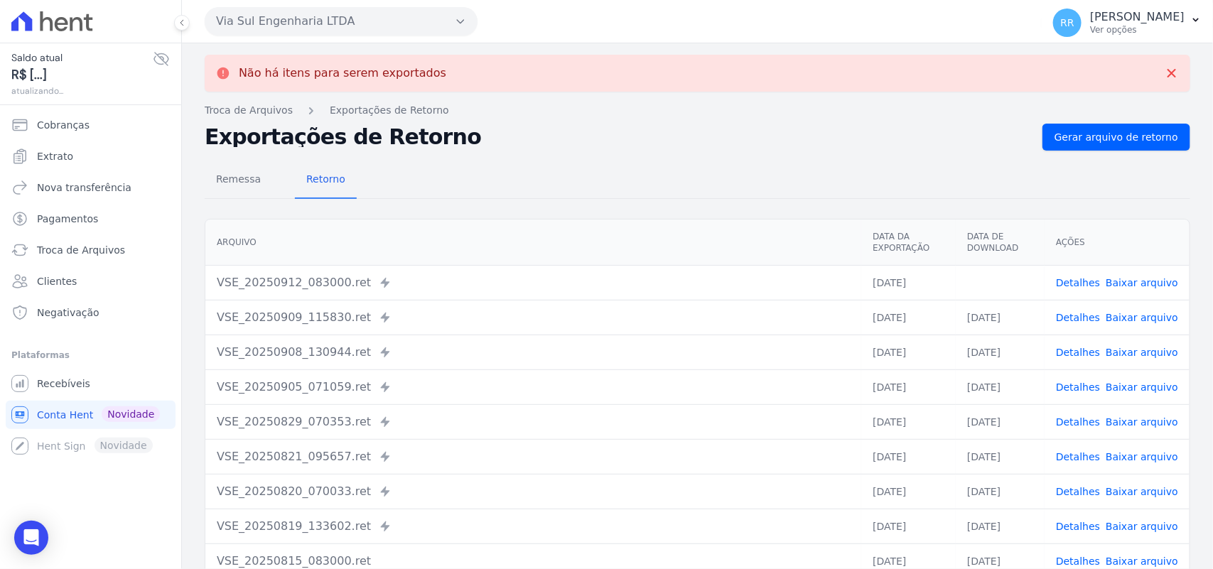
click at [1128, 281] on link "Baixar arquivo" at bounding box center [1142, 282] width 72 height 11
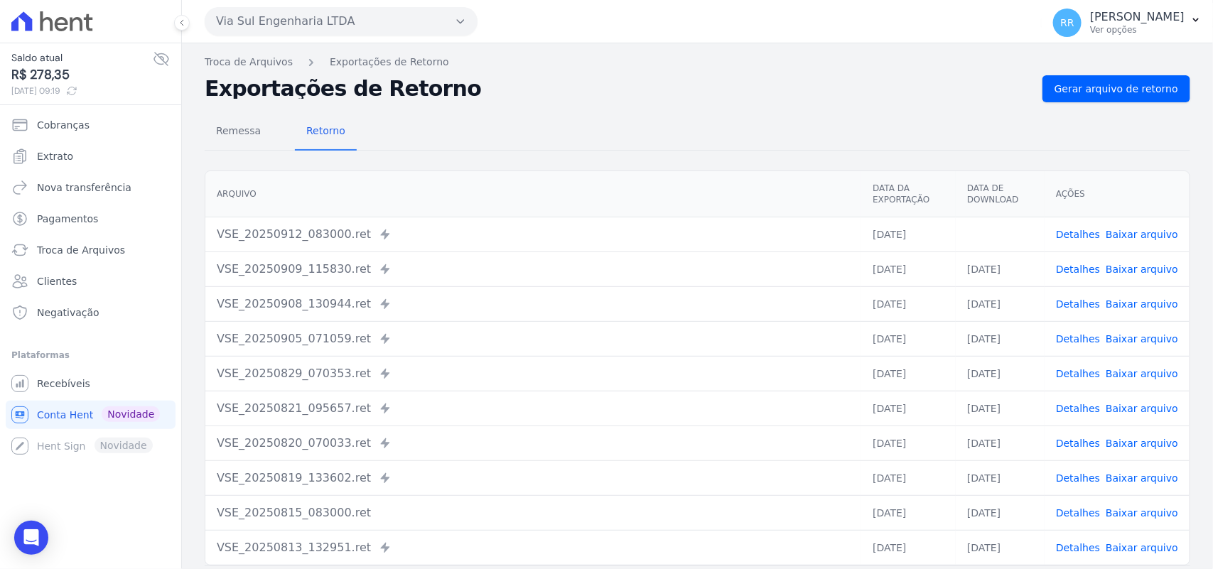
click at [701, 82] on h2 "Exportações de Retorno" at bounding box center [618, 89] width 826 height 20
click at [256, 20] on button "Via Sul Engenharia LTDA" at bounding box center [341, 21] width 273 height 28
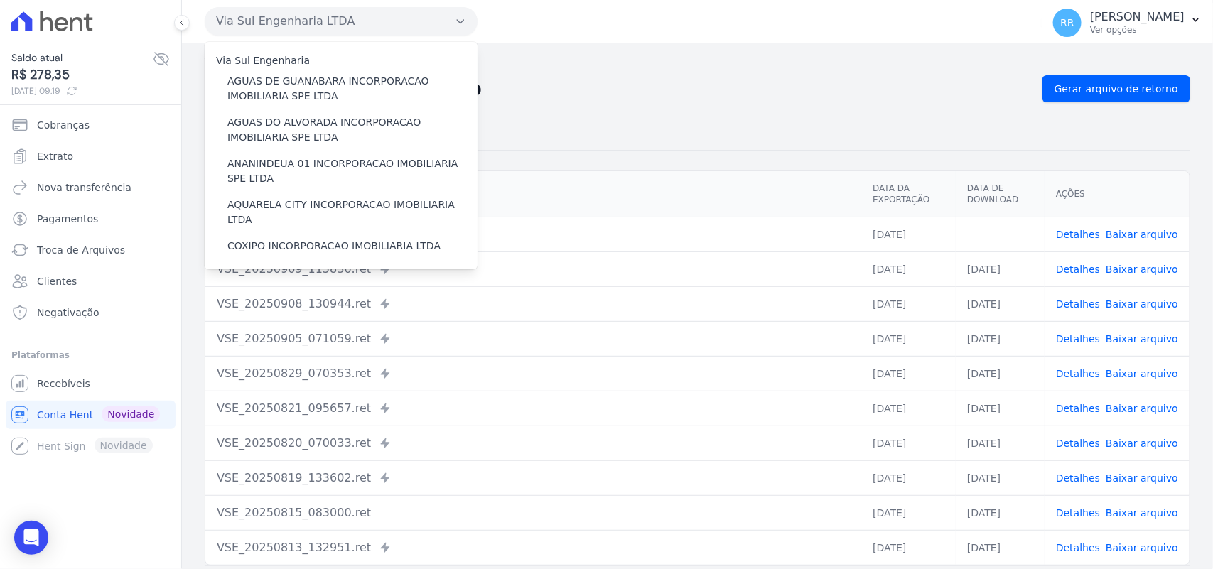
click at [867, 104] on div "Remessa Retorno [GEOGRAPHIC_DATA] Data da Exportação Data de Download Ações VSE…" at bounding box center [698, 359] width 986 height 514
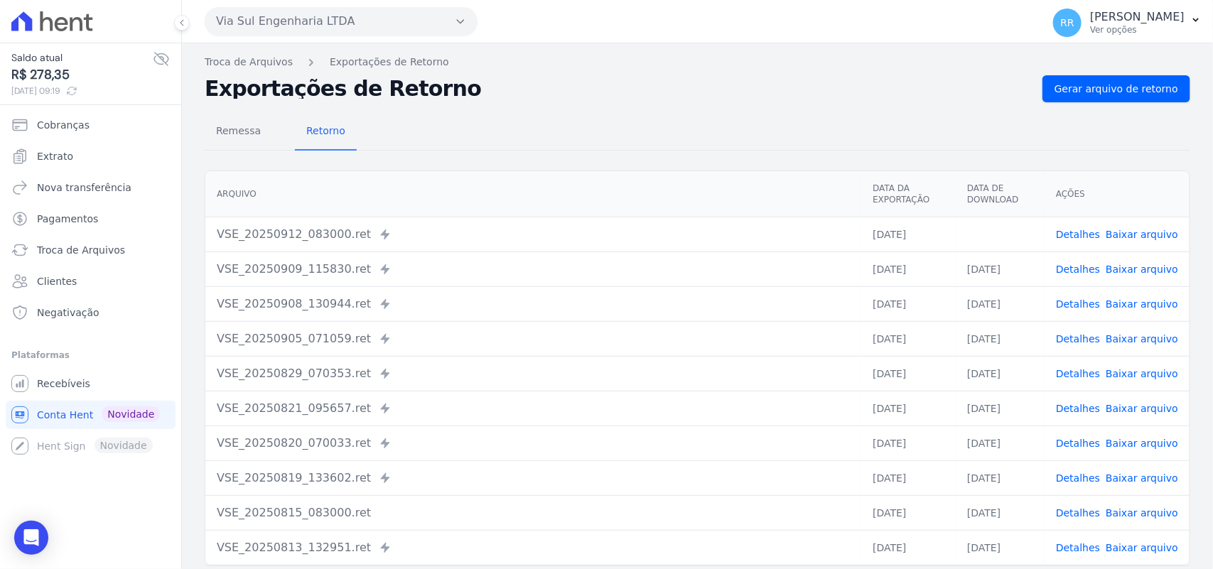
click at [1014, 80] on h2 "Exportações de Retorno" at bounding box center [618, 89] width 826 height 20
click at [1089, 92] on span "Gerar arquivo de retorno" at bounding box center [1116, 89] width 124 height 14
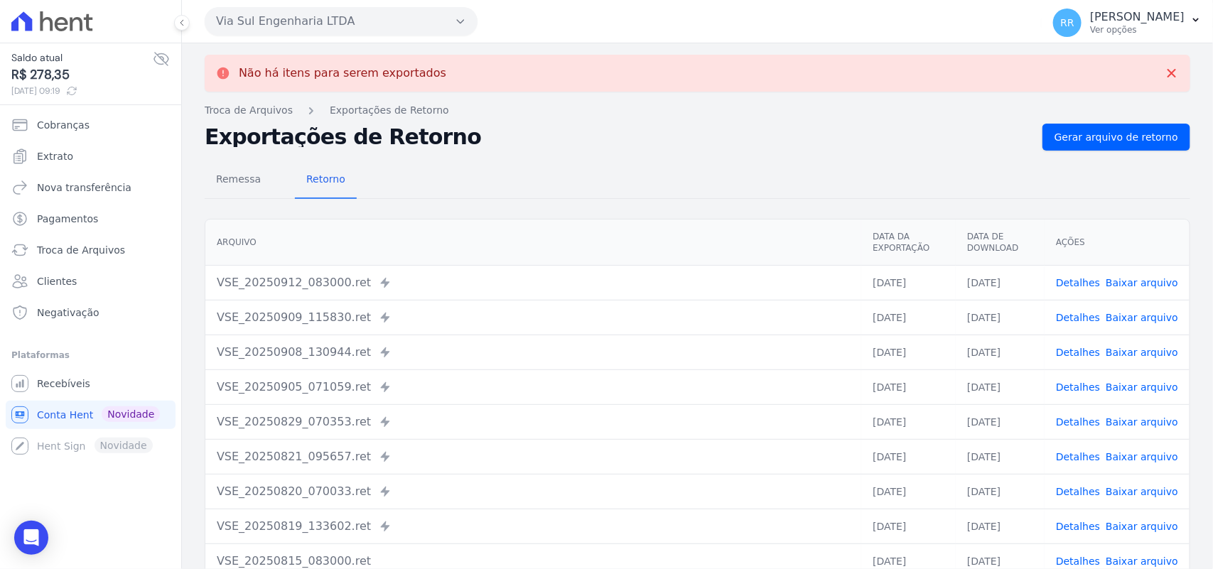
click at [374, 75] on p "Não há itens para serem exportados" at bounding box center [342, 73] width 207 height 14
click at [386, 30] on button "Via Sul Engenharia LTDA" at bounding box center [341, 21] width 273 height 28
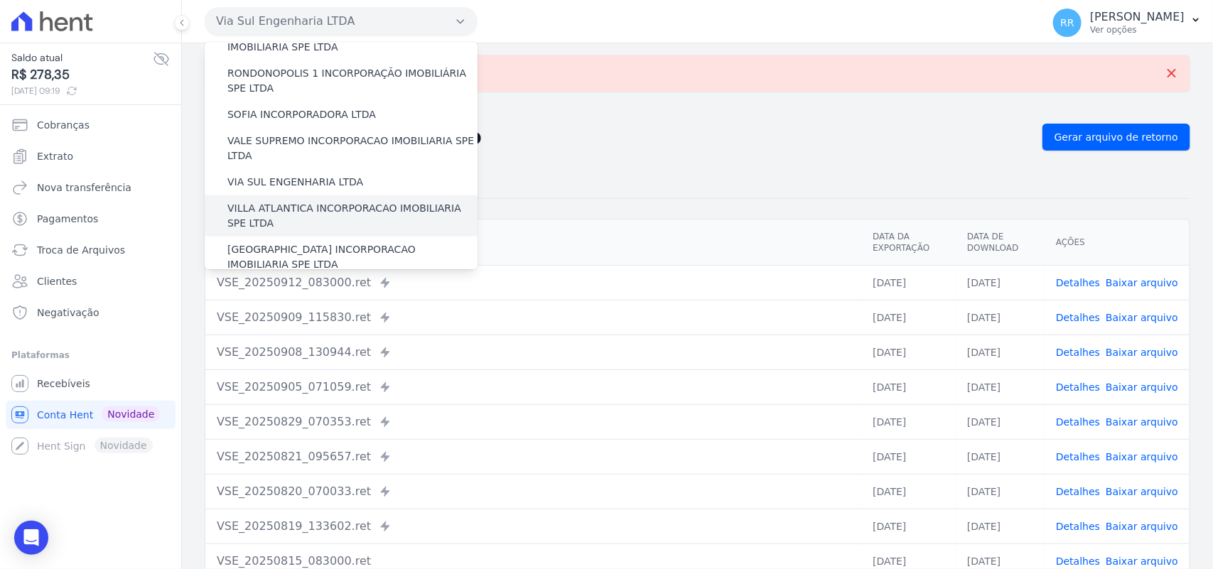
click at [293, 201] on label "VILLA ATLANTICA INCORPORACAO IMOBILIARIA SPE LTDA" at bounding box center [352, 216] width 250 height 30
click at [0, 0] on input "VILLA ATLANTICA INCORPORACAO IMOBILIARIA SPE LTDA" at bounding box center [0, 0] width 0 height 0
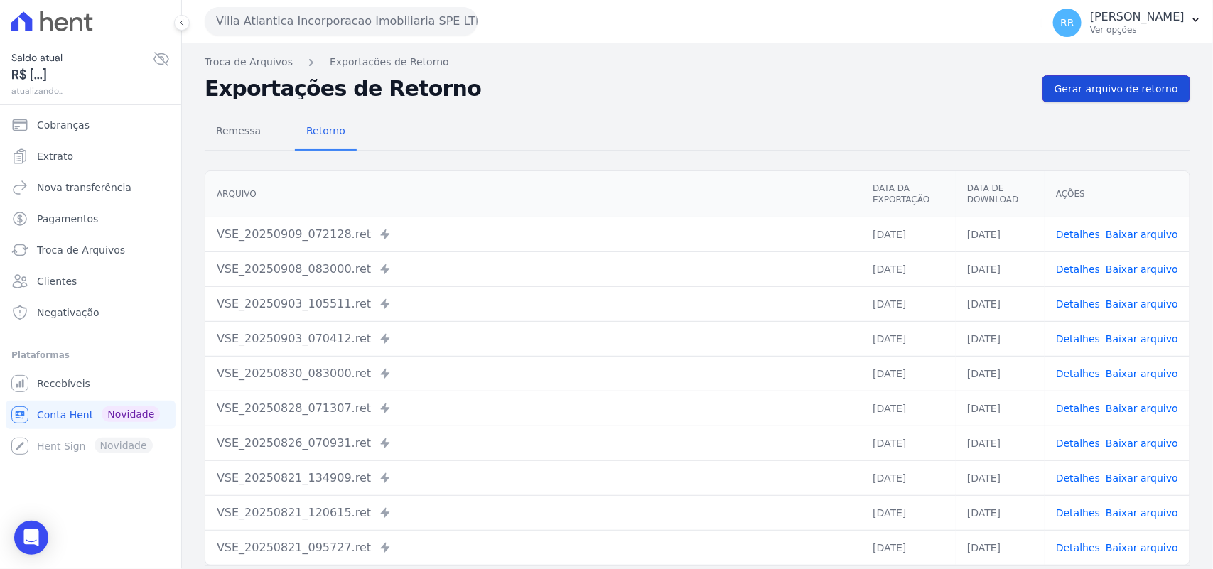
click at [1106, 96] on span "Gerar arquivo de retorno" at bounding box center [1116, 89] width 124 height 14
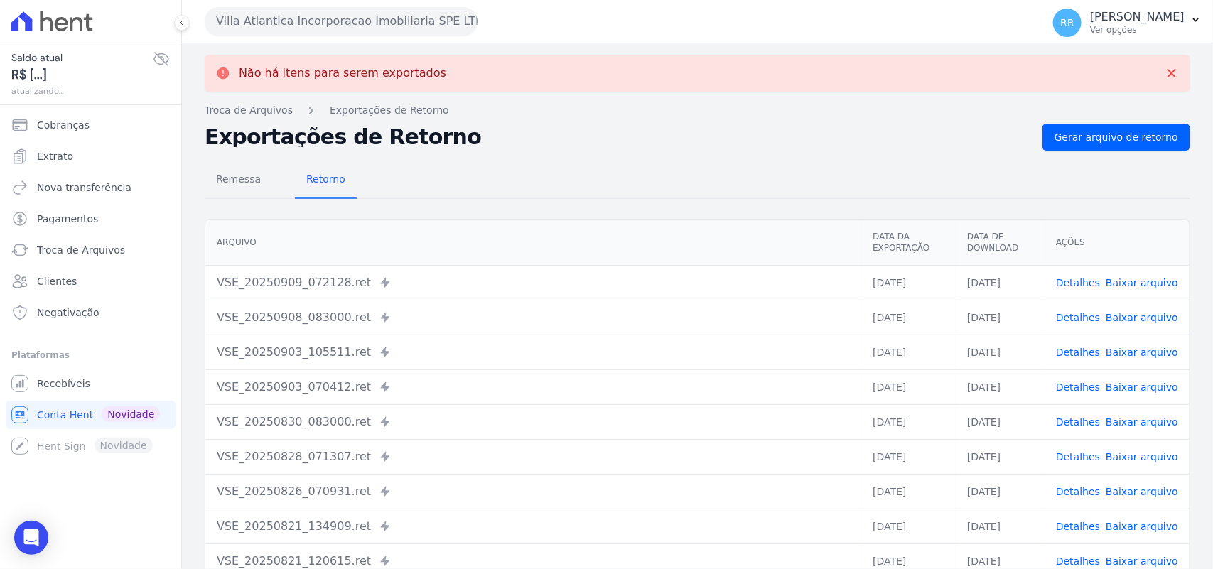
click at [279, 19] on button "Villa Atlantica Incorporacao Imobiliaria SPE LTDA" at bounding box center [341, 21] width 273 height 28
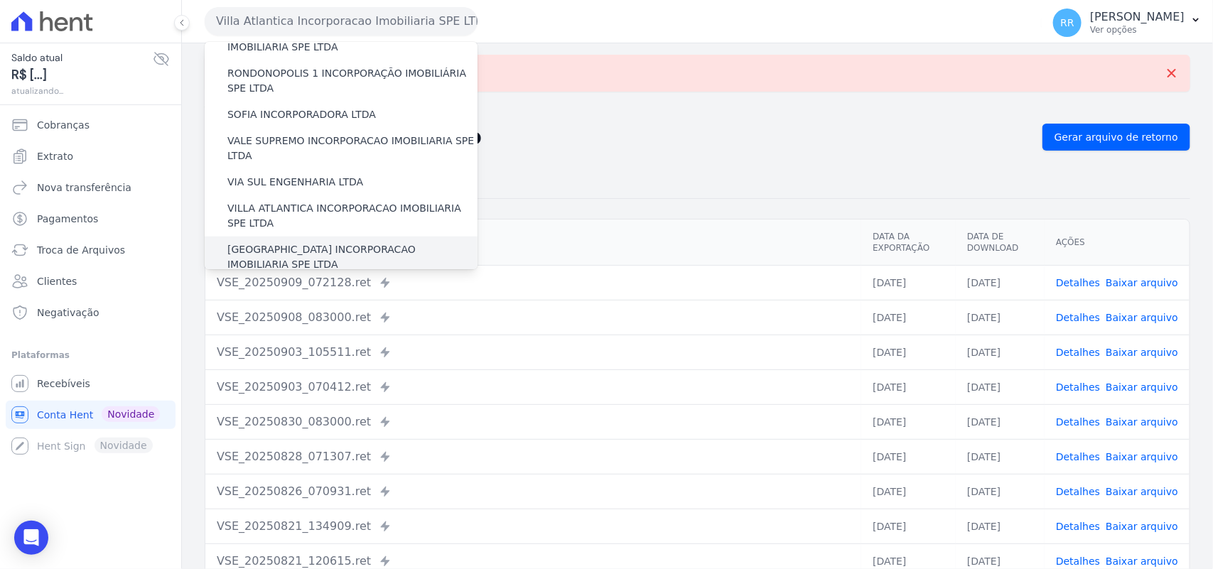
click at [282, 237] on div "[GEOGRAPHIC_DATA] INCORPORACAO IMOBILIARIA SPE LTDA" at bounding box center [341, 257] width 273 height 41
click at [278, 242] on label "[GEOGRAPHIC_DATA] INCORPORACAO IMOBILIARIA SPE LTDA" at bounding box center [352, 257] width 250 height 30
click at [0, 0] on input "[GEOGRAPHIC_DATA] INCORPORACAO IMOBILIARIA SPE LTDA" at bounding box center [0, 0] width 0 height 0
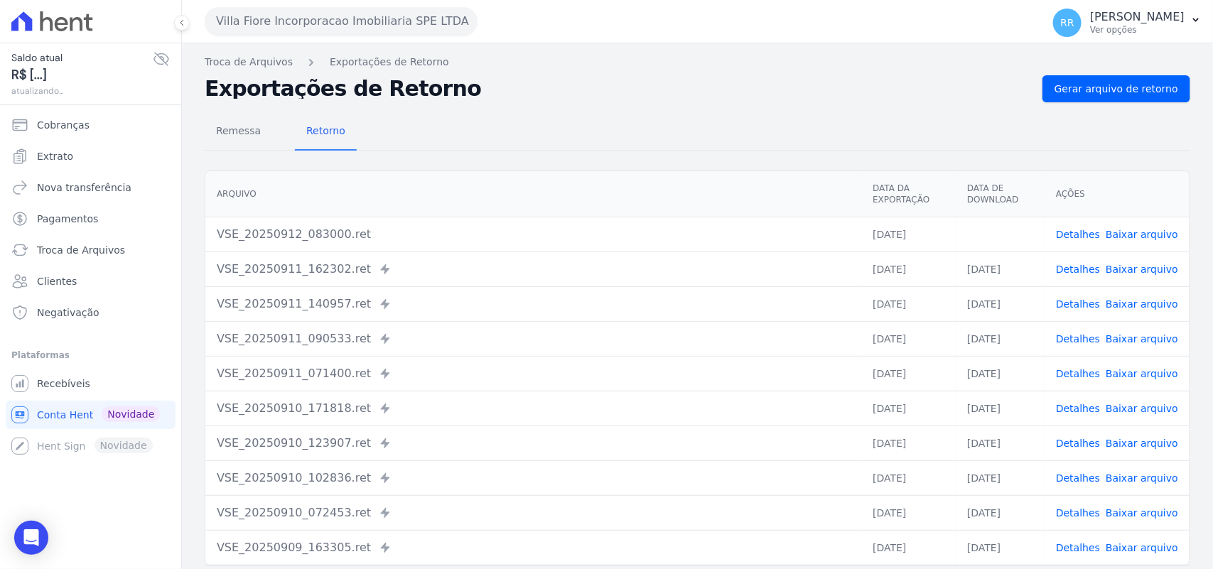
click at [1127, 232] on link "Baixar arquivo" at bounding box center [1142, 234] width 72 height 11
click at [593, 133] on div "Remessa Retorno" at bounding box center [698, 132] width 986 height 37
click at [1127, 91] on span "Gerar arquivo de retorno" at bounding box center [1116, 89] width 124 height 14
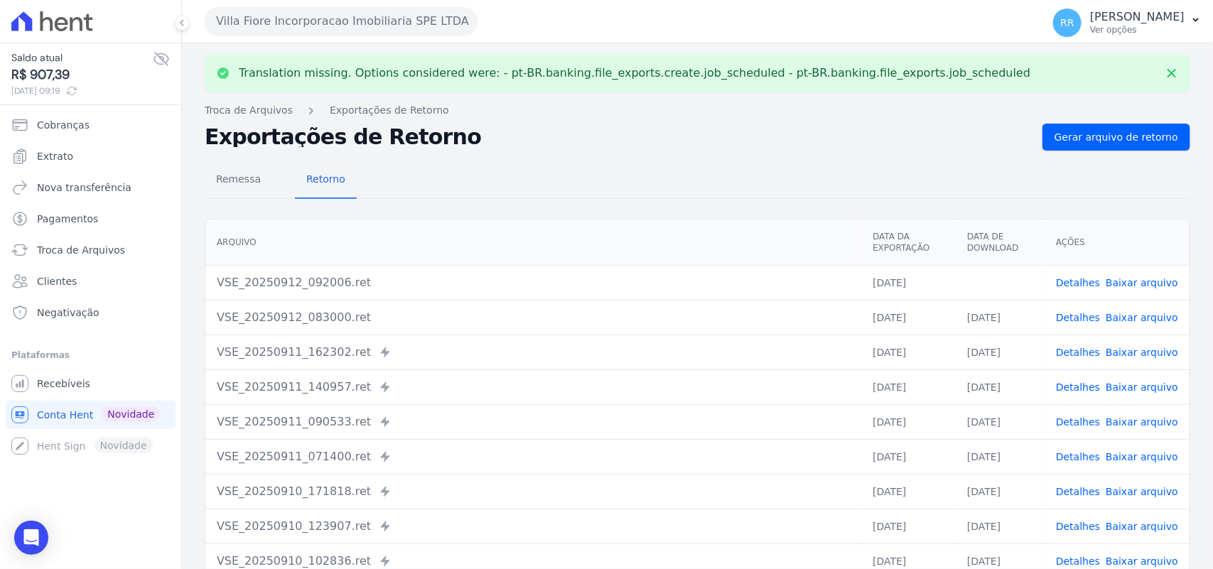
click at [1157, 281] on link "Baixar arquivo" at bounding box center [1142, 282] width 72 height 11
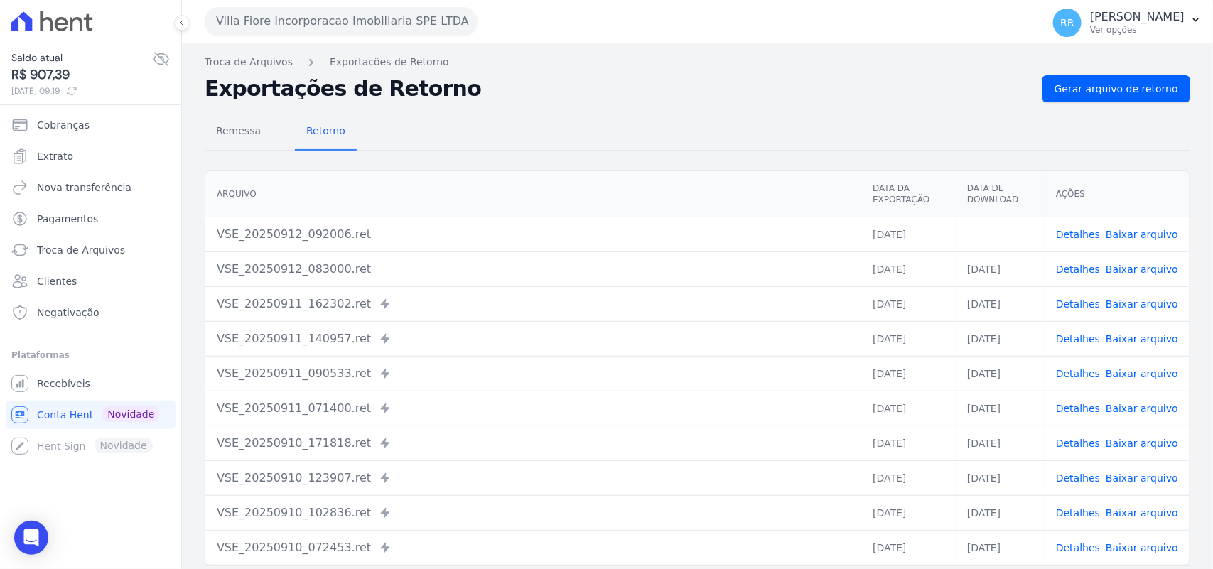
click at [574, 126] on div "Remessa Retorno" at bounding box center [698, 132] width 986 height 37
click at [1094, 89] on span "Gerar arquivo de retorno" at bounding box center [1116, 89] width 124 height 14
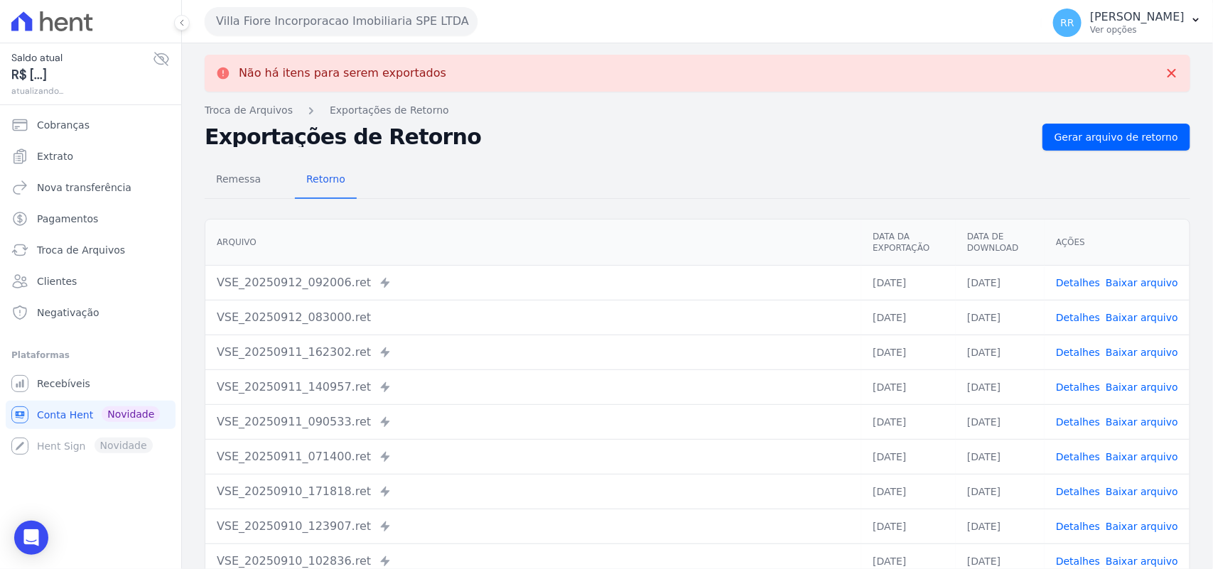
click at [329, 19] on button "Villa Fiore Incorporacao Imobiliaria SPE LTDA" at bounding box center [341, 21] width 273 height 28
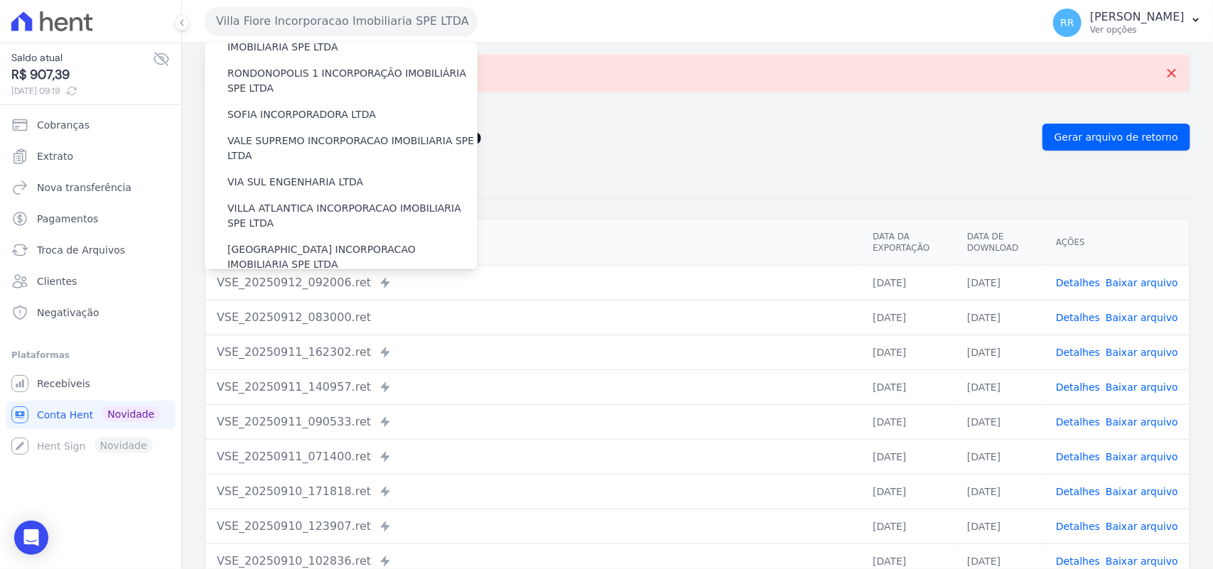
click at [324, 284] on label "VILLA TROPICAL INCORPORAÇÃO IMOBILIÁRIA SPE LTDA" at bounding box center [352, 299] width 250 height 30
click at [0, 0] on input "VILLA TROPICAL INCORPORAÇÃO IMOBILIÁRIA SPE LTDA" at bounding box center [0, 0] width 0 height 0
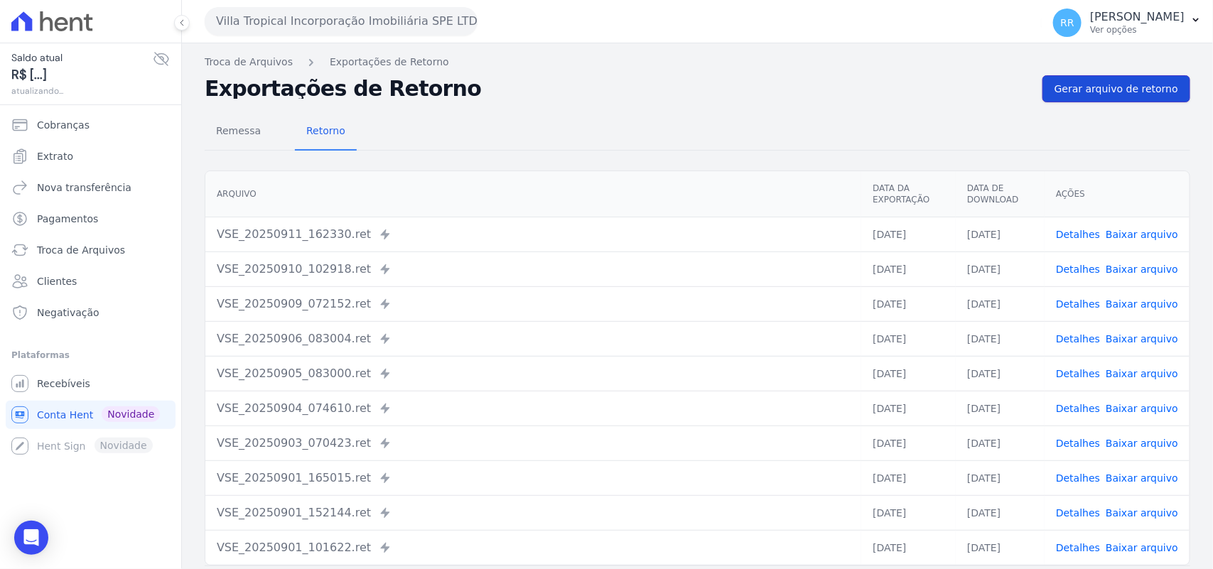
click at [1140, 84] on span "Gerar arquivo de retorno" at bounding box center [1116, 89] width 124 height 14
